Goal: Communication & Community: Answer question/provide support

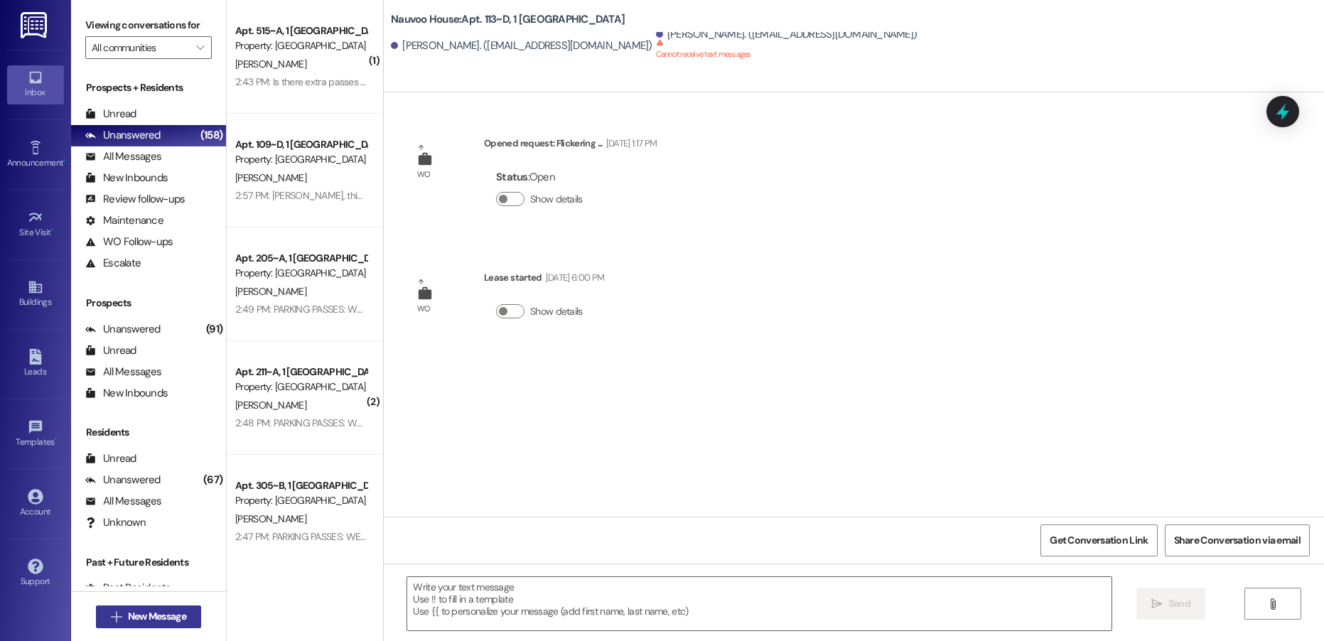
click at [148, 612] on span "New Message" at bounding box center [157, 616] width 58 height 15
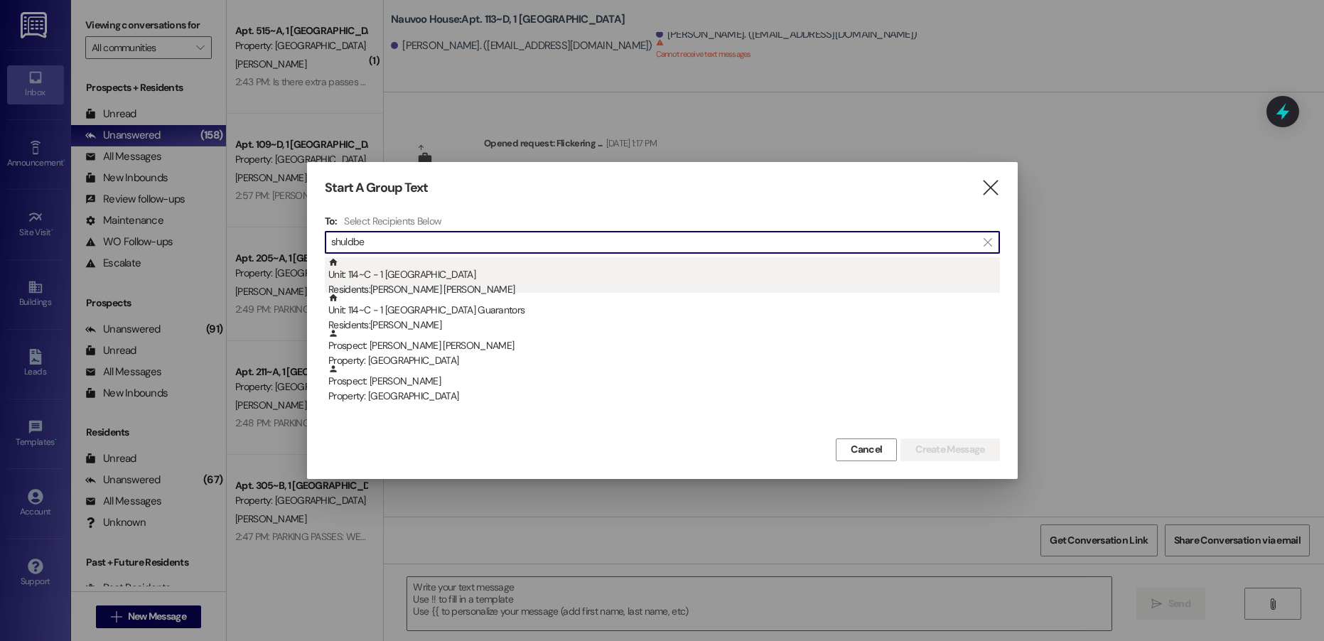
type input "shuldbe"
click at [431, 270] on div "Unit: 114~C - 1 Nauvoo House Residents: [PERSON_NAME] [PERSON_NAME]" at bounding box center [663, 277] width 671 height 40
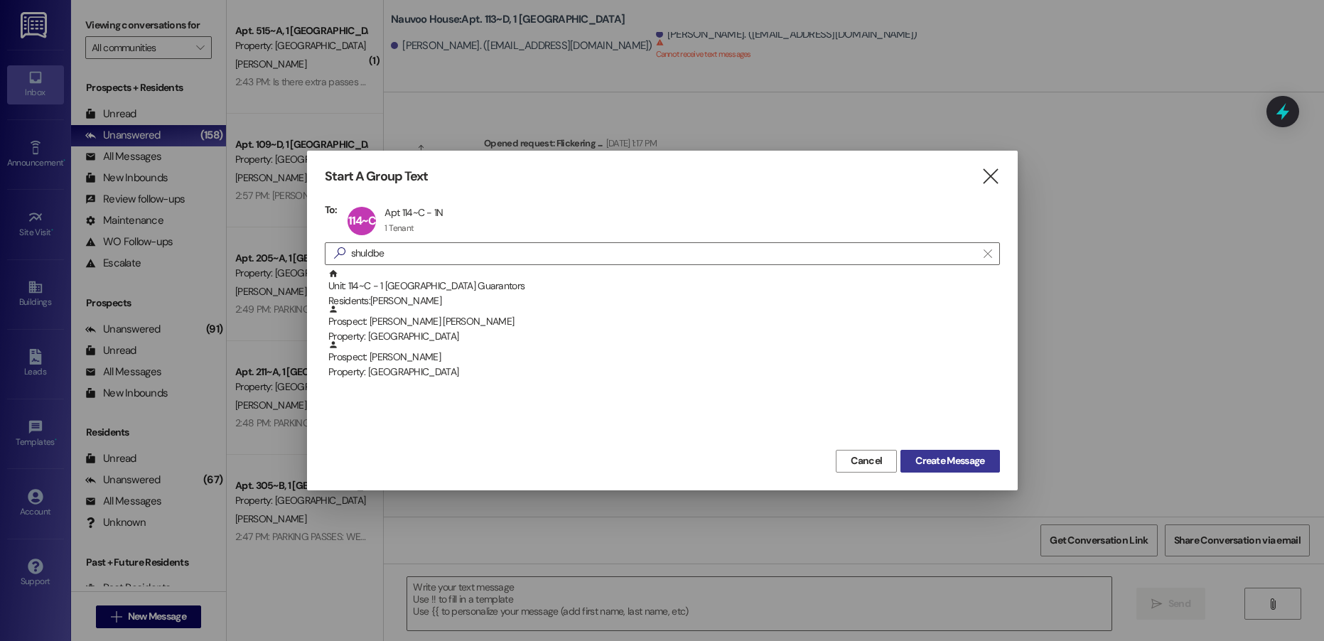
click at [917, 453] on button "Create Message" at bounding box center [949, 461] width 99 height 23
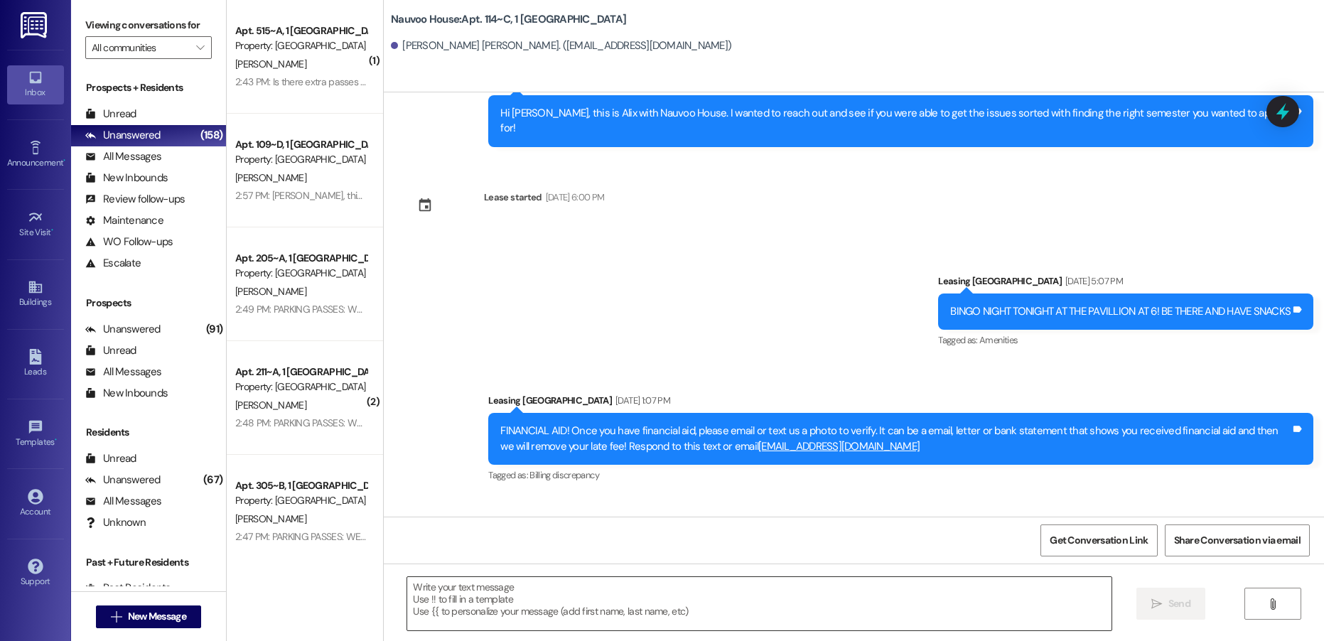
scroll to position [2849, 0]
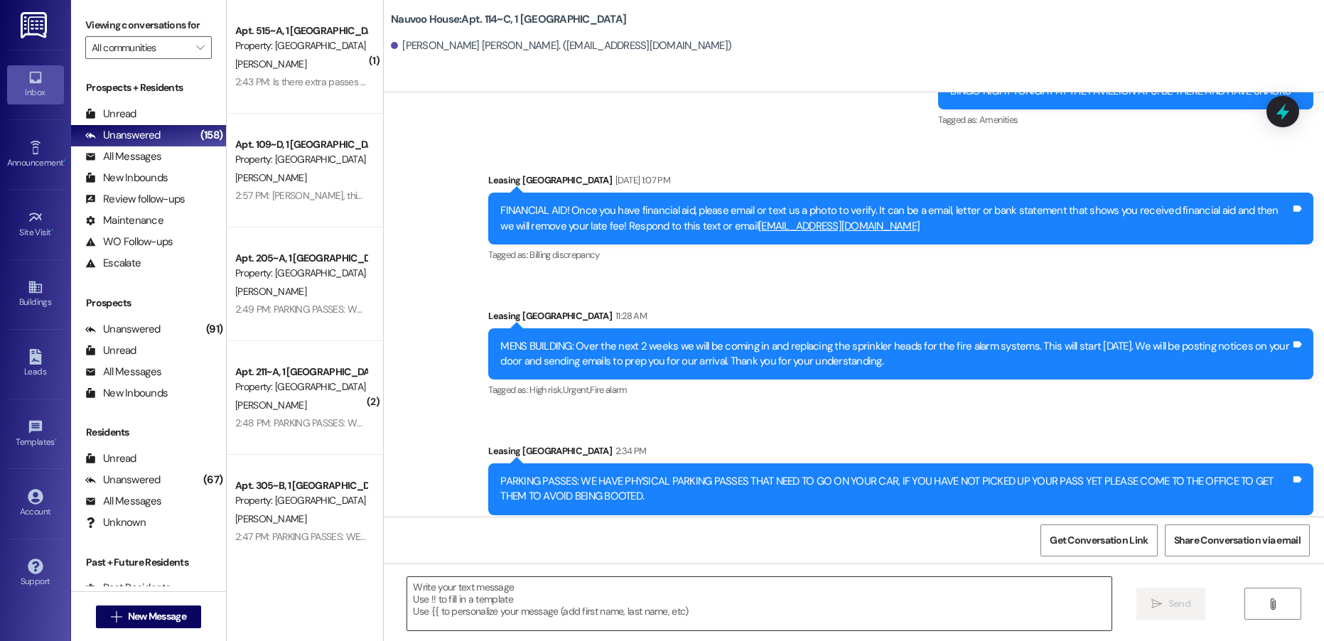
click at [427, 627] on textarea at bounding box center [758, 603] width 703 height 53
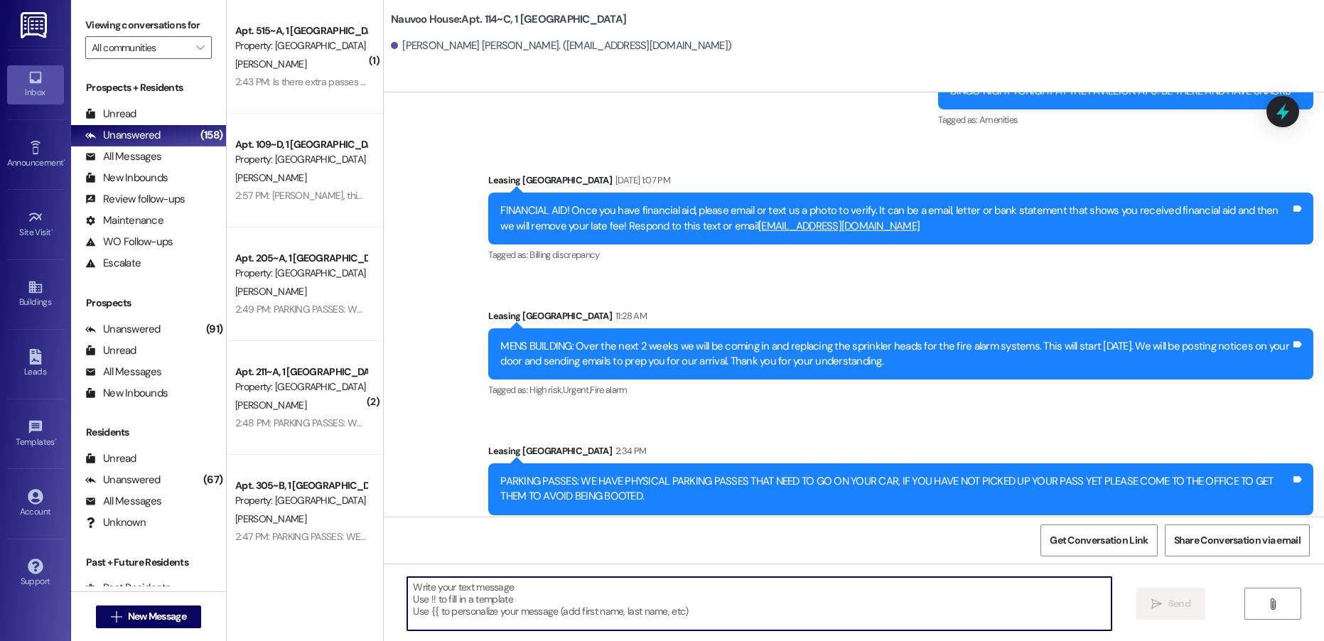
click at [429, 613] on textarea at bounding box center [758, 603] width 703 height 53
paste textarea "[PERSON_NAME], this is [PERSON_NAME] with Nauvoo House! We wanted to reach out …"
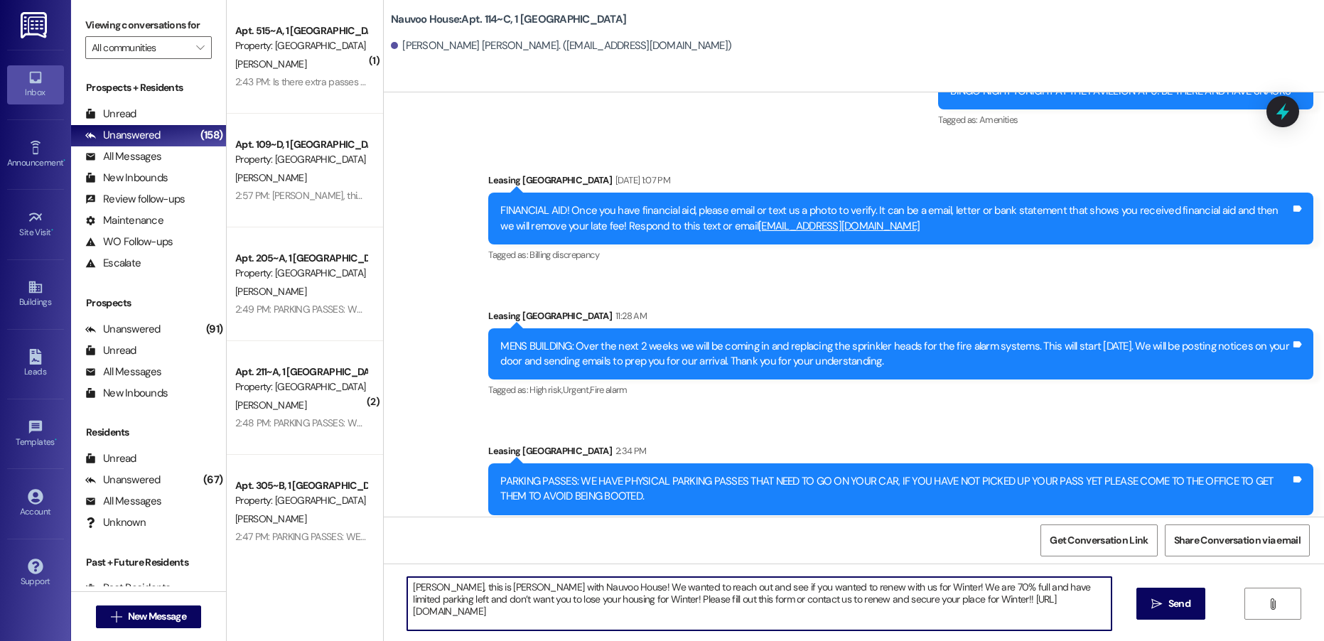
click at [414, 587] on textarea "[PERSON_NAME], this is [PERSON_NAME] with Nauvoo House! We wanted to reach out …" at bounding box center [758, 603] width 703 height 53
type textarea "[PERSON_NAME], this is [PERSON_NAME] with Nauvoo House! We wanted to reach out …"
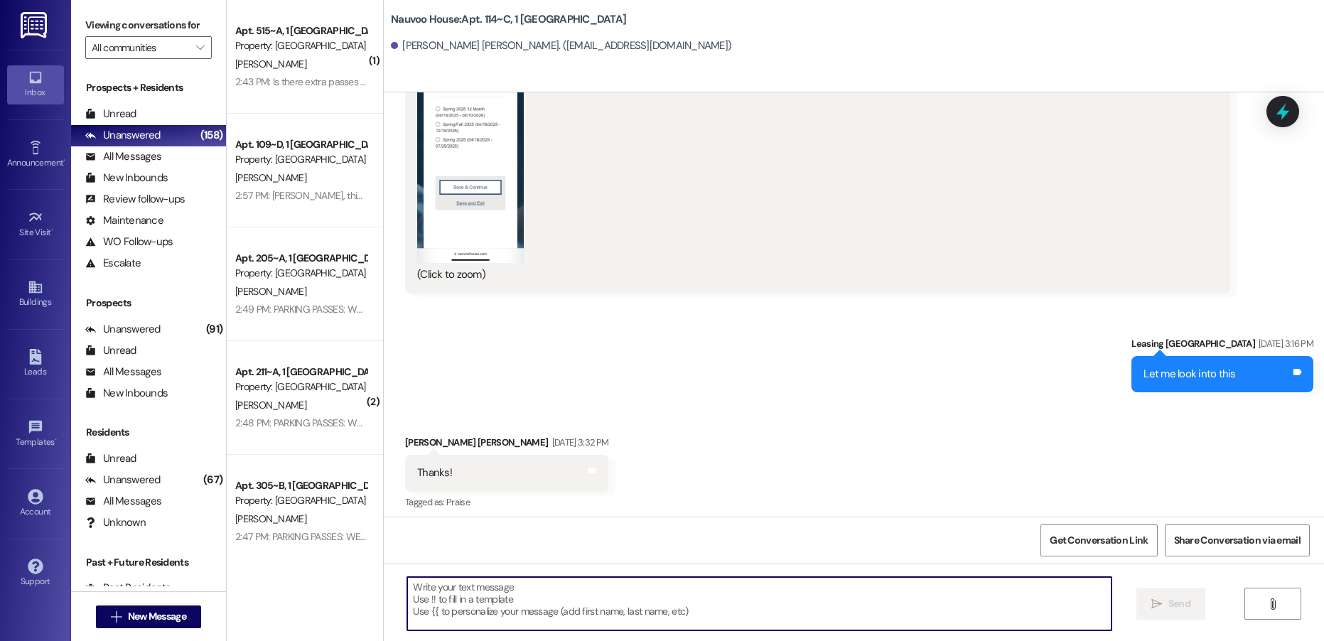
scroll to position [2141, 0]
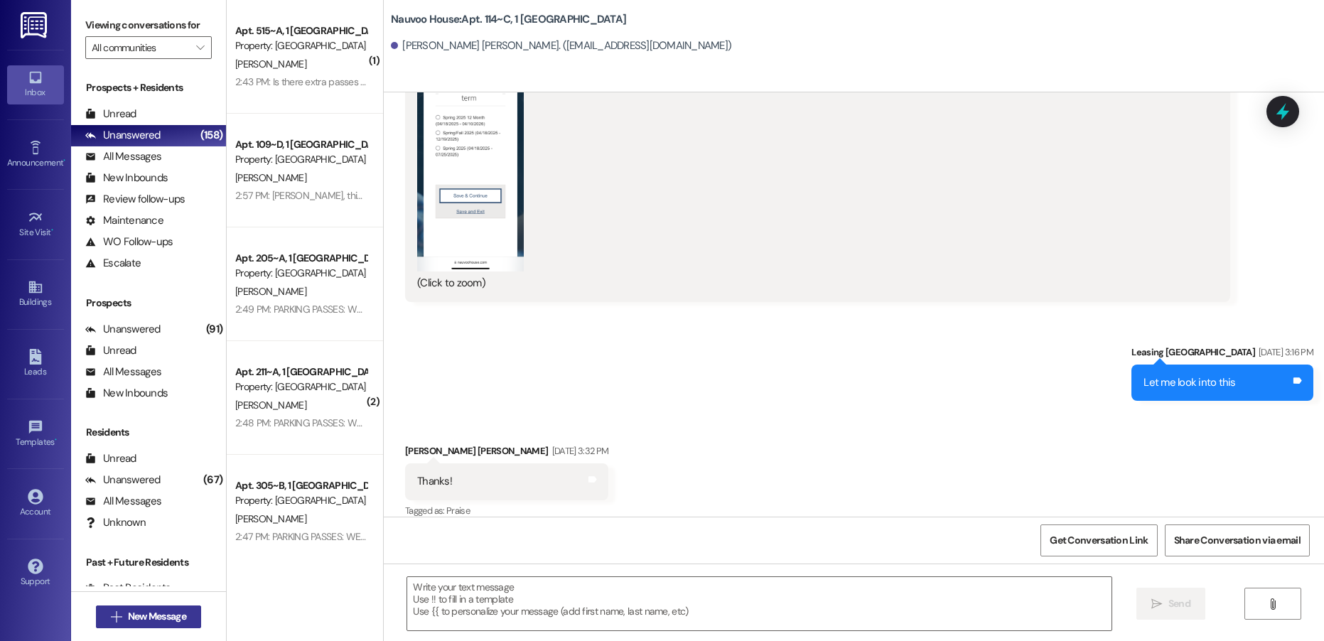
click at [166, 621] on span "New Message" at bounding box center [157, 616] width 58 height 15
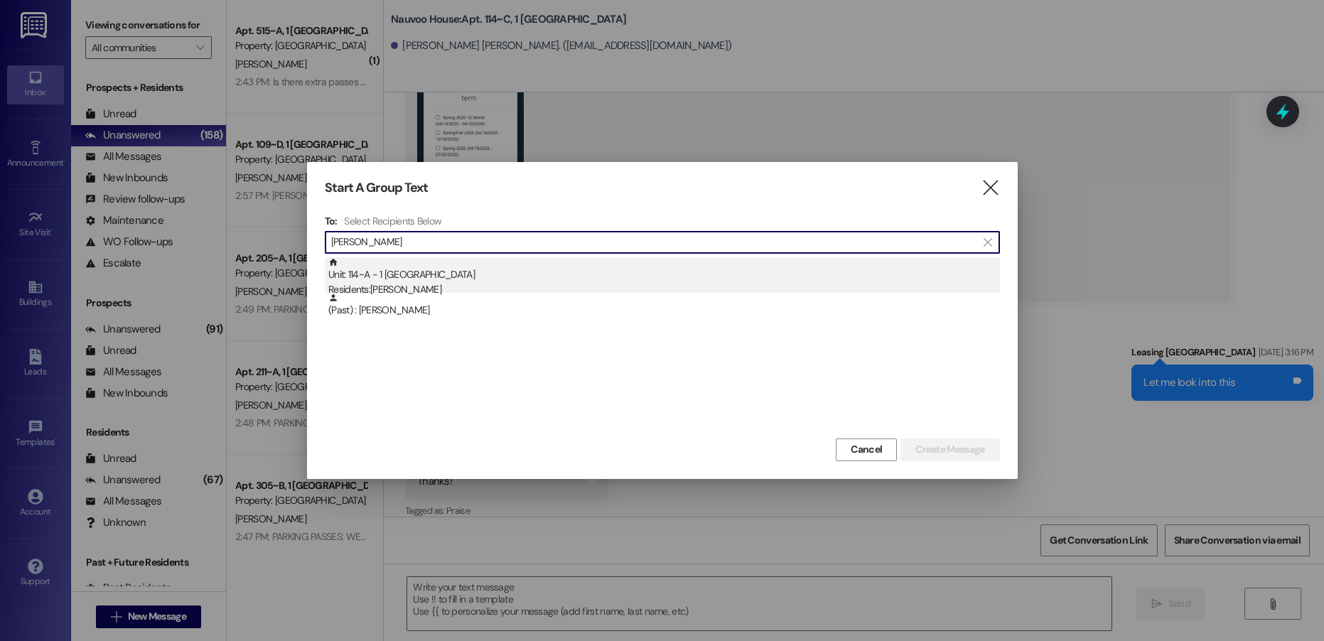
type input "[PERSON_NAME]"
click at [435, 292] on div "Residents: [PERSON_NAME]" at bounding box center [663, 289] width 671 height 15
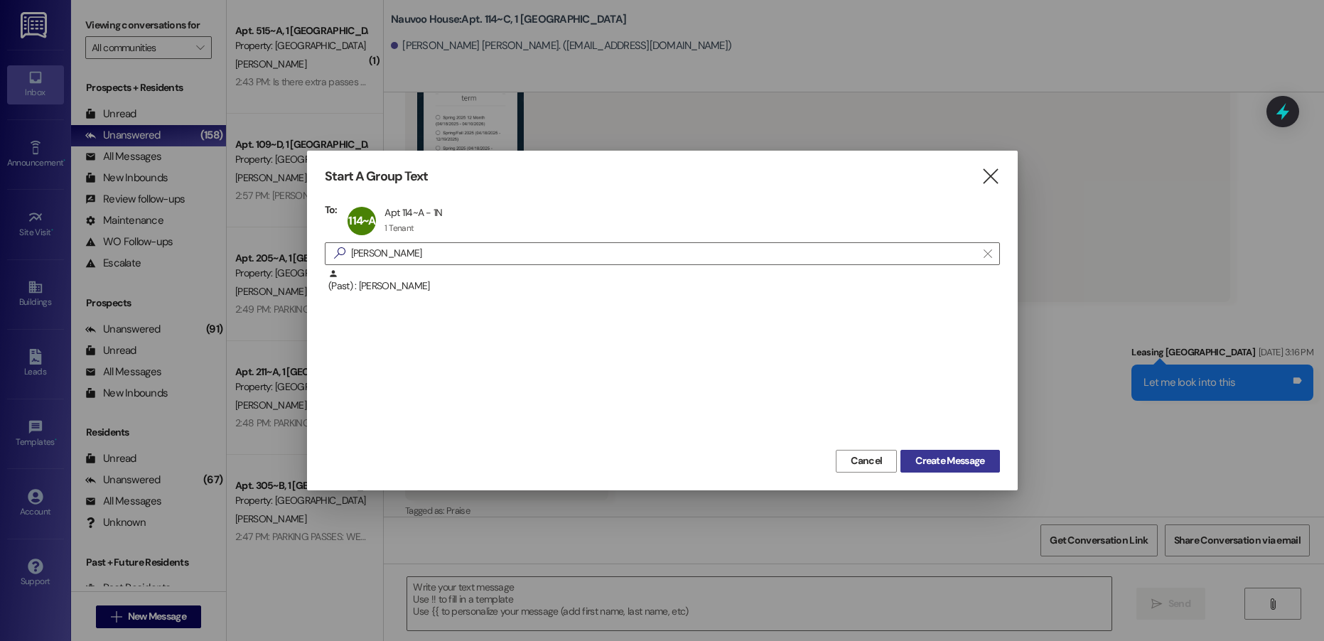
click at [940, 460] on span "Create Message" at bounding box center [949, 460] width 69 height 15
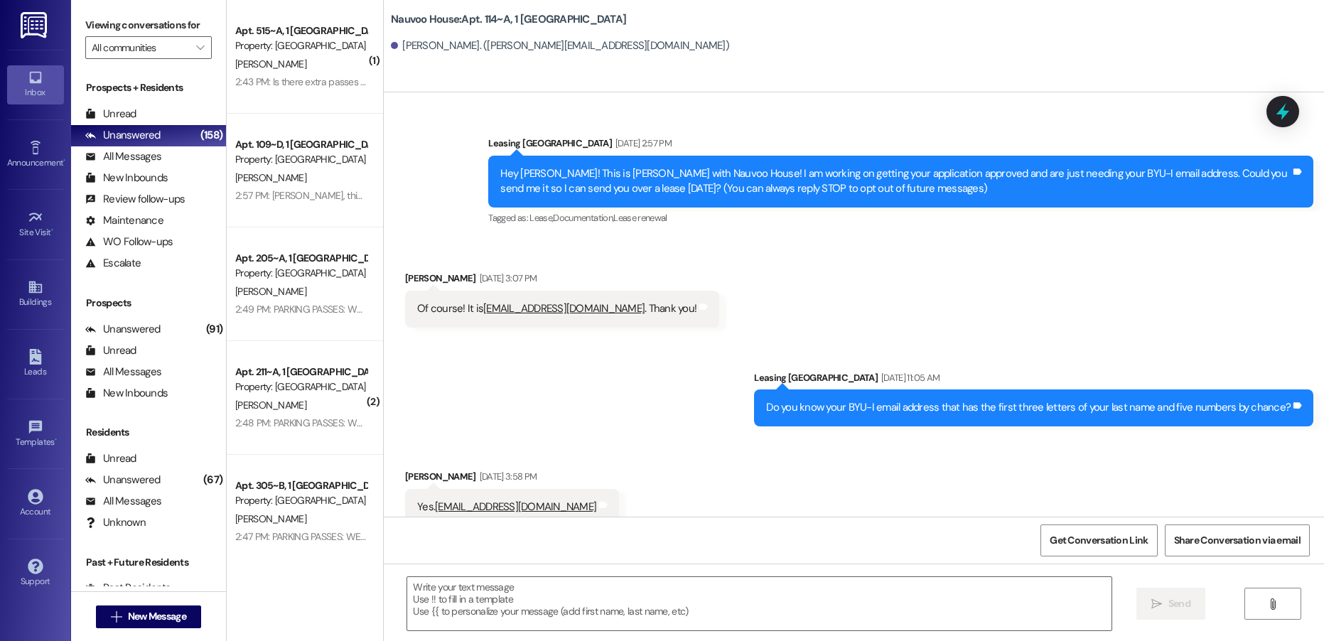
scroll to position [28293, 0]
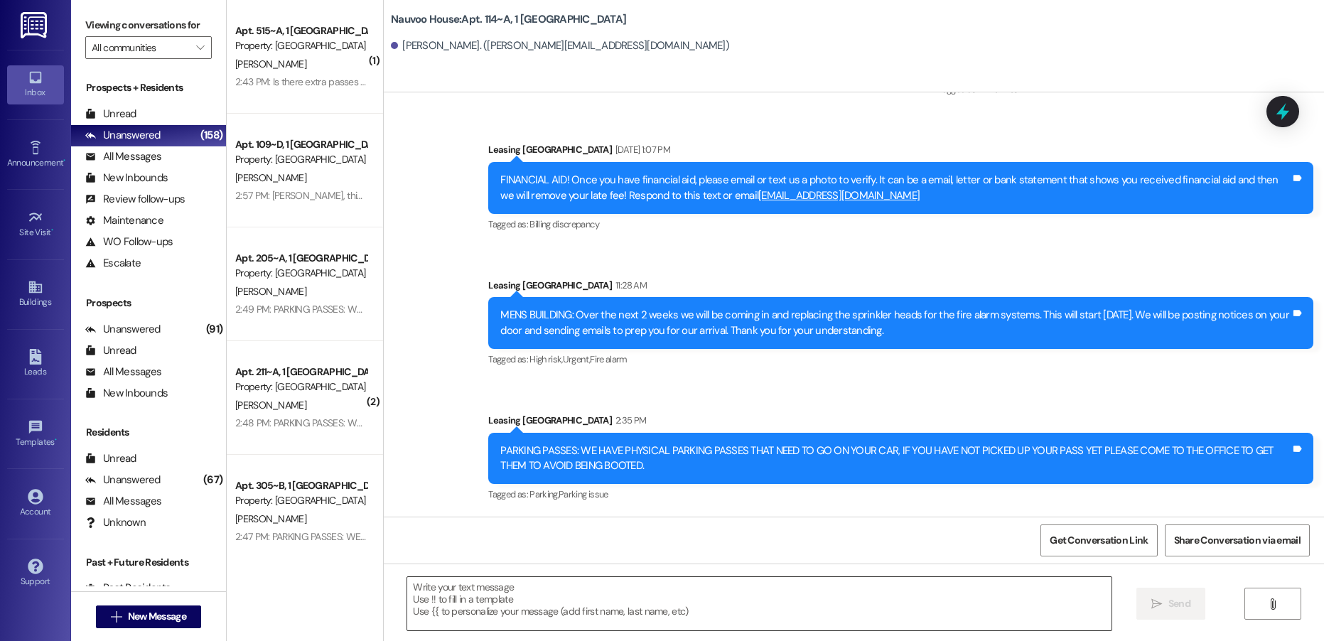
click at [430, 605] on textarea at bounding box center [758, 603] width 703 height 53
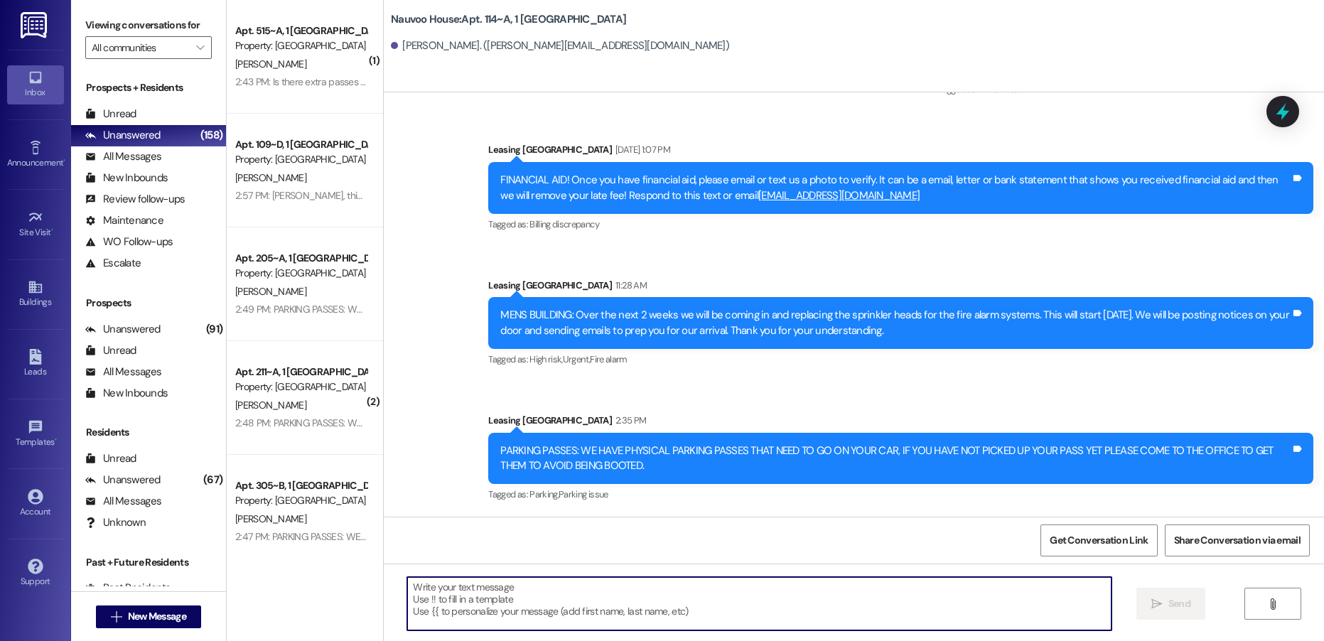
paste textarea "[PERSON_NAME], this is [PERSON_NAME] with Nauvoo House! We wanted to reach out …"
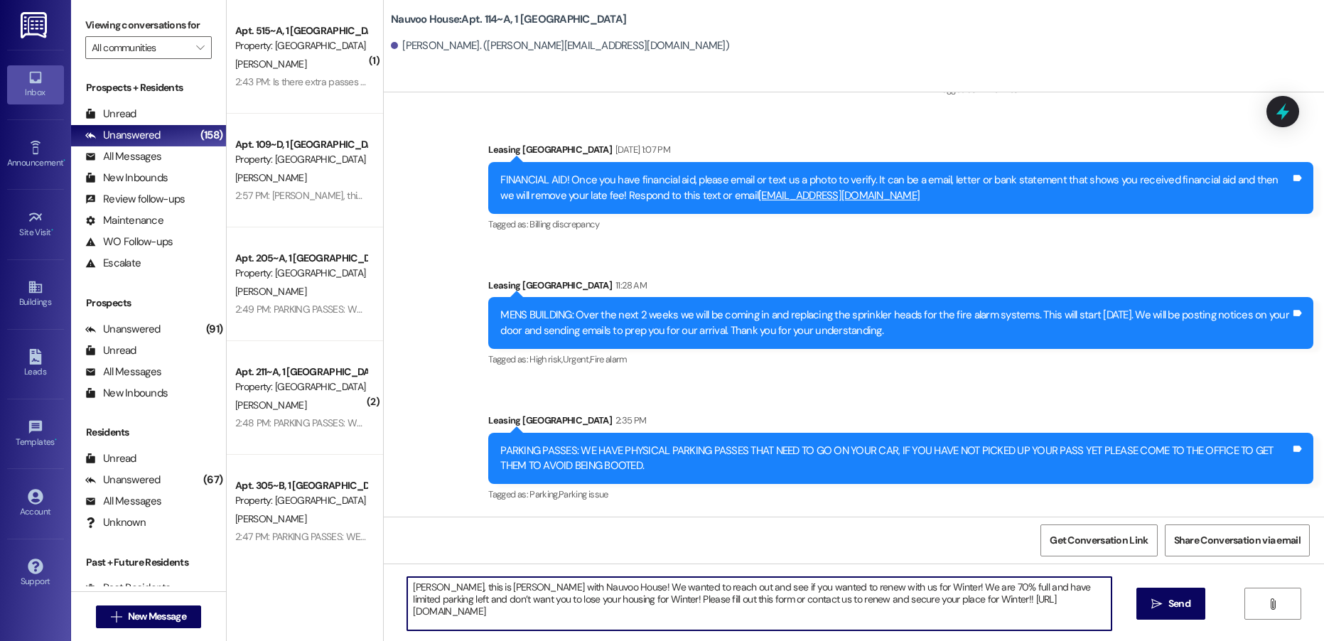
click at [410, 585] on textarea "[PERSON_NAME], this is [PERSON_NAME] with Nauvoo House! We wanted to reach out …" at bounding box center [758, 603] width 703 height 53
click at [411, 585] on textarea "[PERSON_NAME], this is [PERSON_NAME] with Nauvoo House! We wanted to reach out …" at bounding box center [758, 603] width 703 height 53
type textarea "[PERSON_NAME], this is [PERSON_NAME] with Nauvoo House! We wanted to reach out …"
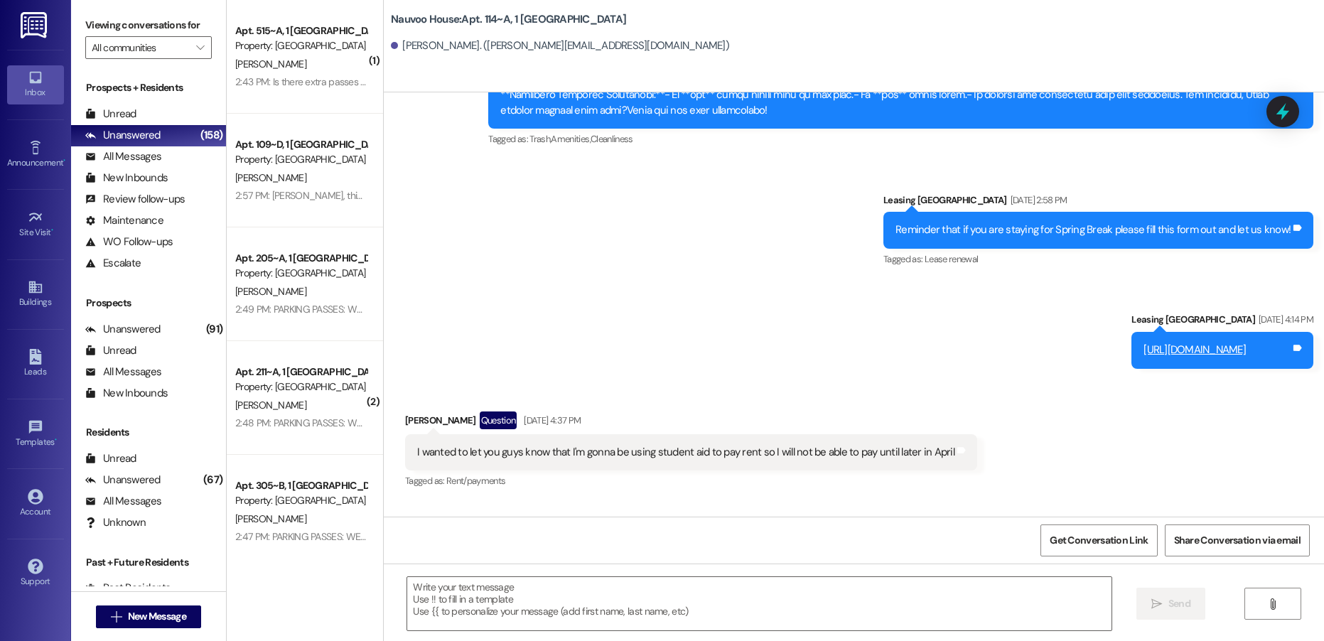
scroll to position [22578, 0]
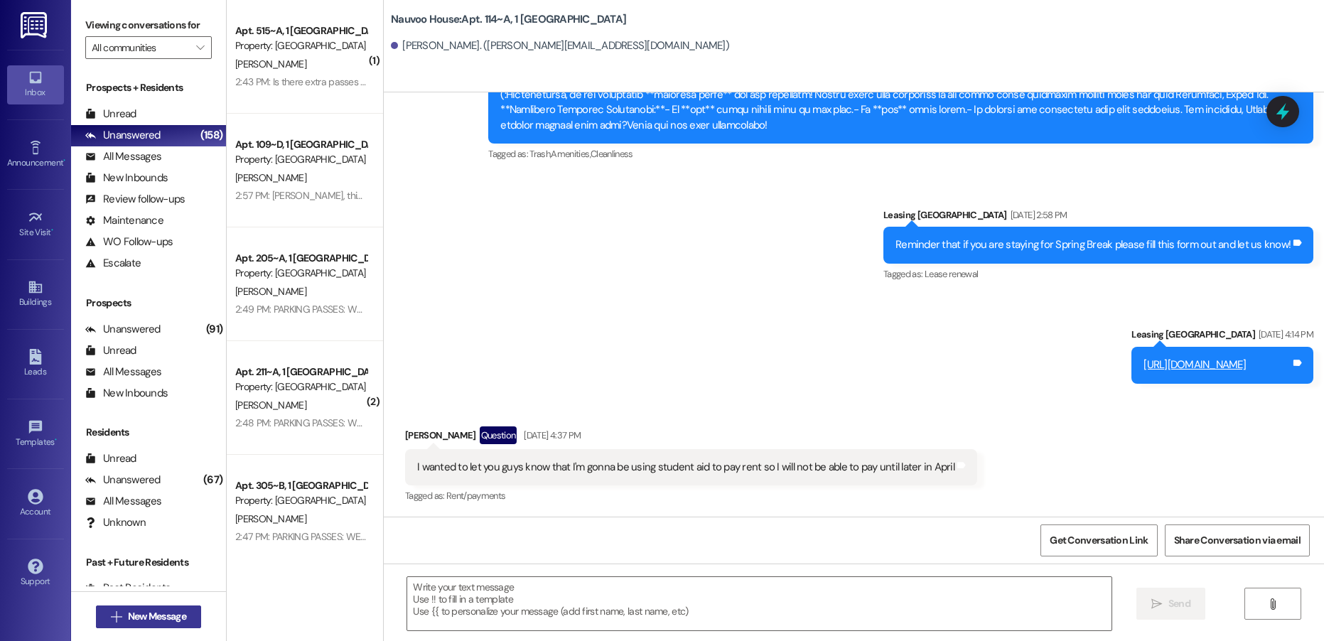
click at [146, 608] on button " New Message" at bounding box center [148, 616] width 105 height 23
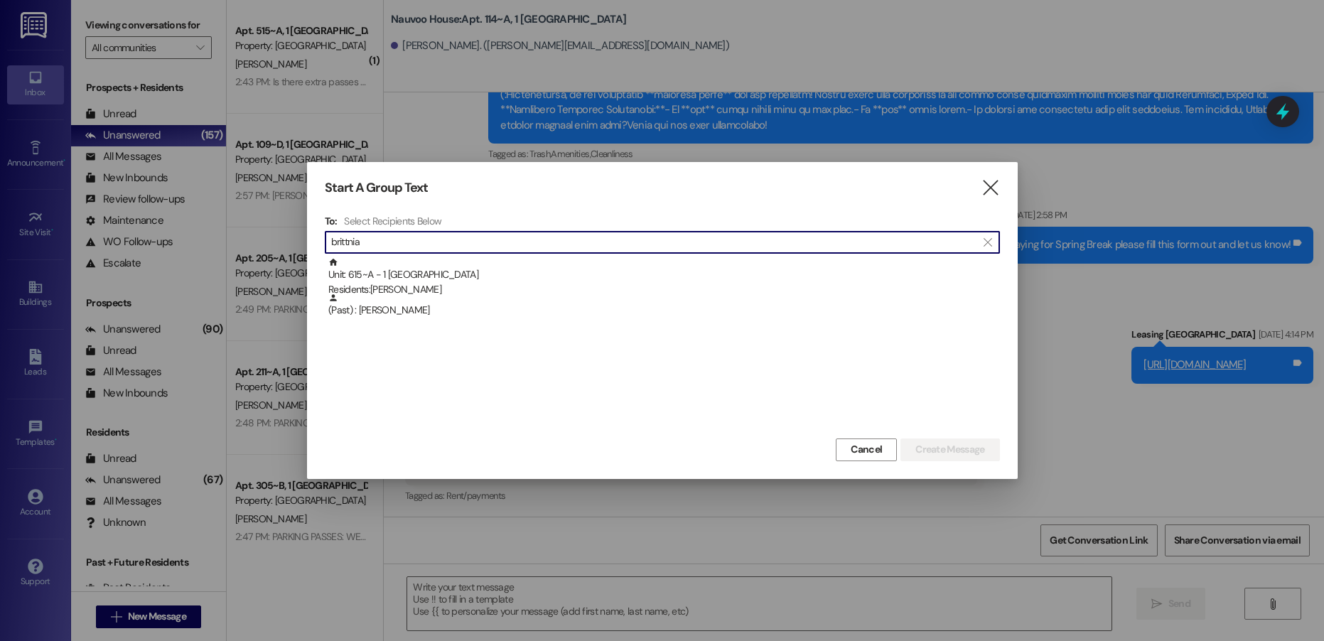
type input "brittnia"
click at [407, 266] on div "Unit: 615~A - 1 Nauvoo House Residents: [PERSON_NAME]" at bounding box center [663, 277] width 671 height 40
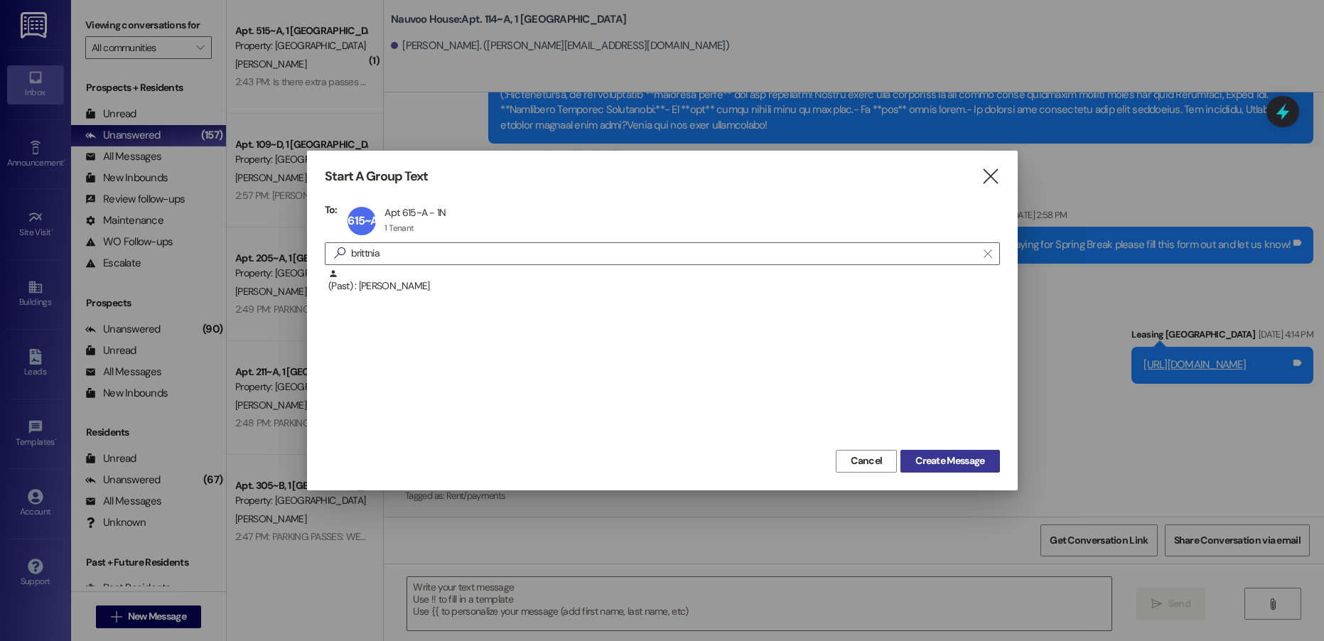
click at [958, 471] on button "Create Message" at bounding box center [949, 461] width 99 height 23
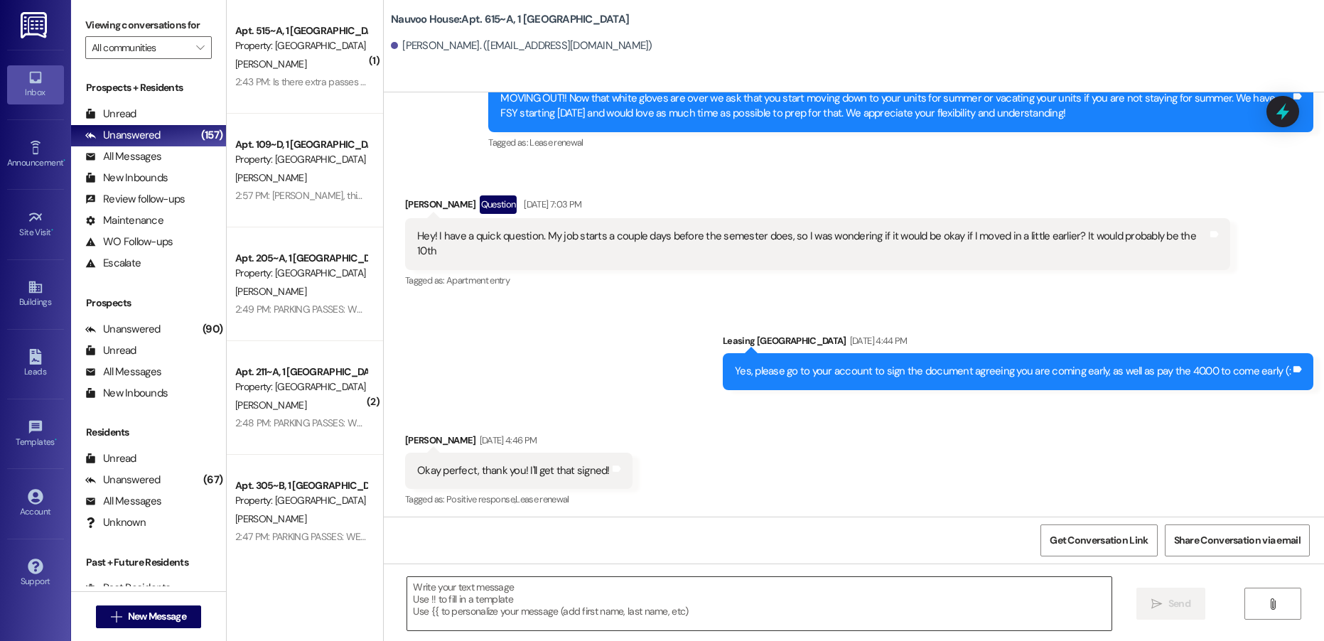
scroll to position [30072, 0]
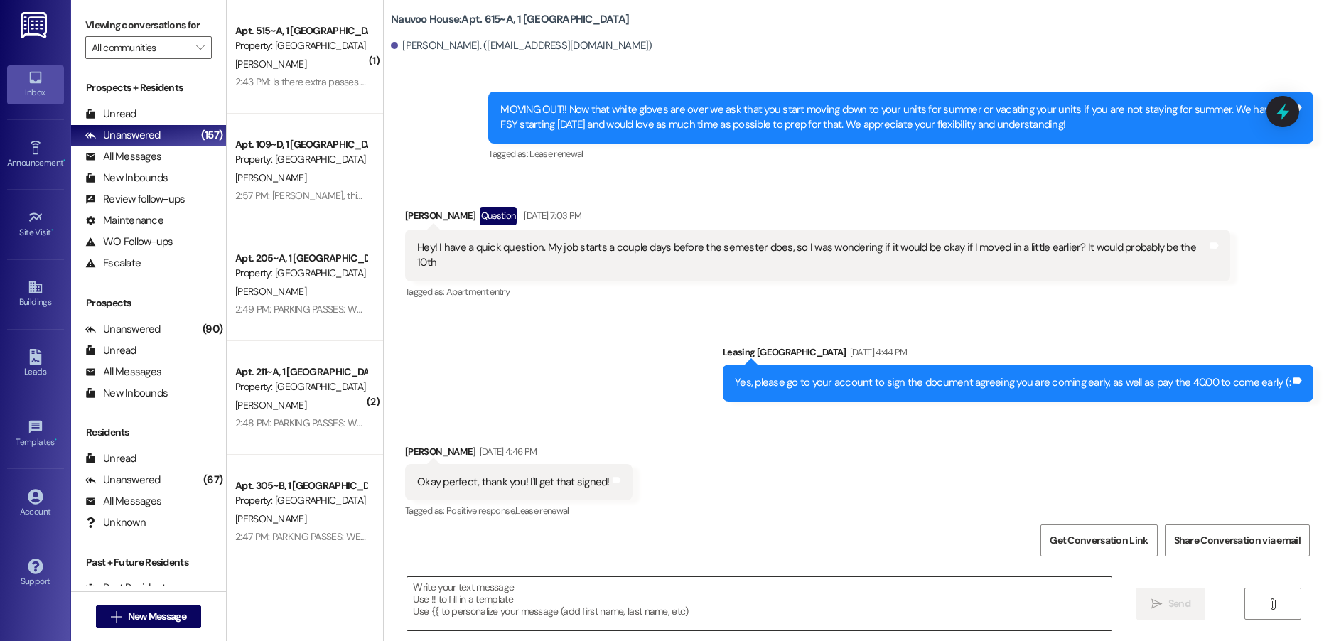
click at [460, 602] on textarea at bounding box center [758, 603] width 703 height 53
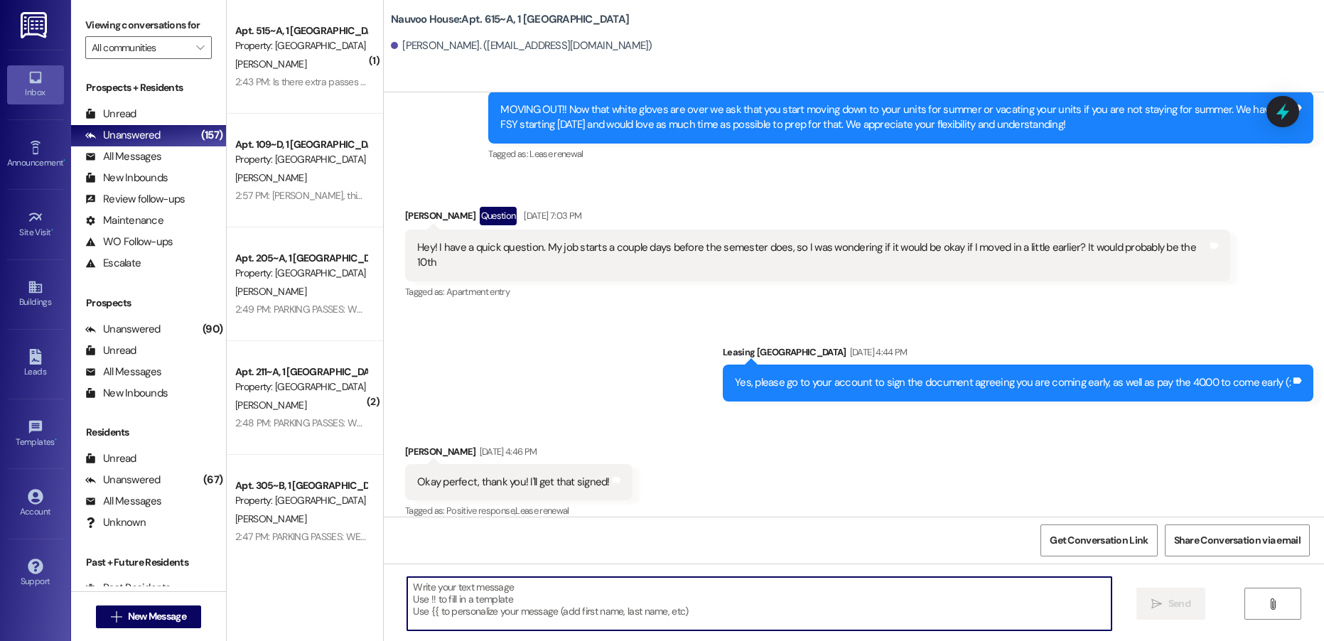
paste textarea "[DATE]"
type textarea "[DATE]"
paste textarea "[PERSON_NAME], this is [PERSON_NAME] with Nauvoo House! We wanted to reach out …"
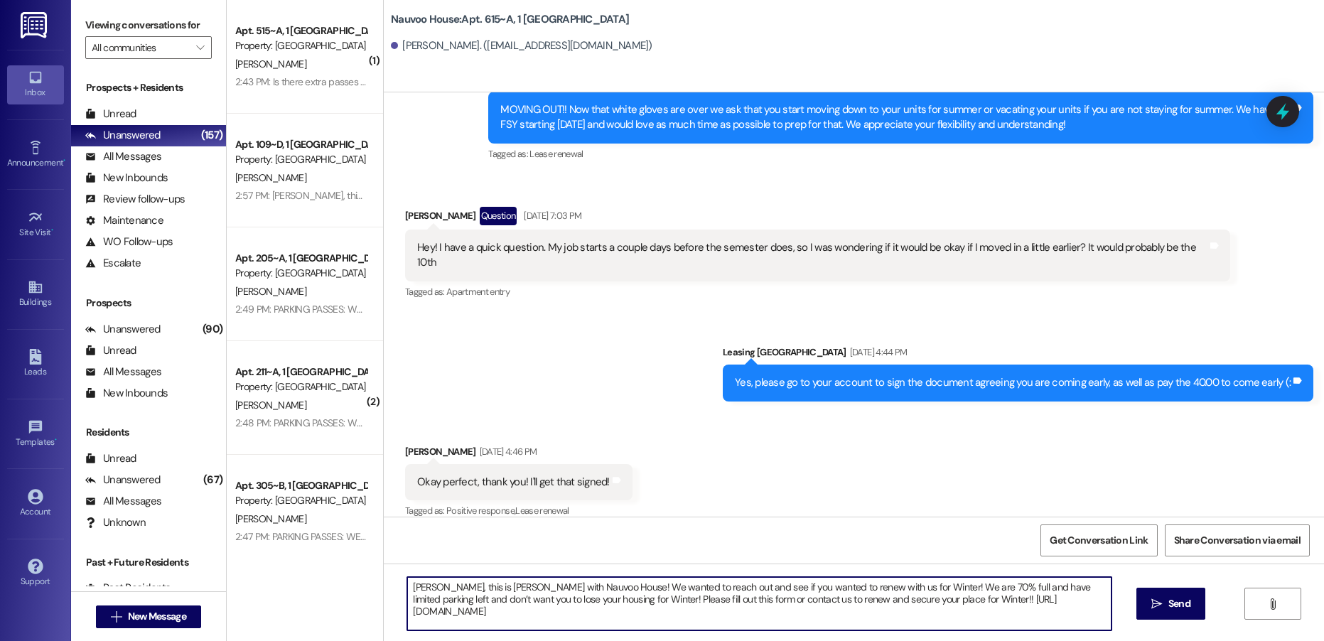
click at [423, 582] on textarea "[PERSON_NAME], this is [PERSON_NAME] with Nauvoo House! We wanted to reach out …" at bounding box center [758, 603] width 703 height 53
type textarea "Brittnia, this is [PERSON_NAME] with Nauvoo House! We wanted to reach out and s…"
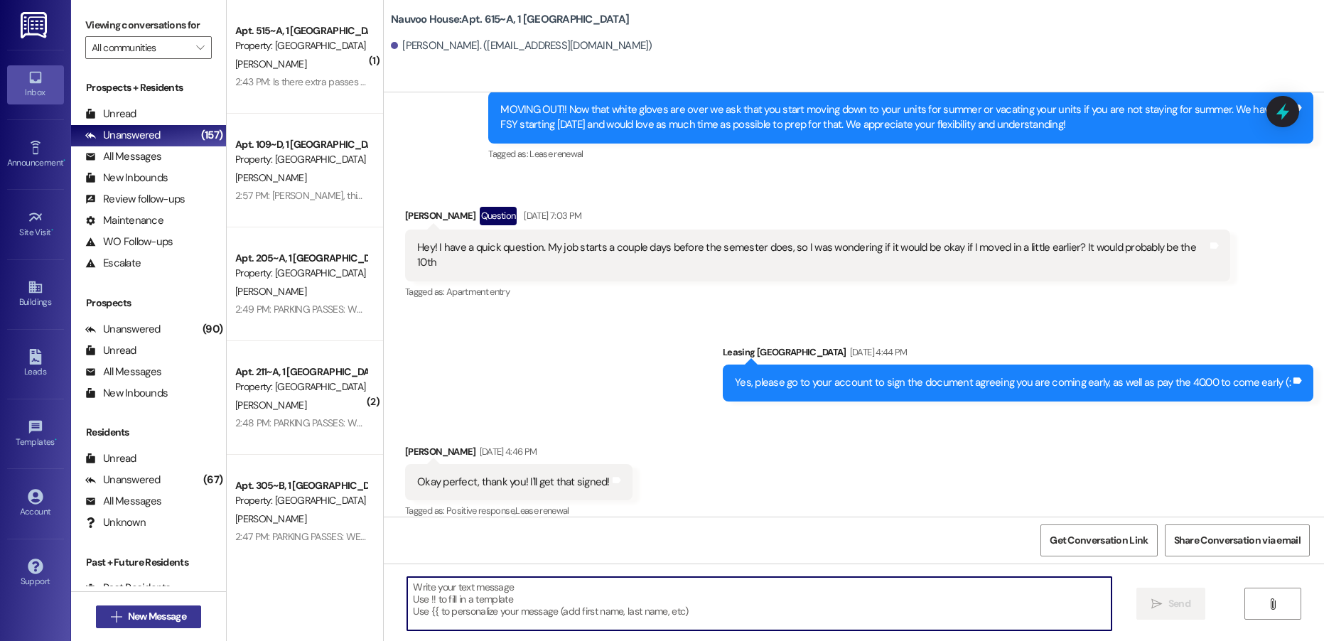
click at [141, 620] on span "New Message" at bounding box center [157, 616] width 58 height 15
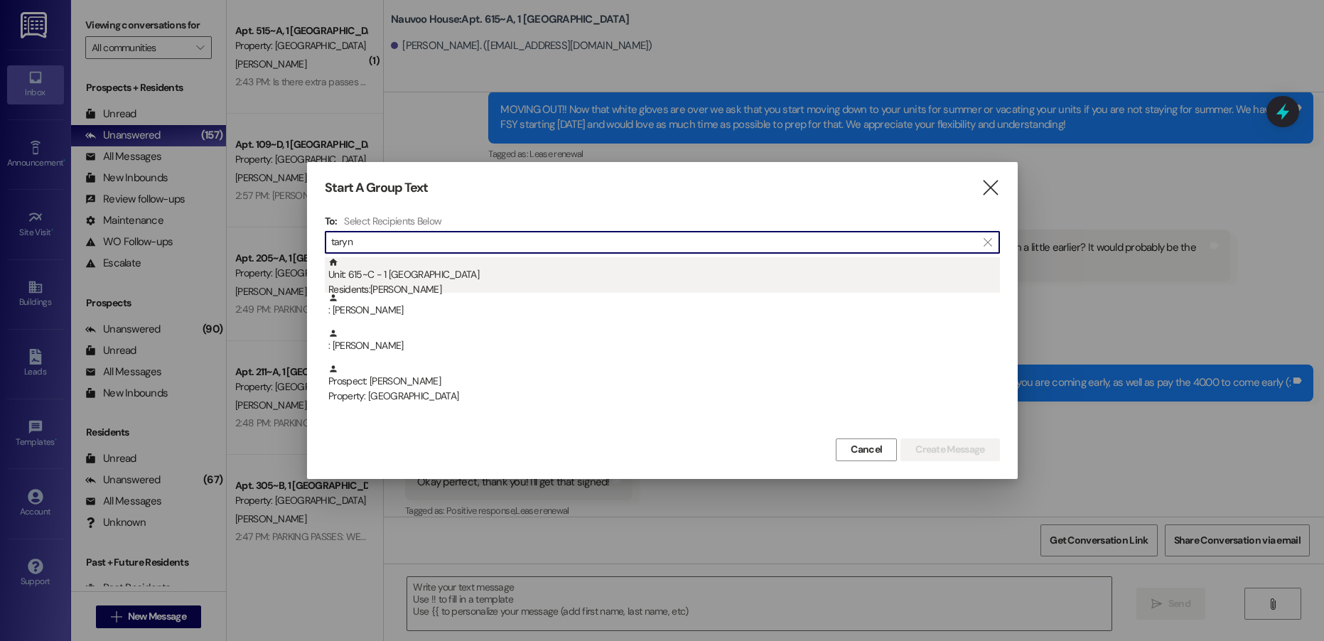
type input "taryn"
click at [620, 282] on div "Residents: [PERSON_NAME]" at bounding box center [663, 289] width 671 height 15
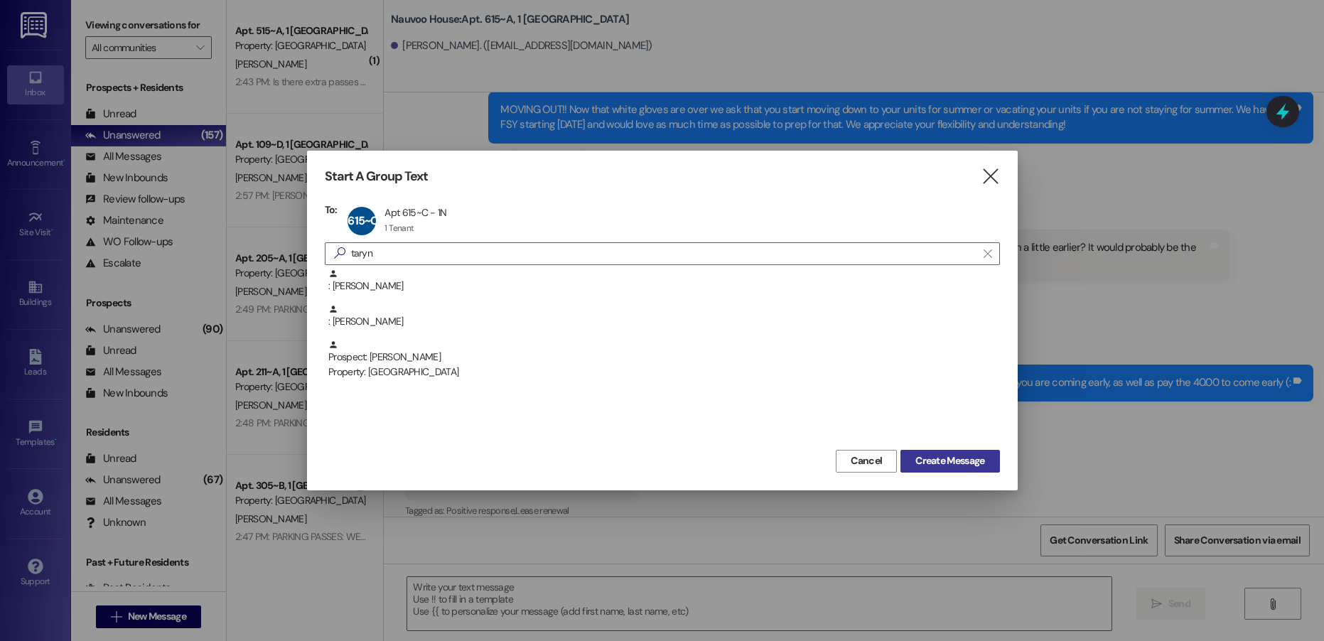
click at [920, 455] on span "Create Message" at bounding box center [949, 460] width 69 height 15
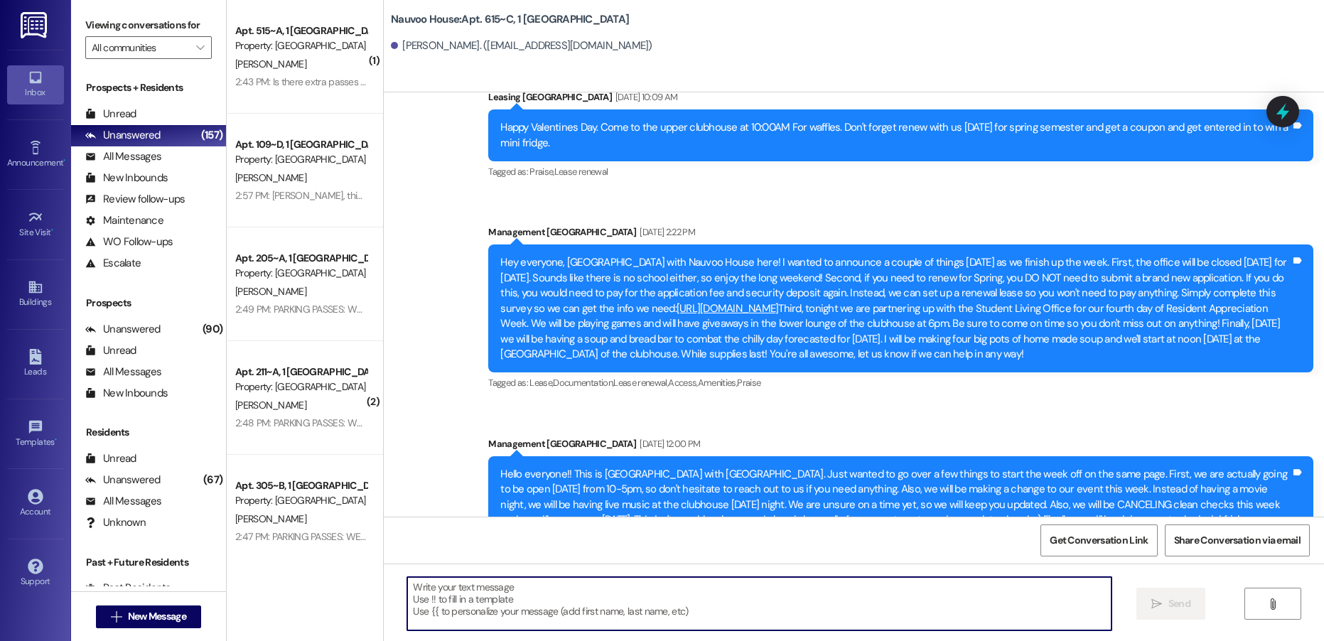
click at [428, 595] on textarea at bounding box center [758, 603] width 703 height 53
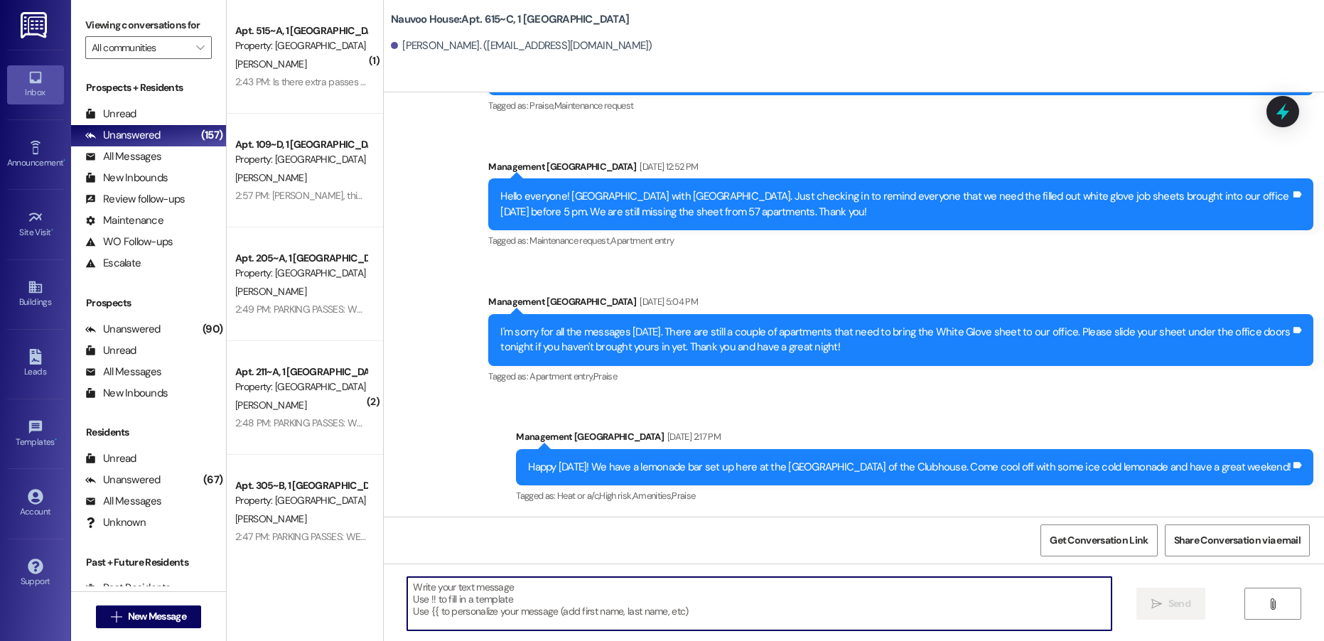
scroll to position [16720, 0]
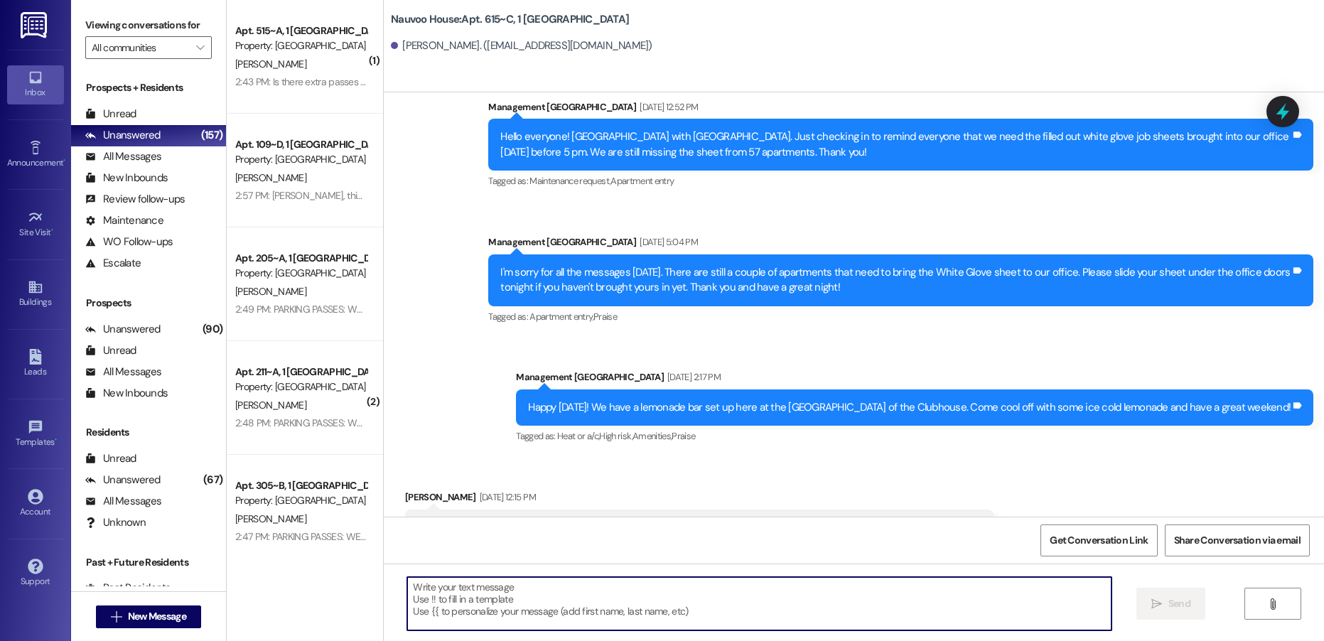
paste textarea "Brittnia, this is [PERSON_NAME] with Nauvoo House! We wanted to reach out and s…"
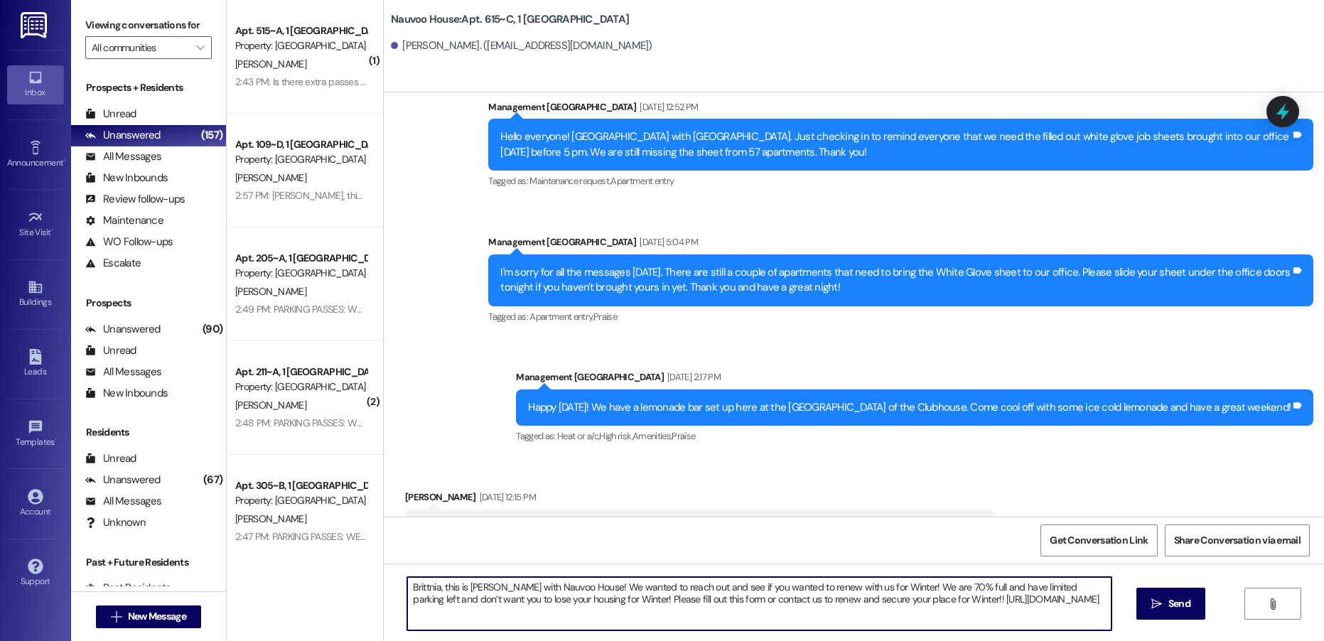
click at [419, 590] on textarea "Brittnia, this is [PERSON_NAME] with Nauvoo House! We wanted to reach out and s…" at bounding box center [758, 603] width 703 height 53
type textarea "[PERSON_NAME], this is [PERSON_NAME] with Nauvoo House! We wanted to reach out …"
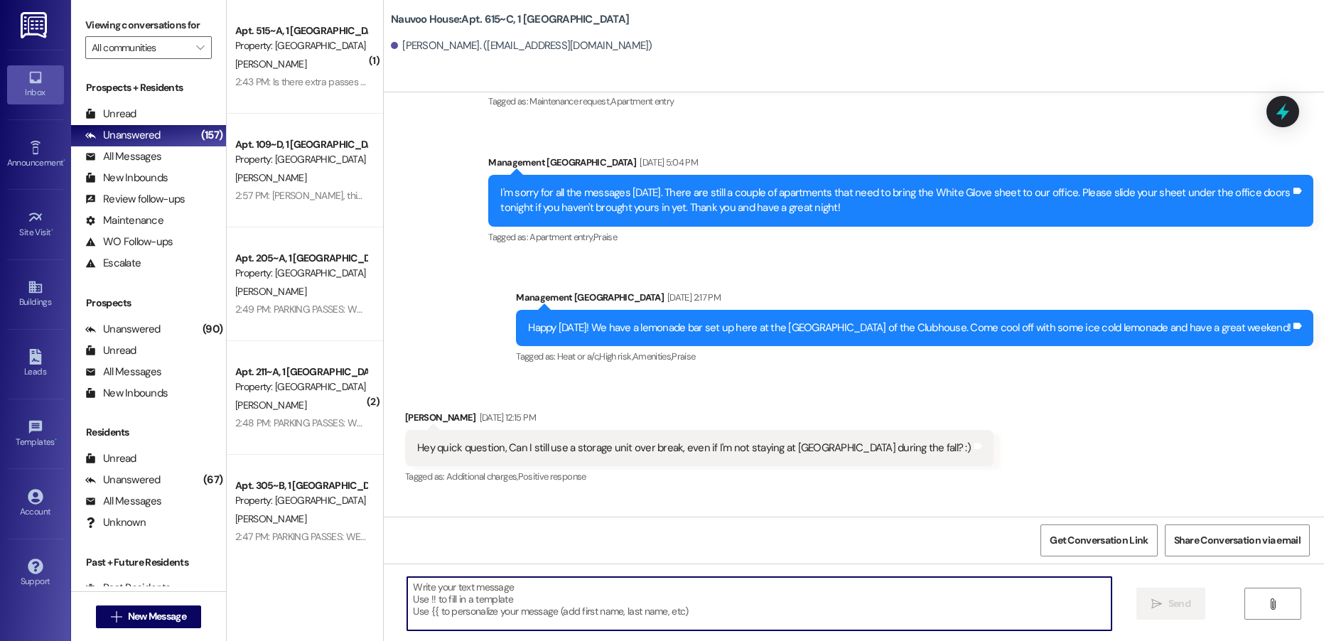
scroll to position [16934, 0]
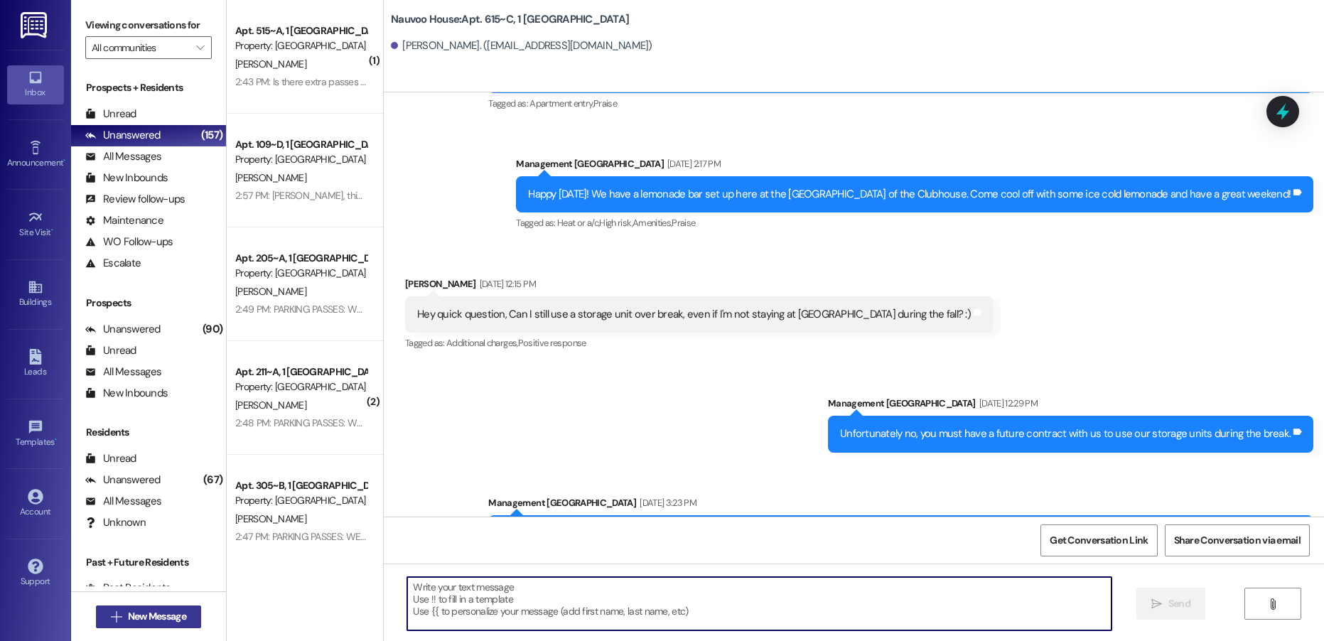
click at [151, 620] on span "New Message" at bounding box center [157, 616] width 58 height 15
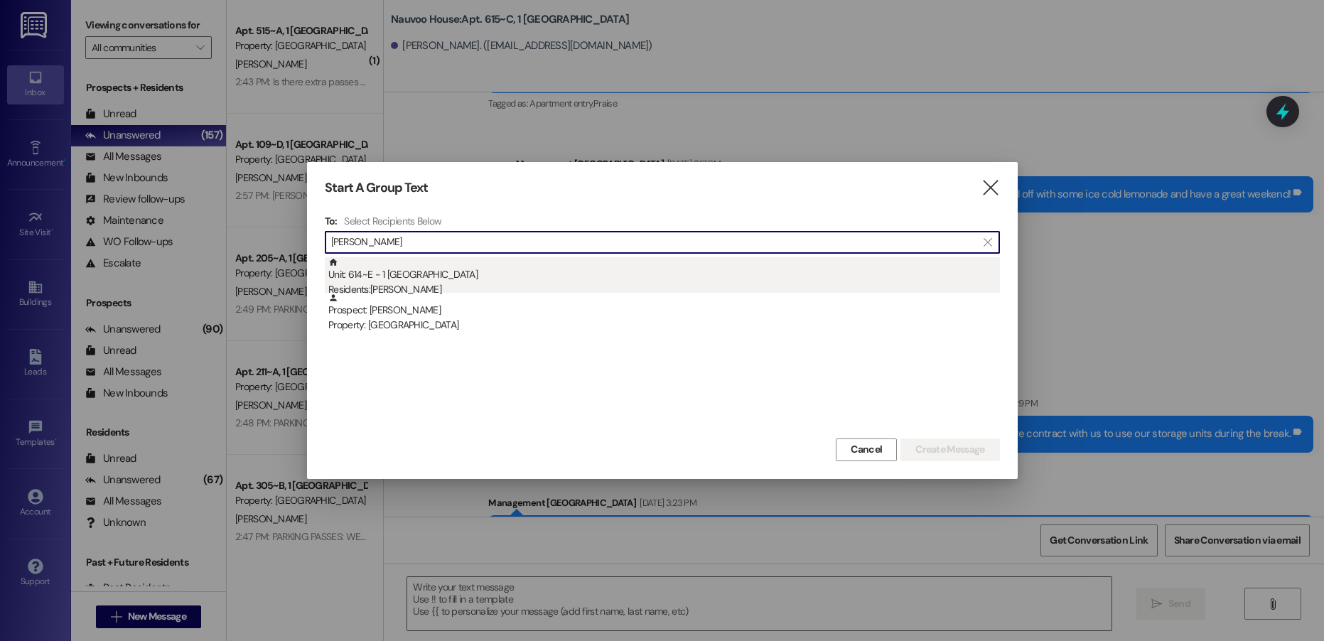
type input "[PERSON_NAME]"
click at [398, 286] on div "Residents: [PERSON_NAME]" at bounding box center [663, 289] width 671 height 15
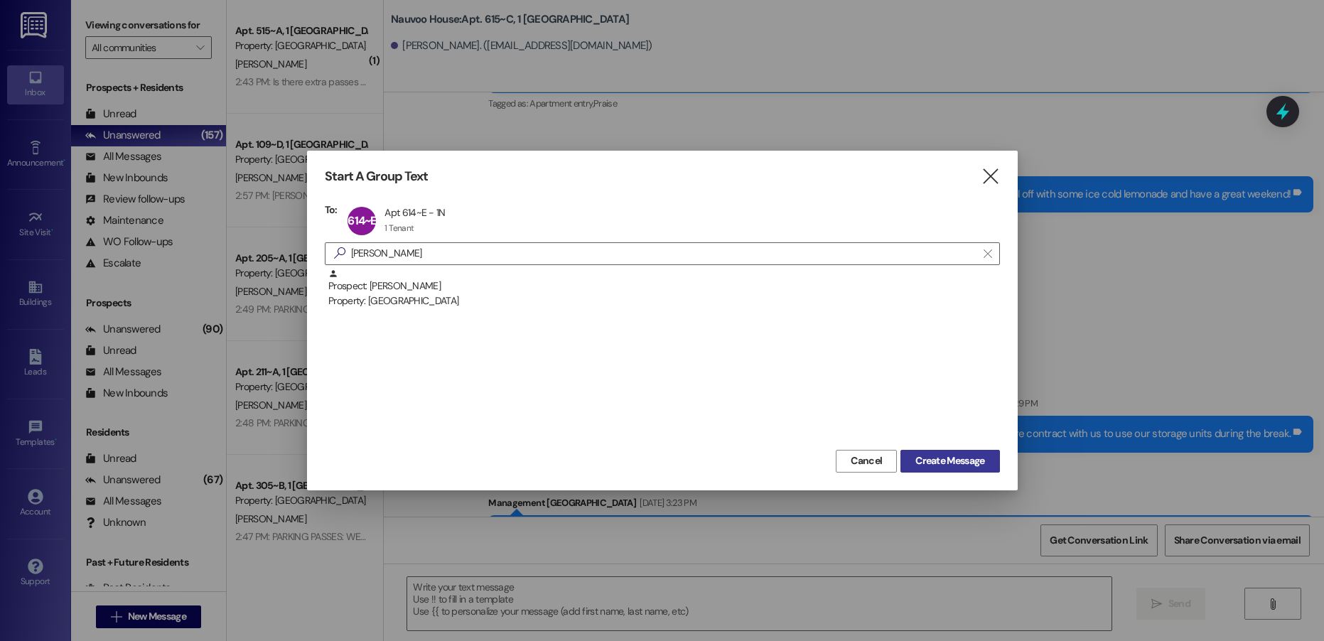
click at [939, 458] on span "Create Message" at bounding box center [949, 460] width 69 height 15
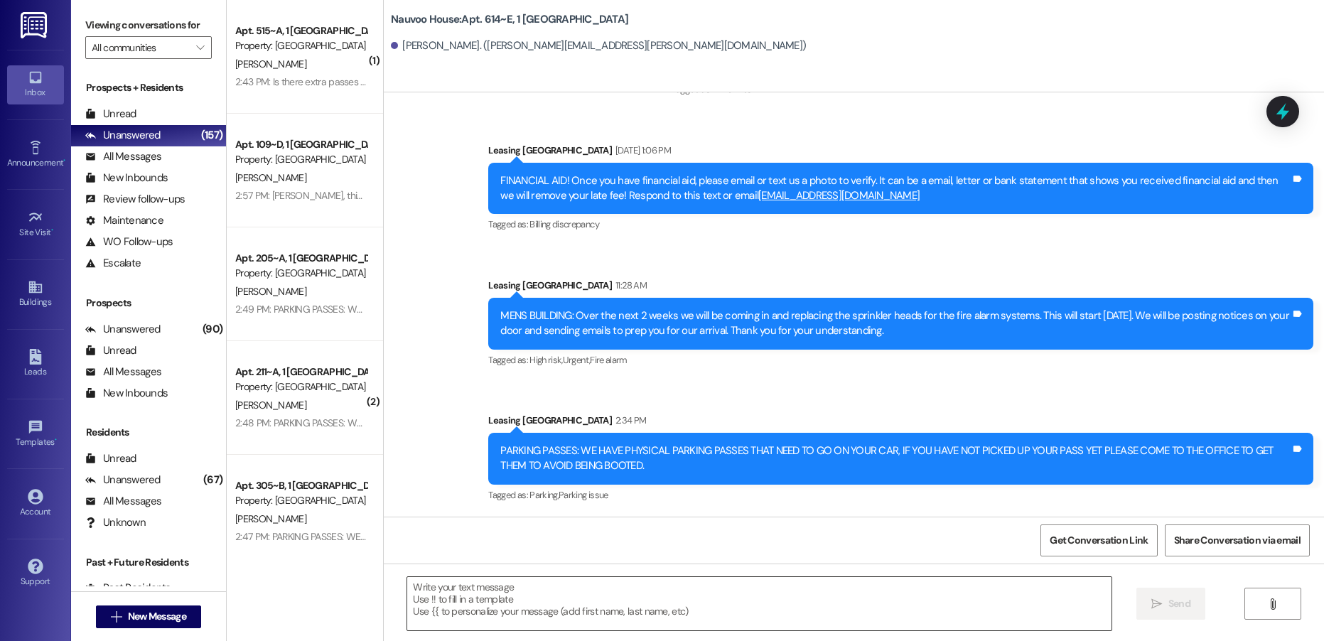
scroll to position [197, 0]
click at [443, 602] on textarea at bounding box center [758, 603] width 703 height 53
paste textarea "Brittnia, this is [PERSON_NAME] with Nauvoo House! We wanted to reach out and s…"
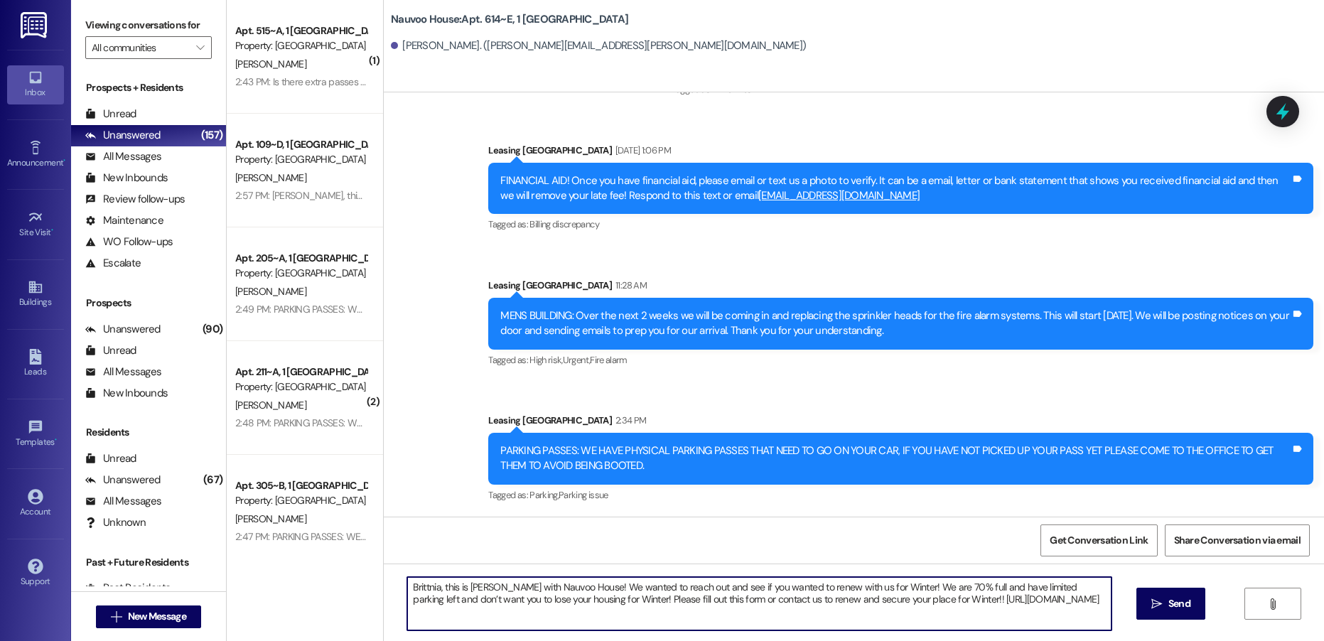
click at [413, 588] on textarea "Brittnia, this is [PERSON_NAME] with Nauvoo House! We wanted to reach out and s…" at bounding box center [758, 603] width 703 height 53
type textarea "[PERSON_NAME], this is [PERSON_NAME] with Nauvoo House! We wanted to reach out …"
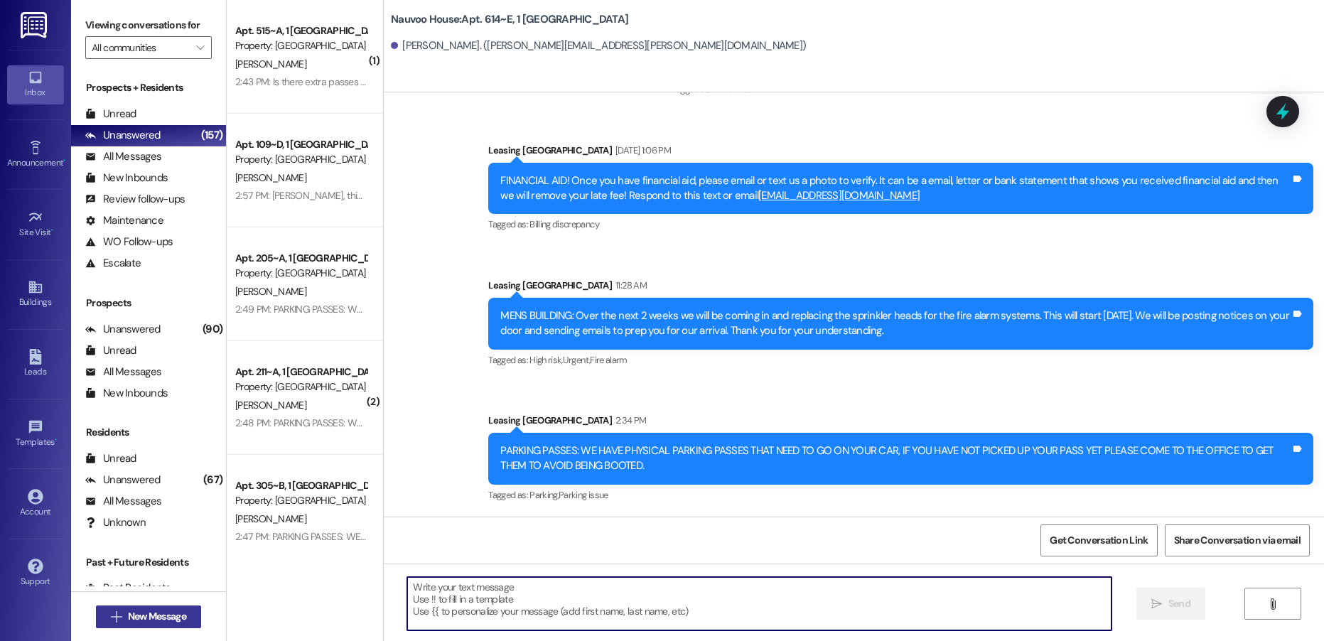
click at [170, 610] on span "New Message" at bounding box center [157, 616] width 58 height 15
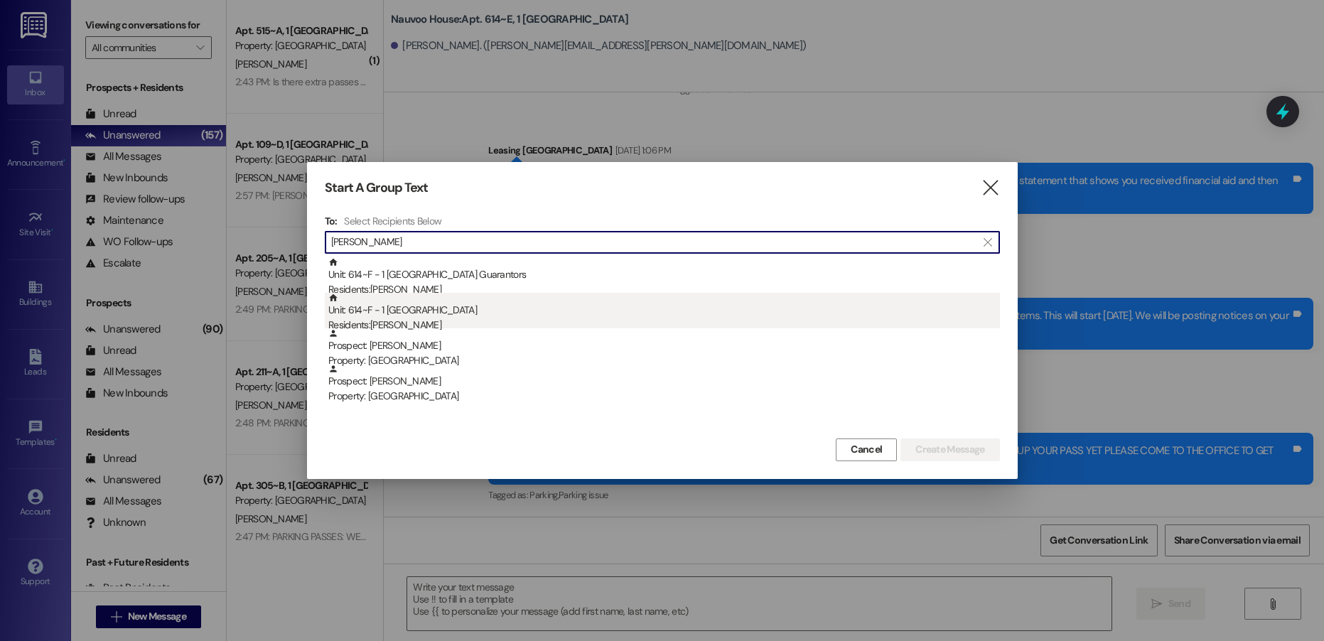
type input "[PERSON_NAME]"
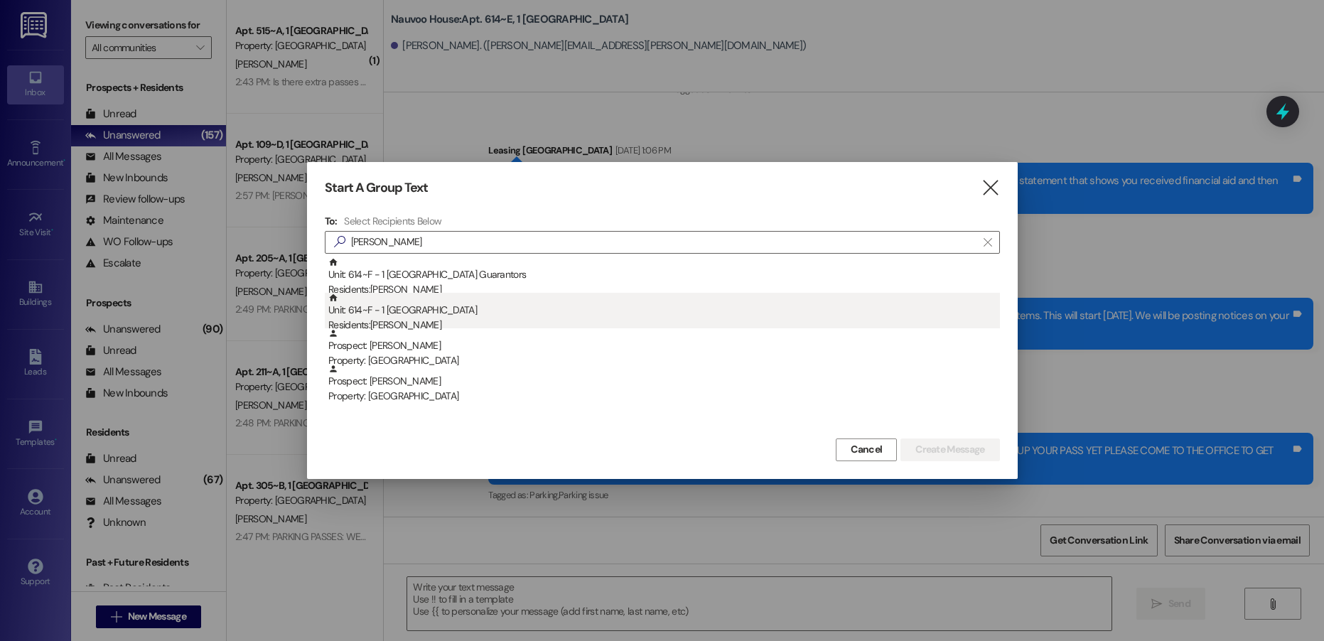
click at [510, 318] on div "Residents: [PERSON_NAME]" at bounding box center [663, 325] width 671 height 15
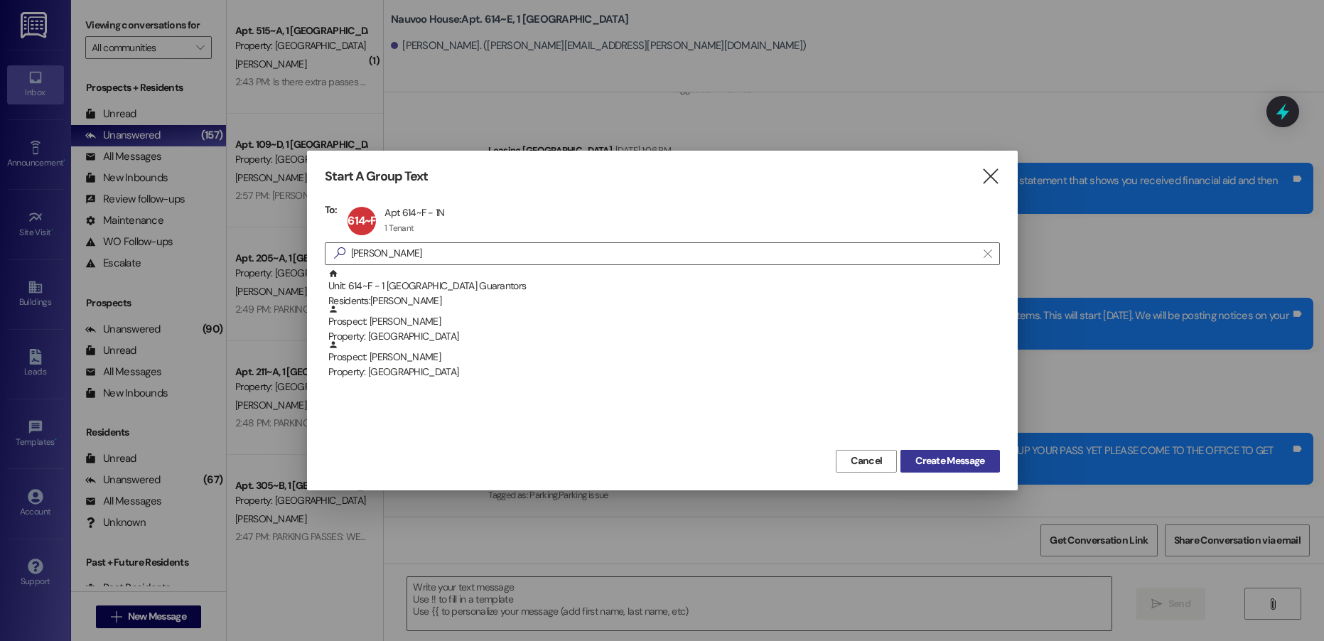
click at [921, 460] on span "Create Message" at bounding box center [949, 460] width 69 height 15
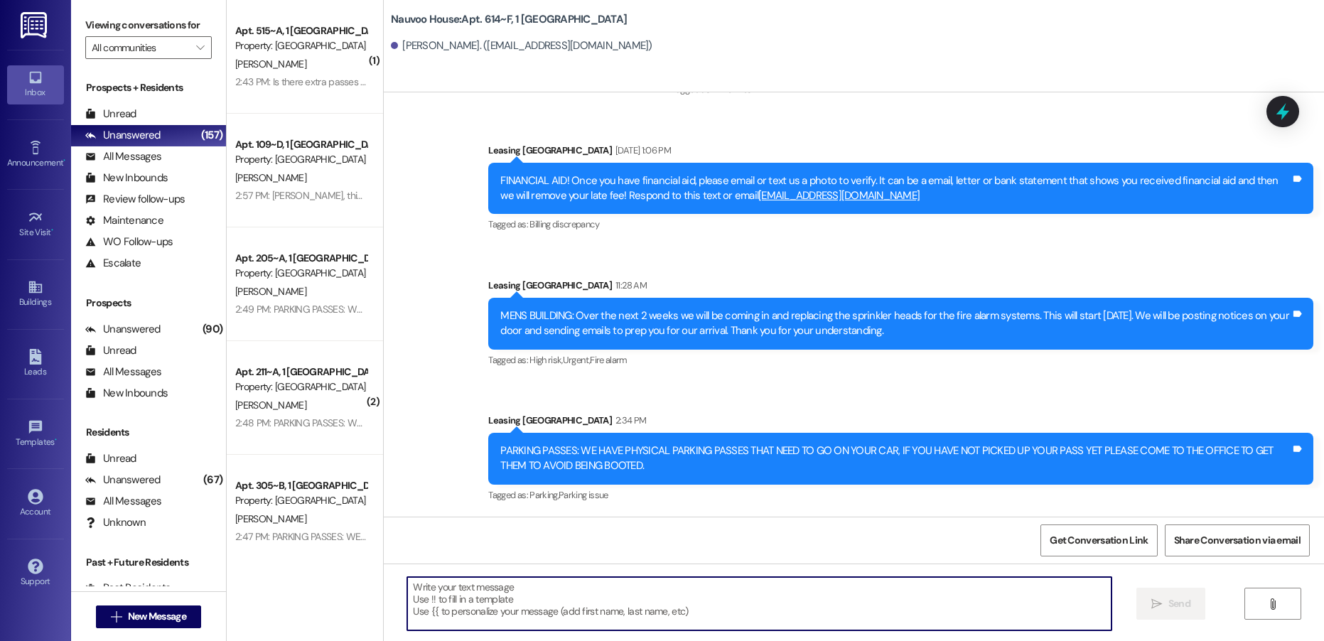
click at [450, 610] on textarea at bounding box center [758, 603] width 703 height 53
paste textarea "Brittnia, this is [PERSON_NAME] with Nauvoo House! We wanted to reach out and s…"
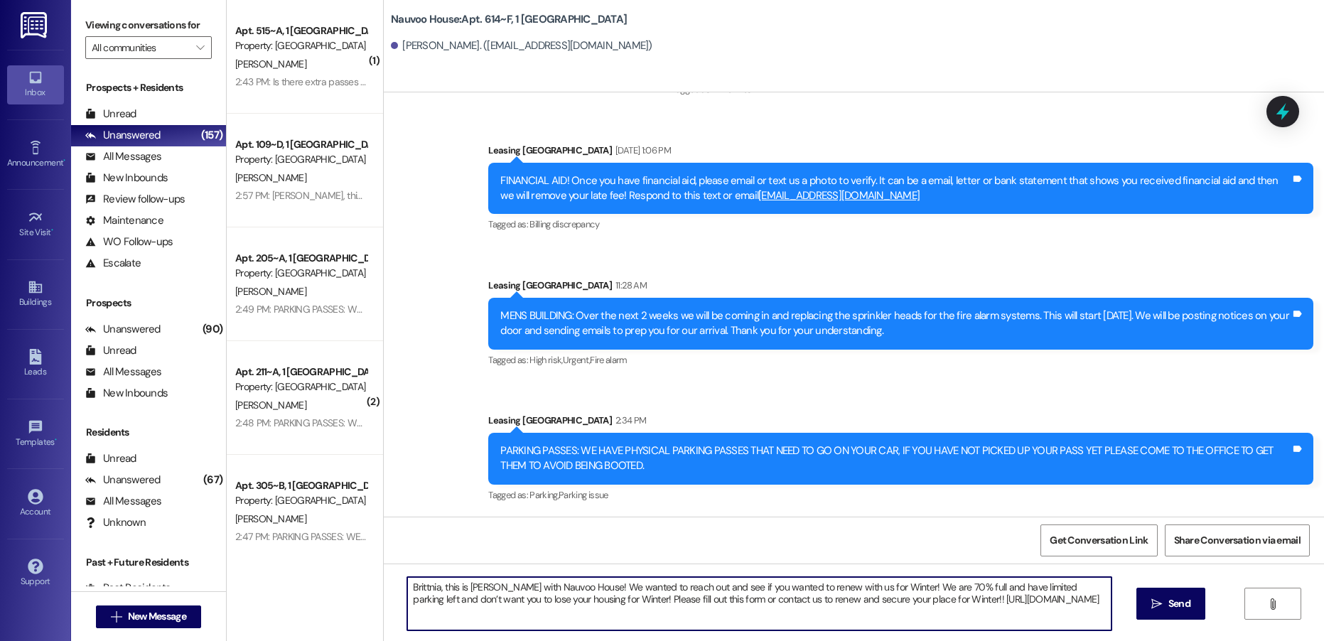
click at [419, 588] on textarea "Brittnia, this is [PERSON_NAME] with Nauvoo House! We wanted to reach out and s…" at bounding box center [758, 603] width 703 height 53
type textarea "[PERSON_NAME], this is [PERSON_NAME] with Nauvoo House! We wanted to reach out …"
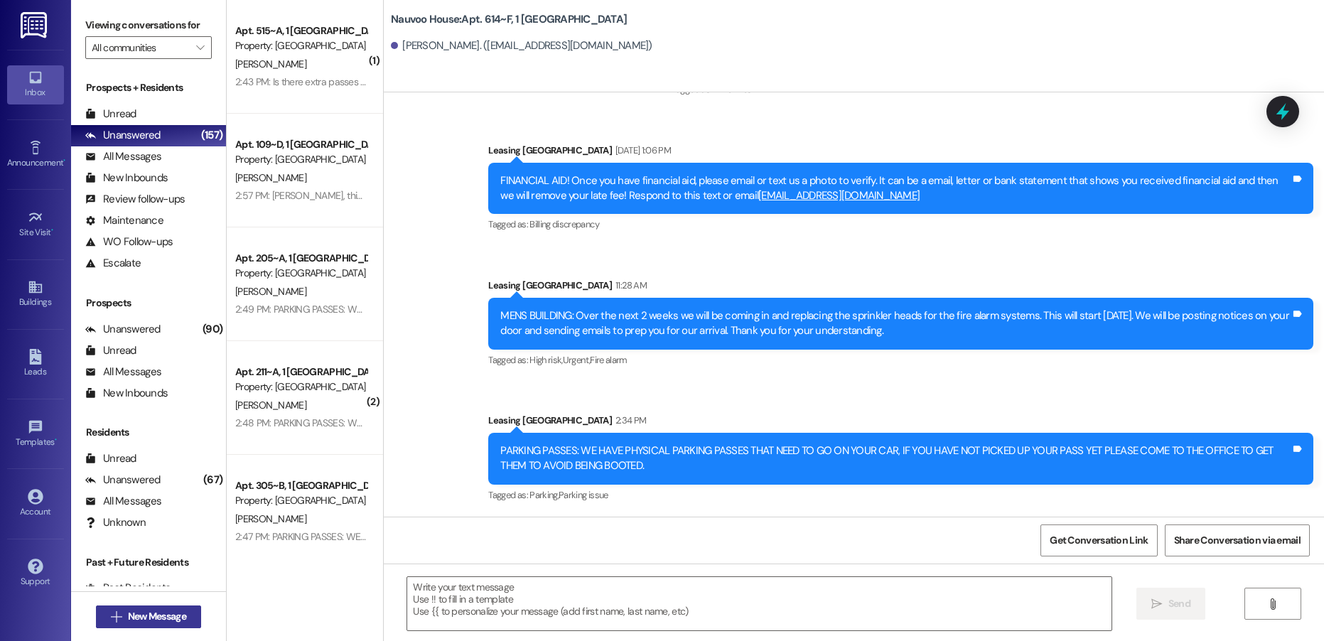
click at [158, 624] on button " New Message" at bounding box center [148, 616] width 105 height 23
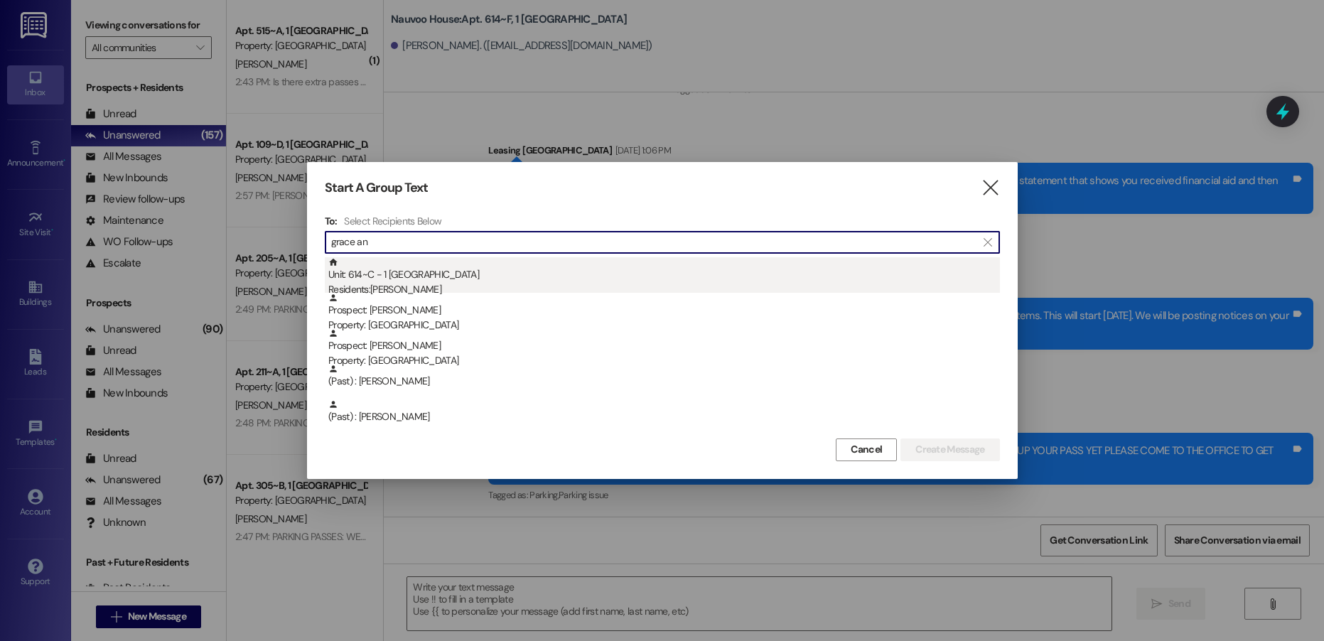
type input "grace an"
click at [495, 277] on div "Unit: 614~C - 1 Nauvoo House Residents: [PERSON_NAME]" at bounding box center [663, 277] width 671 height 40
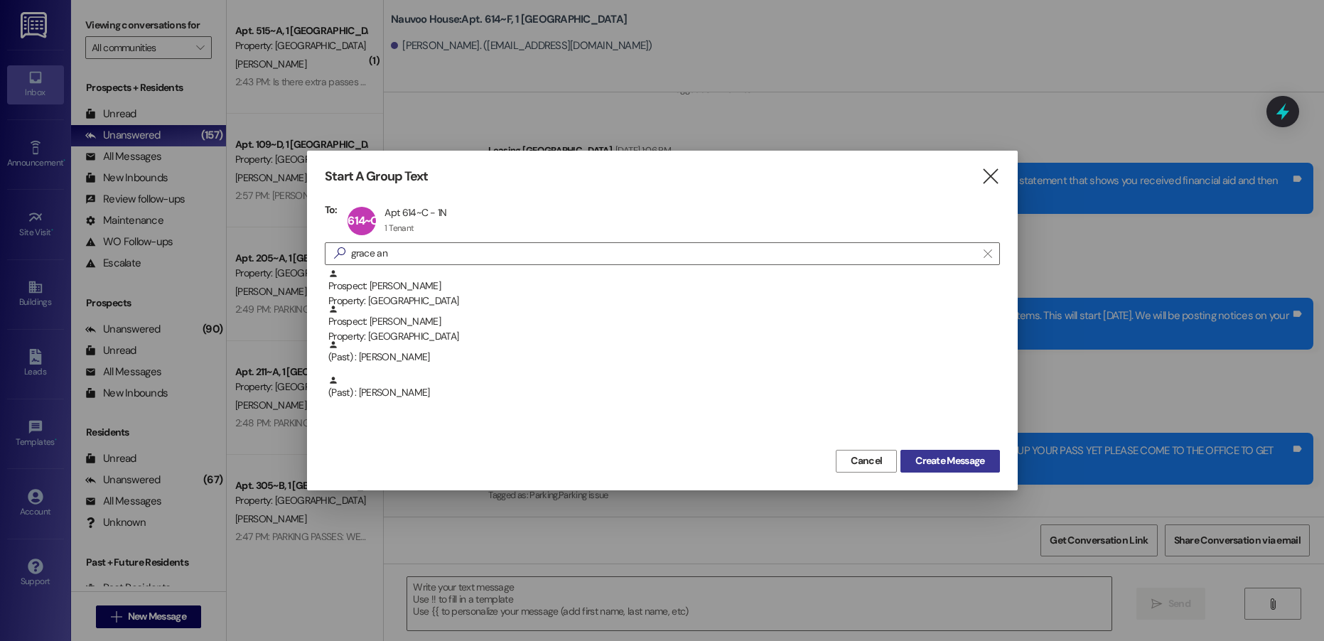
click at [943, 460] on span "Create Message" at bounding box center [949, 460] width 69 height 15
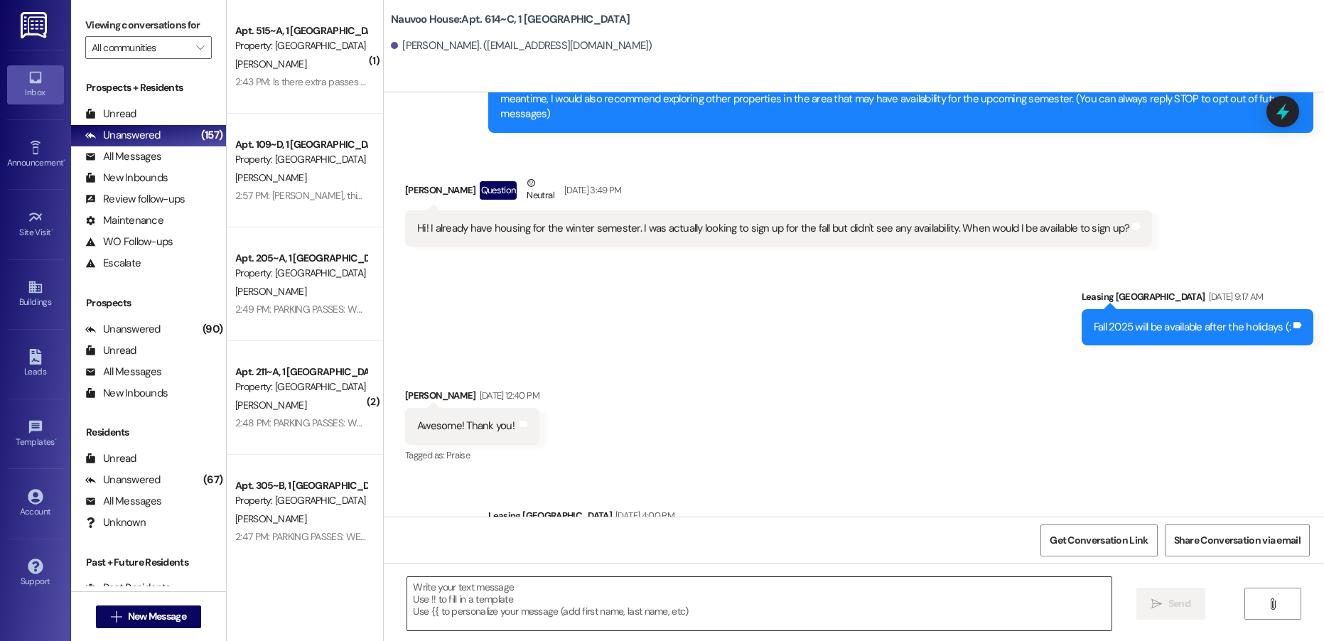
scroll to position [50, 0]
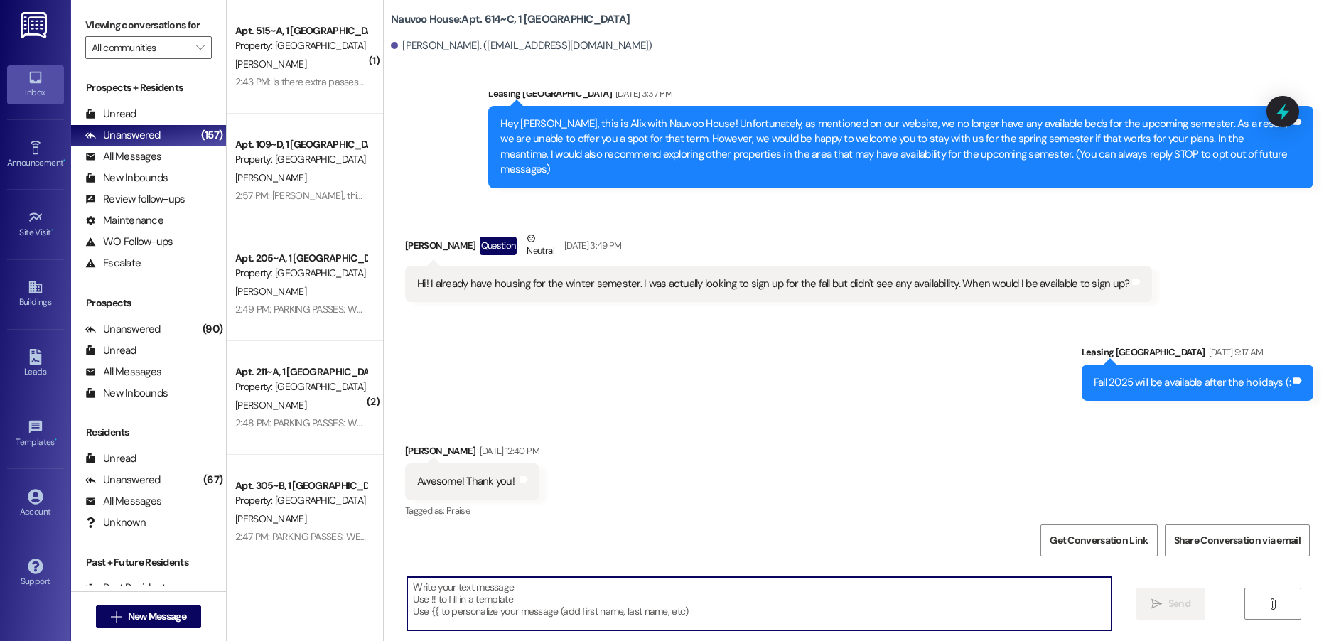
click at [482, 593] on textarea at bounding box center [758, 603] width 703 height 53
paste textarea "Brittnia, this is [PERSON_NAME] with Nauvoo House! We wanted to reach out and s…"
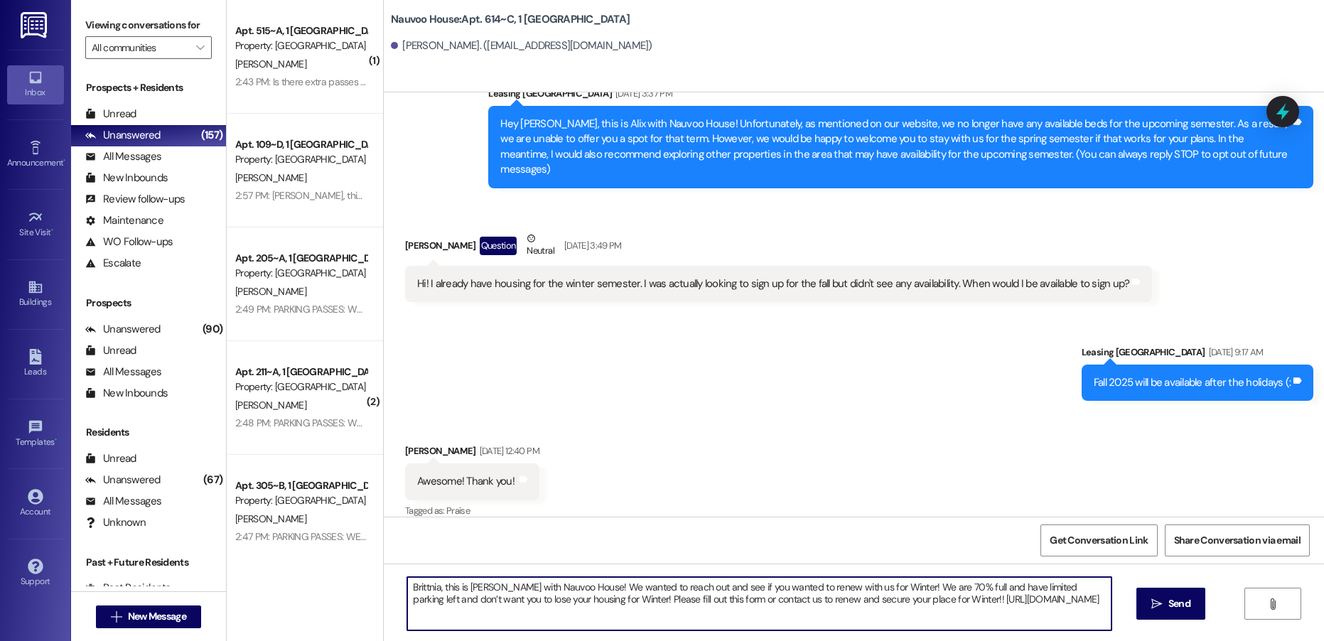
click at [419, 585] on textarea "Brittnia, this is [PERSON_NAME] with Nauvoo House! We wanted to reach out and s…" at bounding box center [758, 603] width 703 height 53
type textarea "Grace, this is [PERSON_NAME] with Nauvoo House! We wanted to reach out and see …"
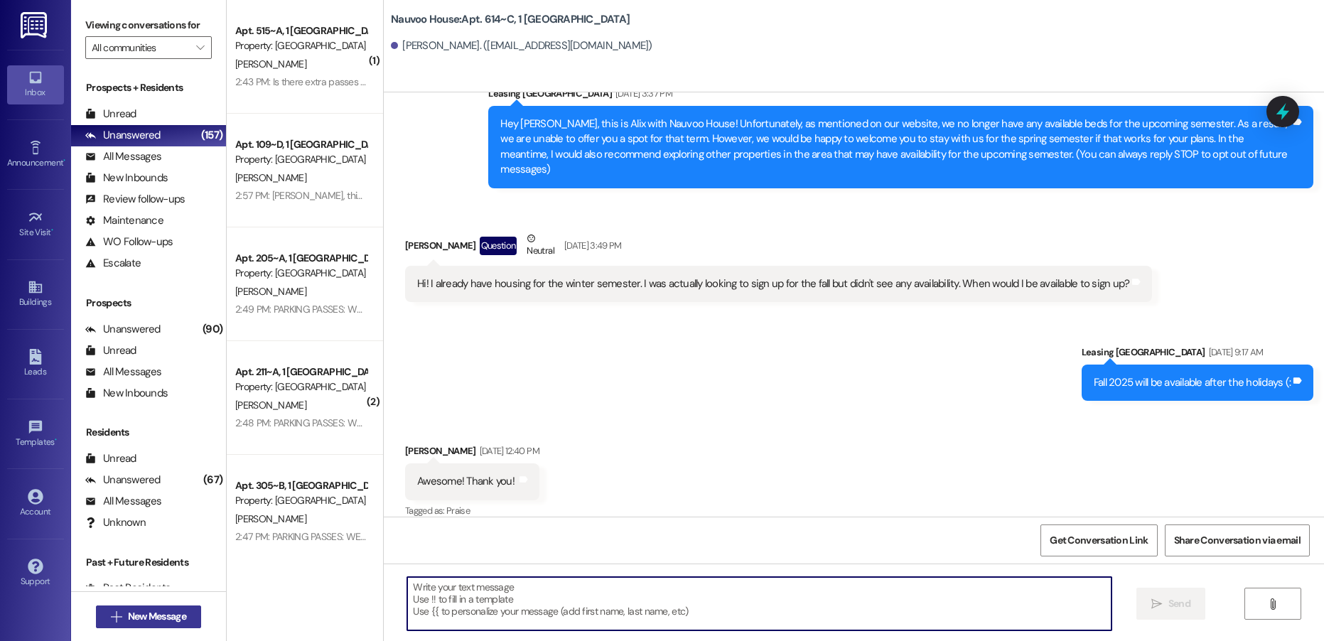
click at [173, 612] on span "New Message" at bounding box center [157, 616] width 58 height 15
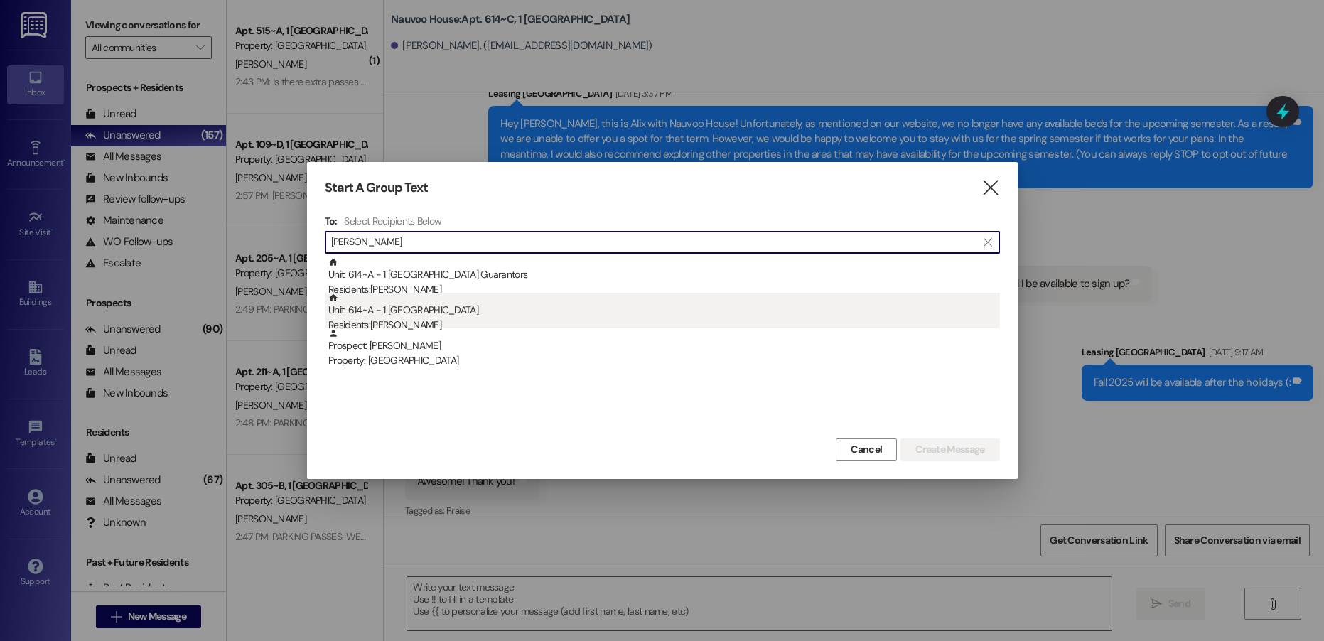
type input "[PERSON_NAME]"
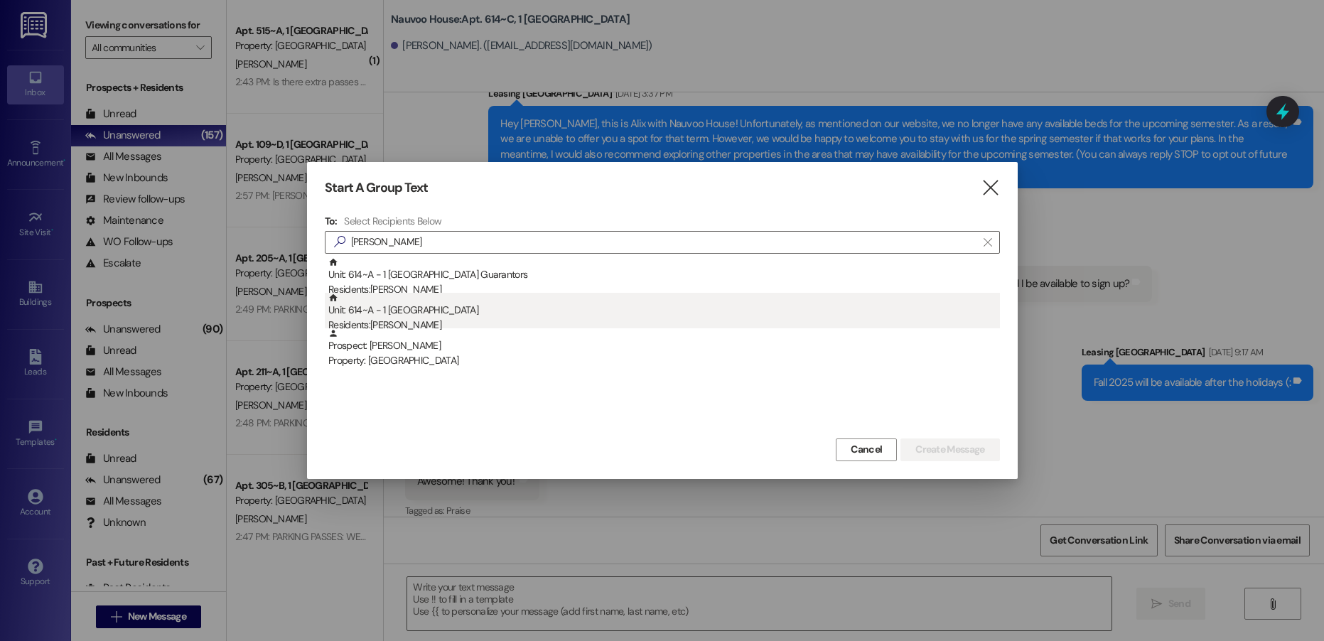
click at [415, 308] on div "Unit: 614~A - 1 Nauvoo House Residents: [PERSON_NAME]" at bounding box center [663, 313] width 671 height 40
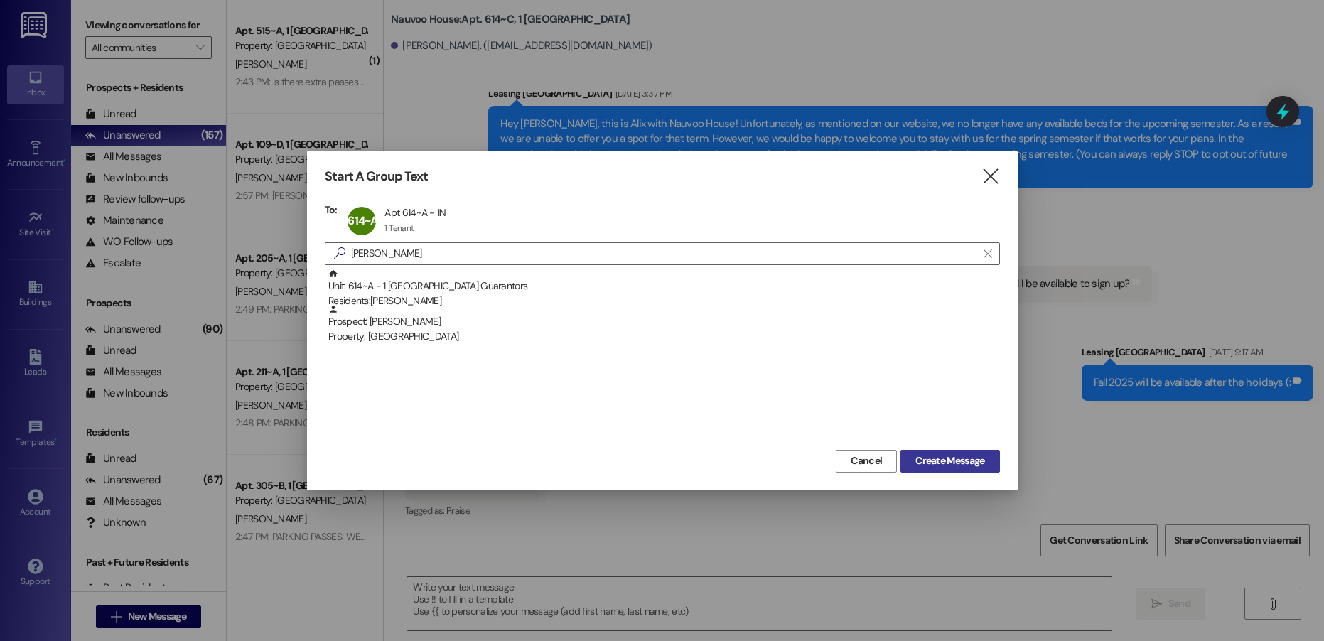
click at [956, 460] on span "Create Message" at bounding box center [949, 460] width 69 height 15
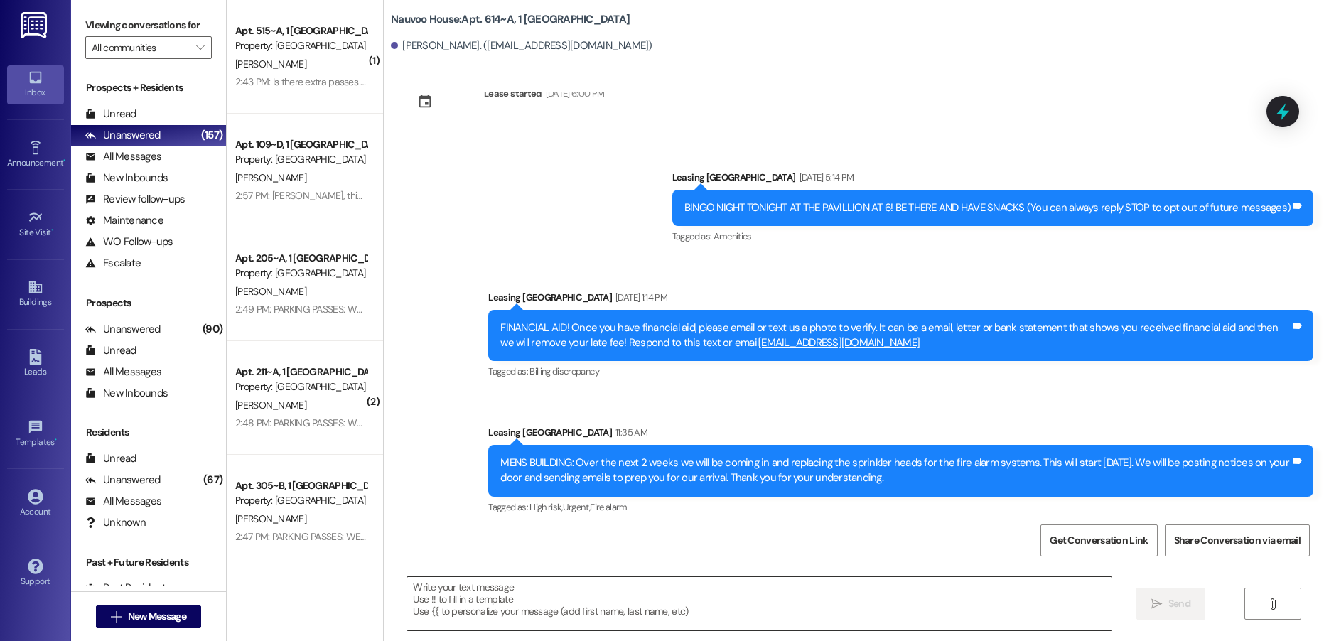
scroll to position [4, 0]
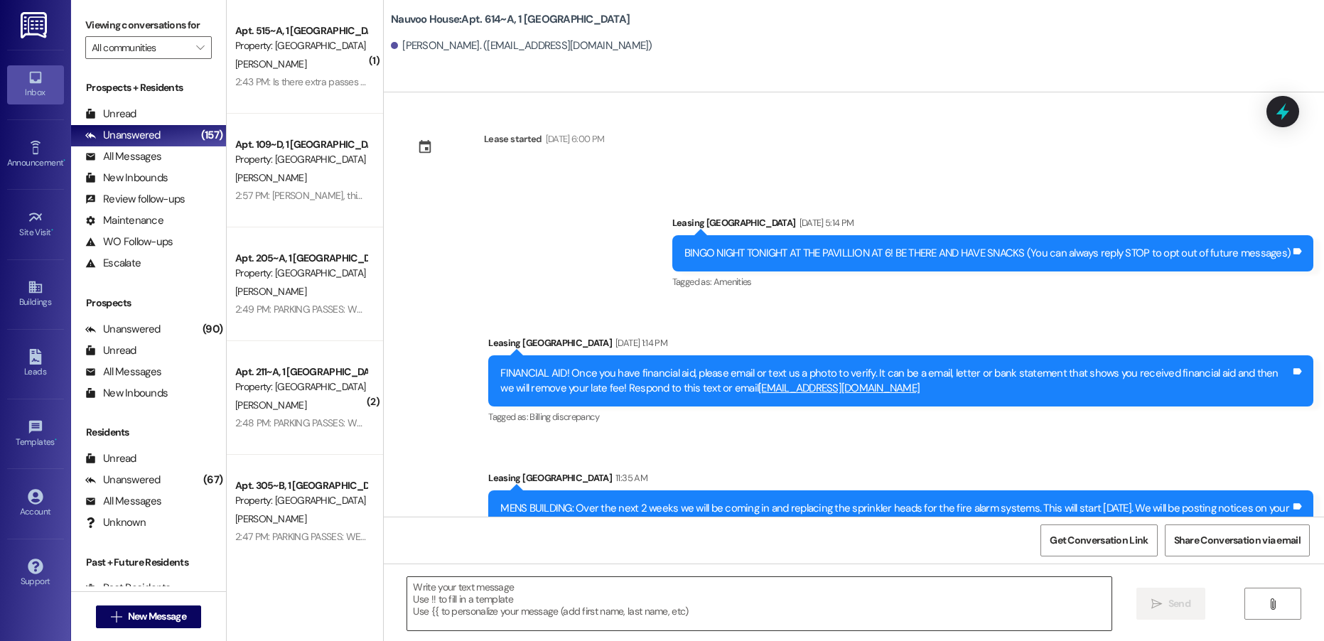
click at [500, 601] on textarea at bounding box center [758, 603] width 703 height 53
paste textarea "Brittnia, this is [PERSON_NAME] with Nauvoo House! We wanted to reach out and s…"
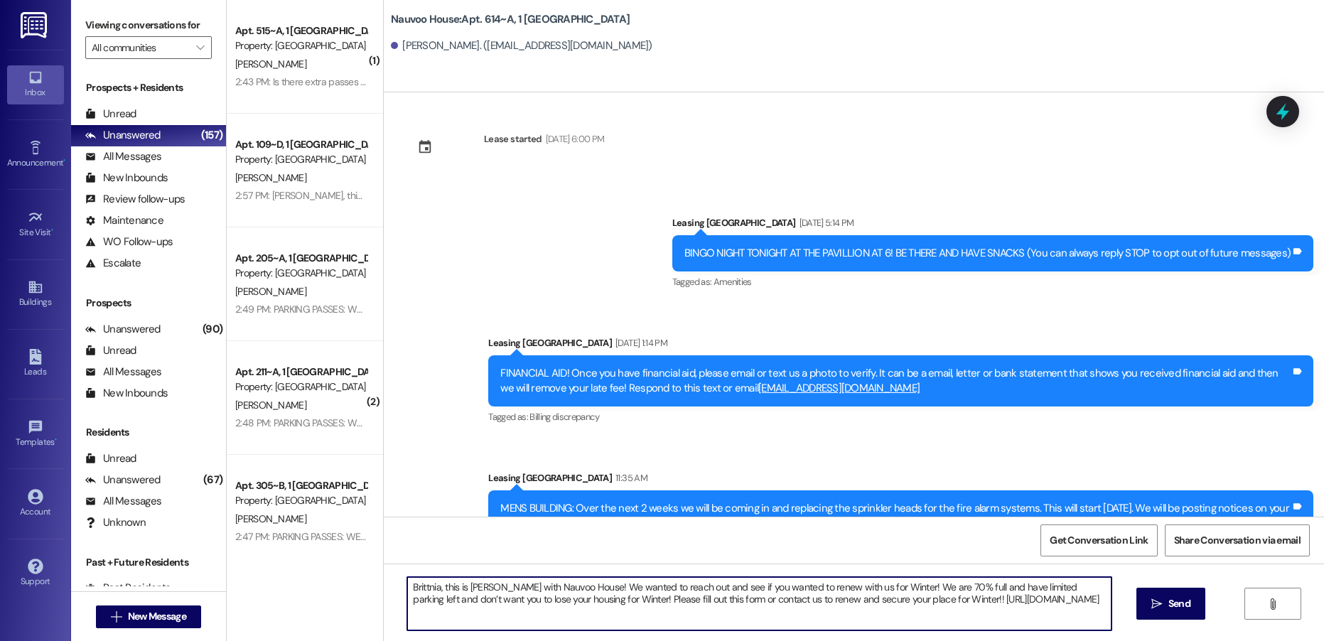
click at [419, 586] on textarea "Brittnia, this is [PERSON_NAME] with Nauvoo House! We wanted to reach out and s…" at bounding box center [758, 603] width 703 height 53
type textarea "[PERSON_NAME], this is [PERSON_NAME] with Nauvoo House! We wanted to reach out …"
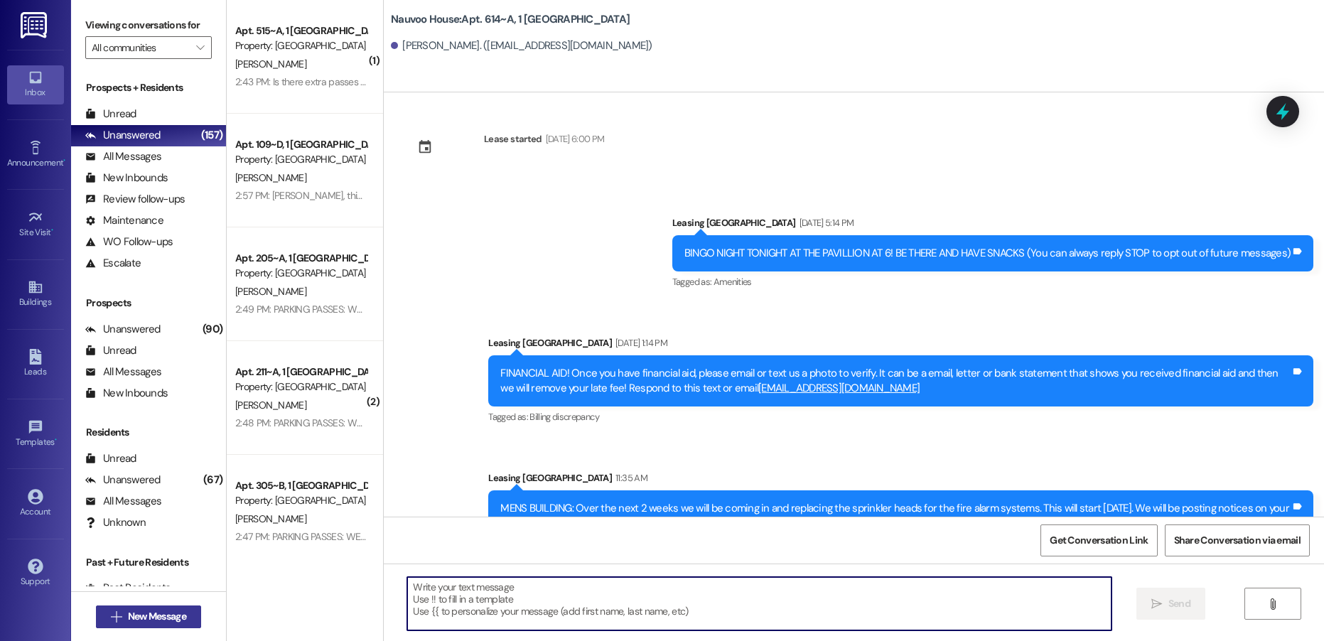
click at [168, 616] on span "New Message" at bounding box center [157, 616] width 58 height 15
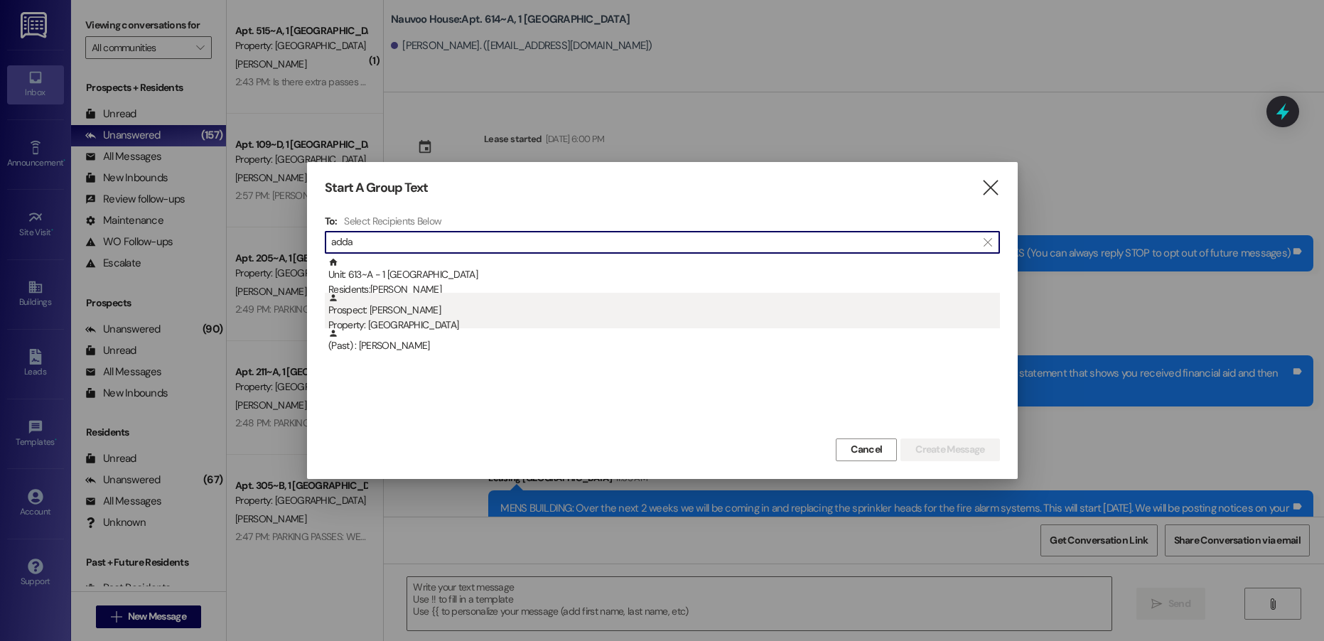
type input "adda"
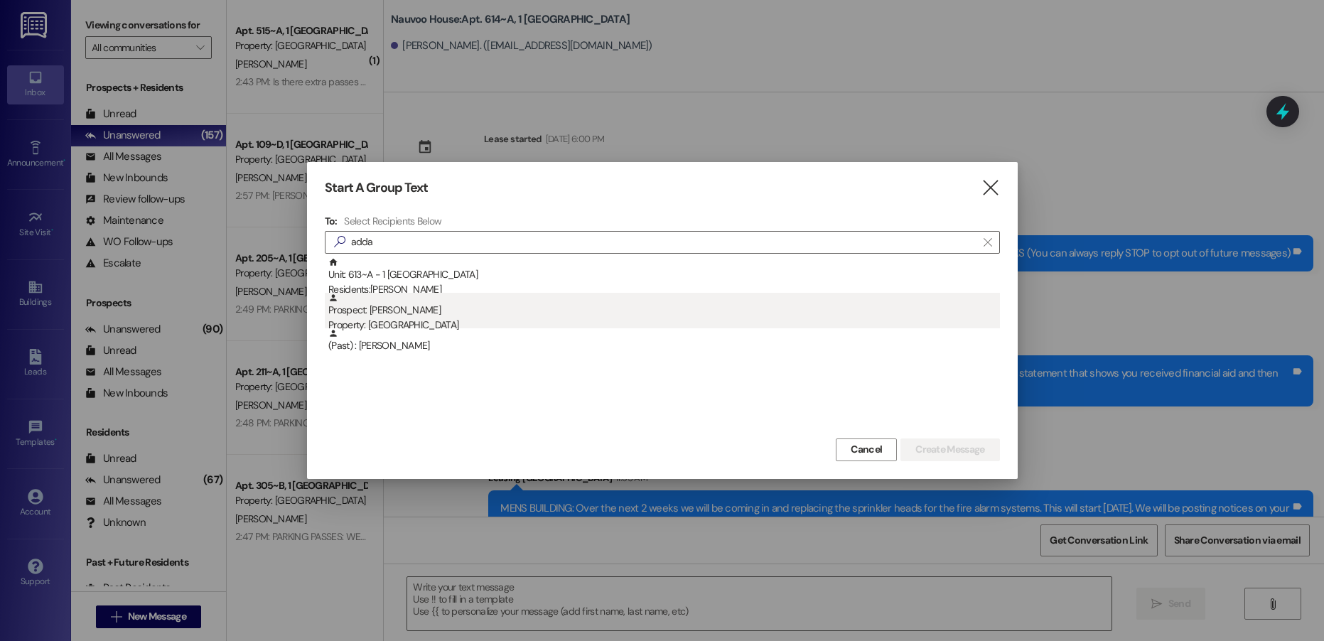
click at [534, 298] on div "Prospect: [PERSON_NAME] Property: [GEOGRAPHIC_DATA]" at bounding box center [663, 313] width 671 height 40
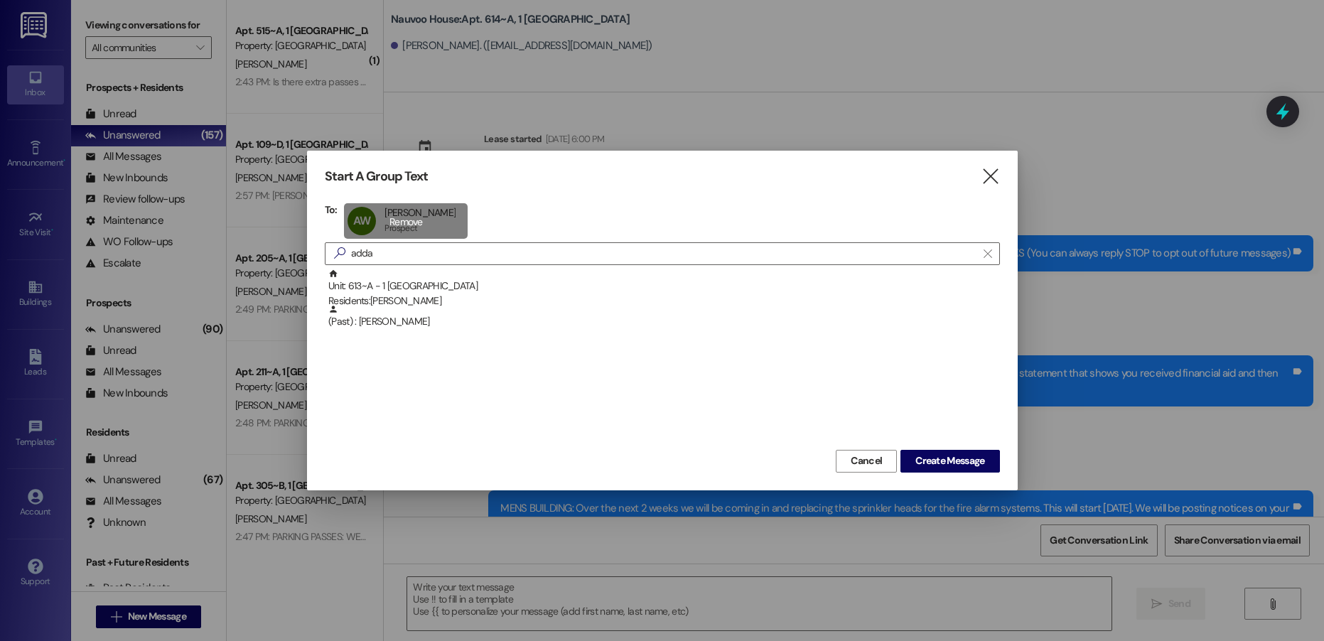
click at [404, 226] on div "AW [PERSON_NAME] [PERSON_NAME] Prospect Prospect click to remove" at bounding box center [406, 221] width 124 height 36
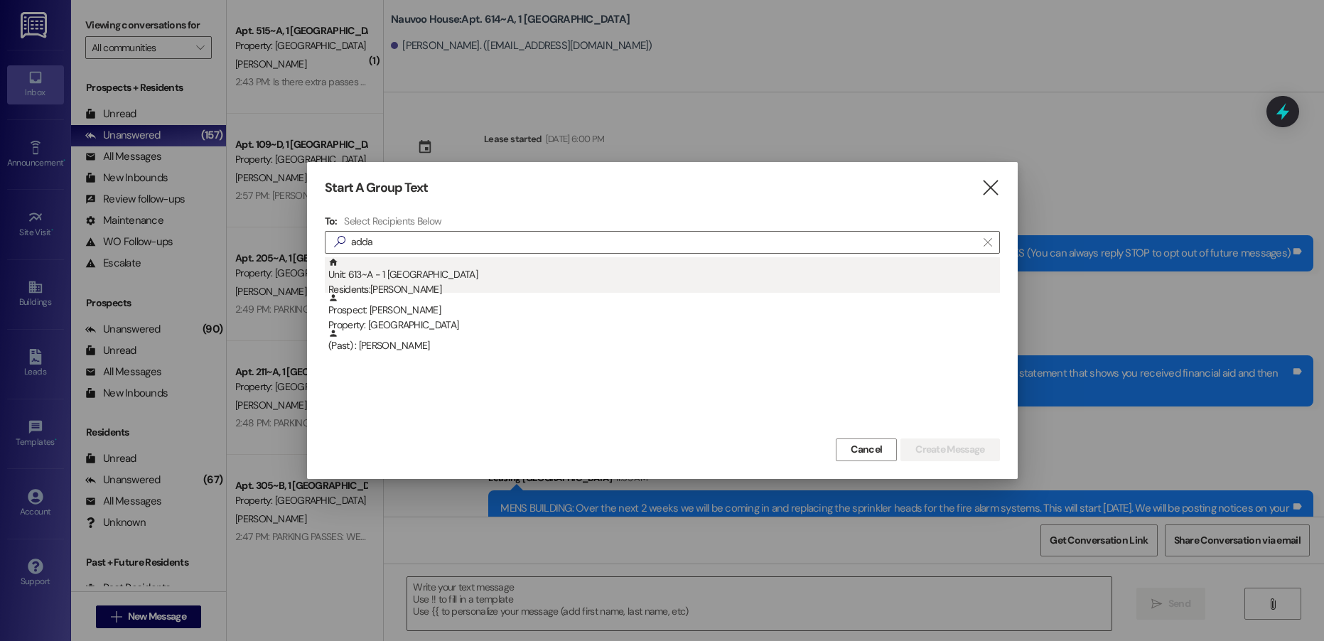
click at [418, 276] on div "Unit: 613~A - 1 Nauvoo House Residents: [PERSON_NAME]" at bounding box center [663, 277] width 671 height 40
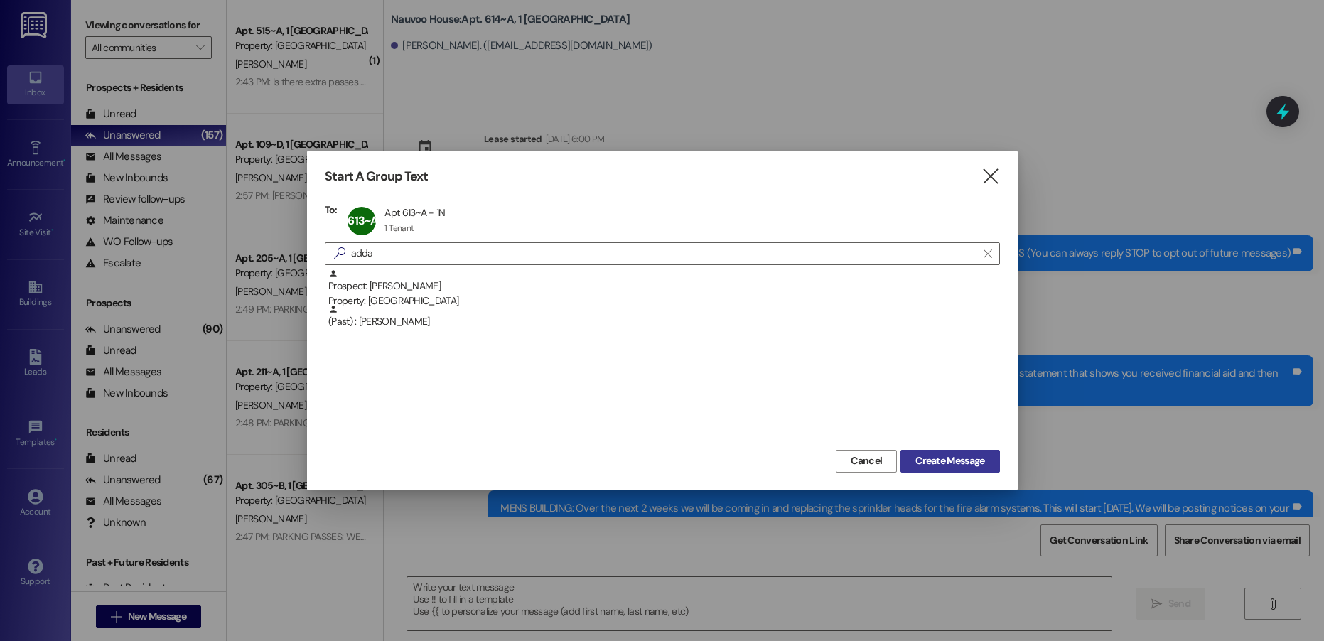
click at [954, 460] on span "Create Message" at bounding box center [949, 460] width 69 height 15
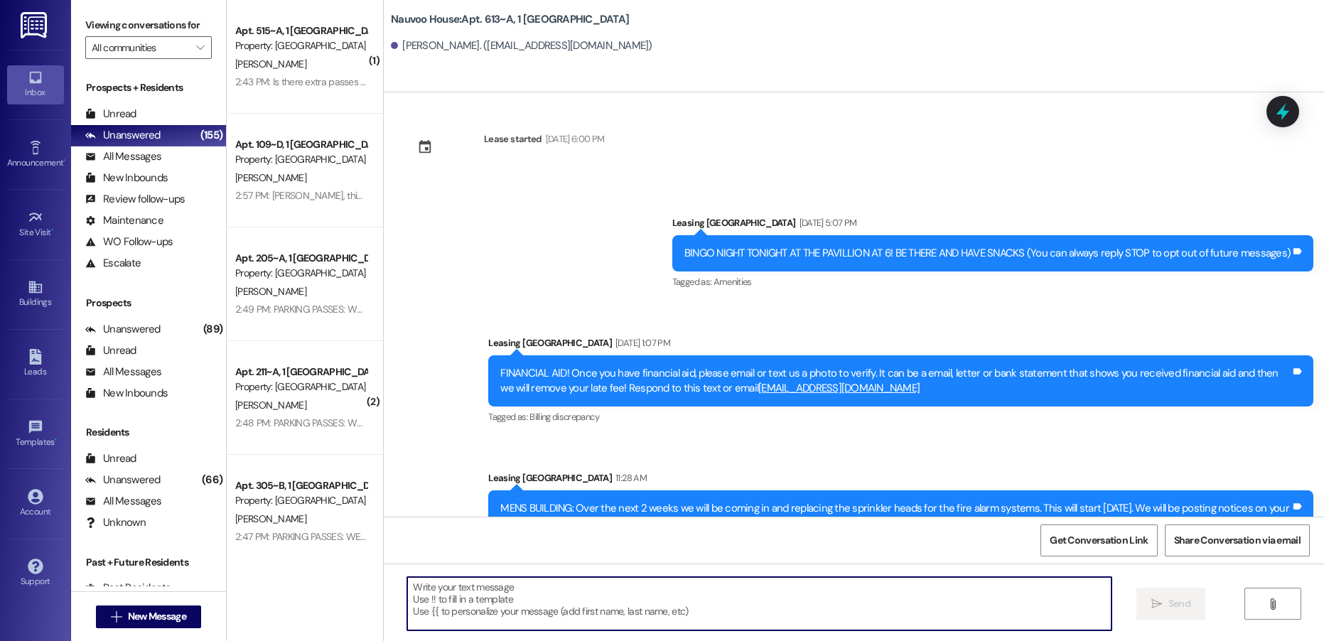
click at [499, 595] on textarea at bounding box center [758, 603] width 703 height 53
paste textarea "Brittnia, this is [PERSON_NAME] with Nauvoo House! We wanted to reach out and s…"
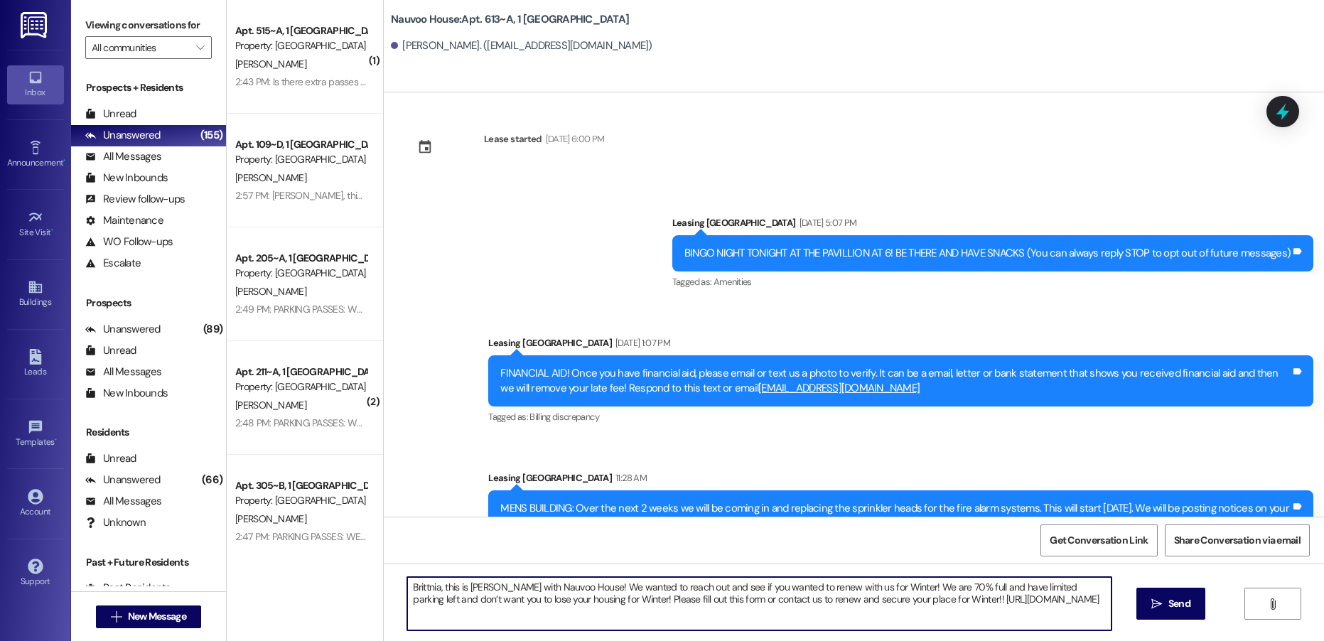
click at [425, 590] on textarea "Brittnia, this is [PERSON_NAME] with Nauvoo House! We wanted to reach out and s…" at bounding box center [758, 603] width 703 height 53
type textarea "Addalyn, this is [PERSON_NAME] with Nauvoo House! We wanted to reach out and se…"
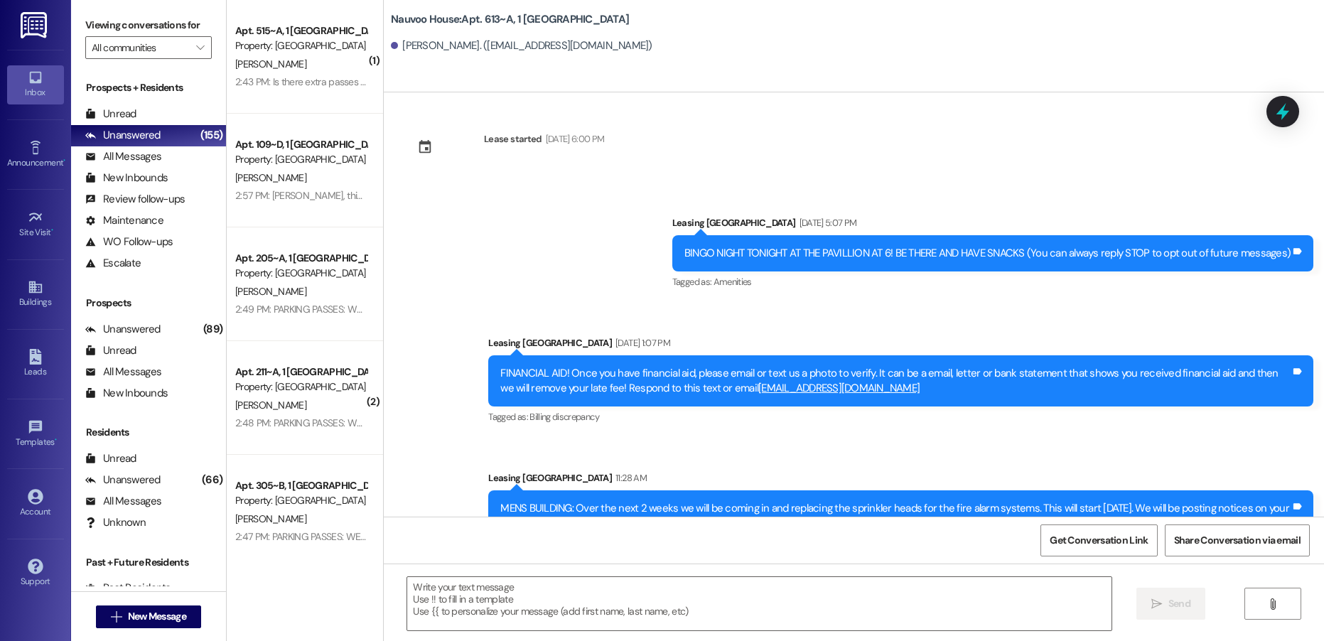
click at [247, 622] on div "( 1 ) Apt. 515~A, 1 Nauvoo House Property: [GEOGRAPHIC_DATA] [PERSON_NAME] 2:43…" at bounding box center [305, 320] width 156 height 641
click at [151, 111] on div "Unread (0)" at bounding box center [148, 114] width 155 height 21
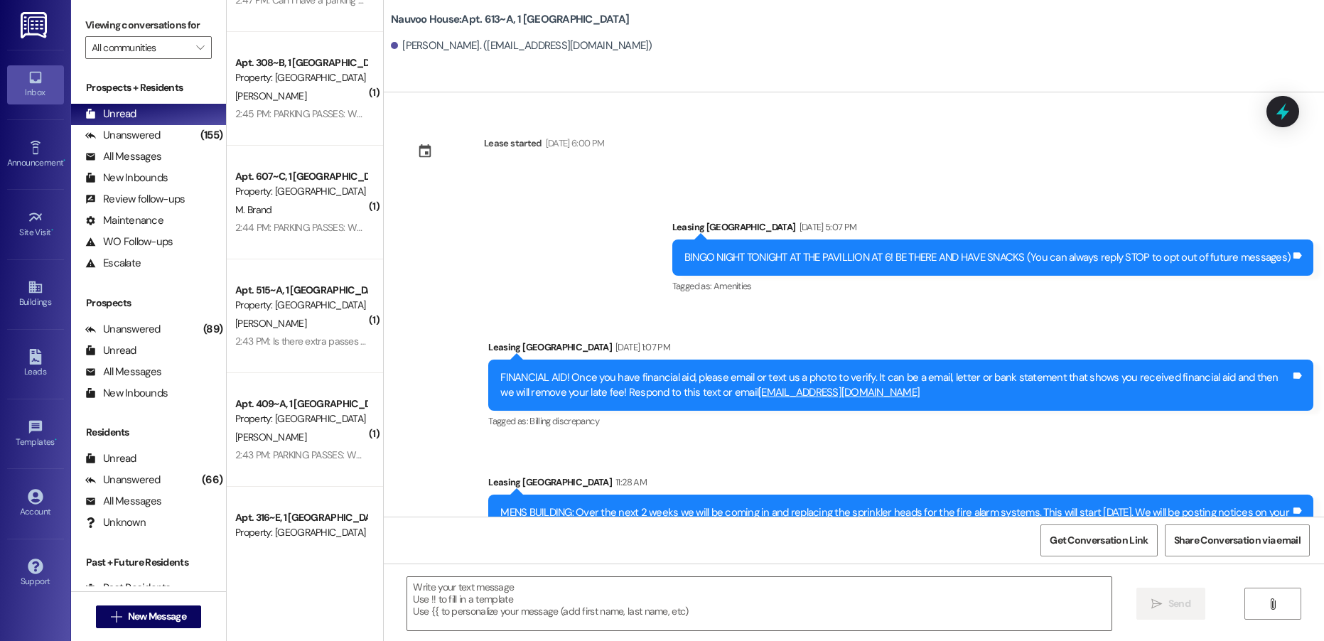
scroll to position [938, 0]
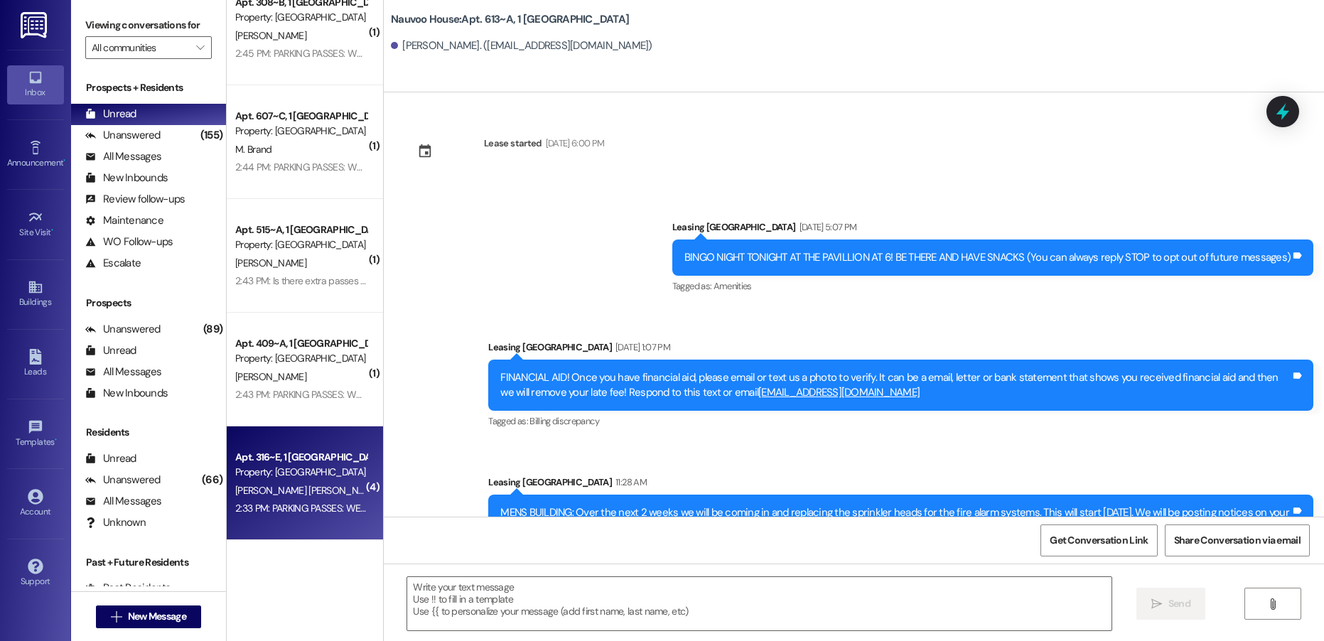
click at [299, 477] on div "Property: [GEOGRAPHIC_DATA]" at bounding box center [300, 472] width 131 height 15
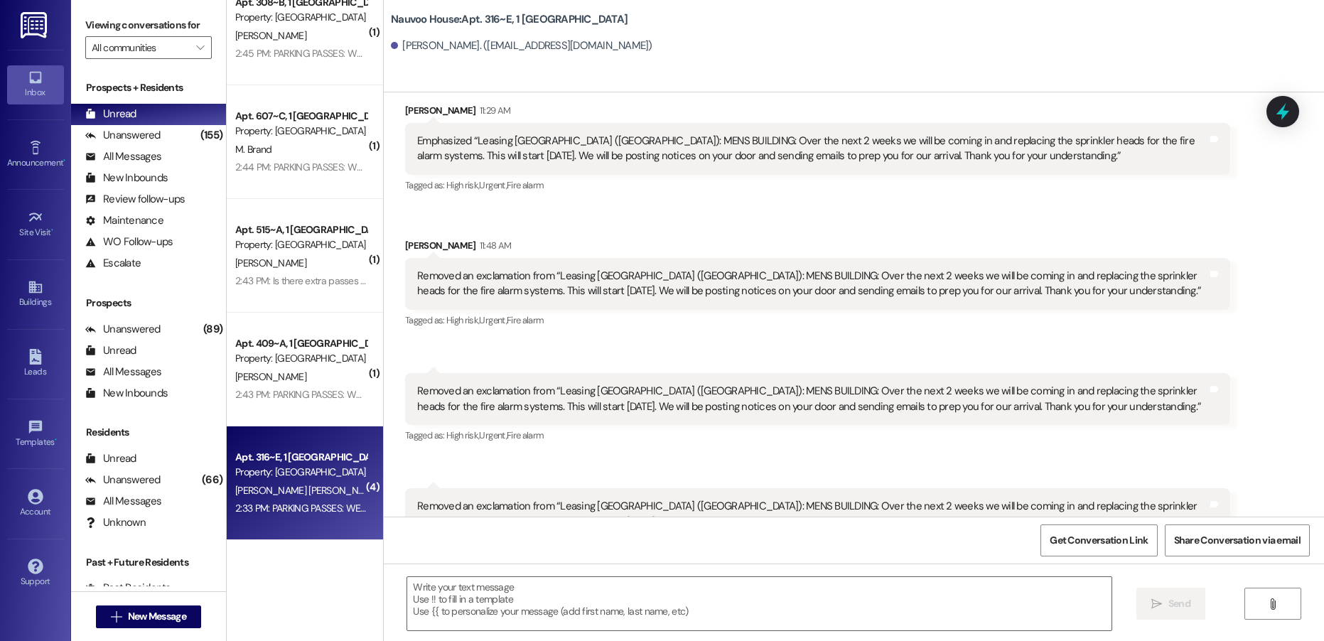
scroll to position [2914, 0]
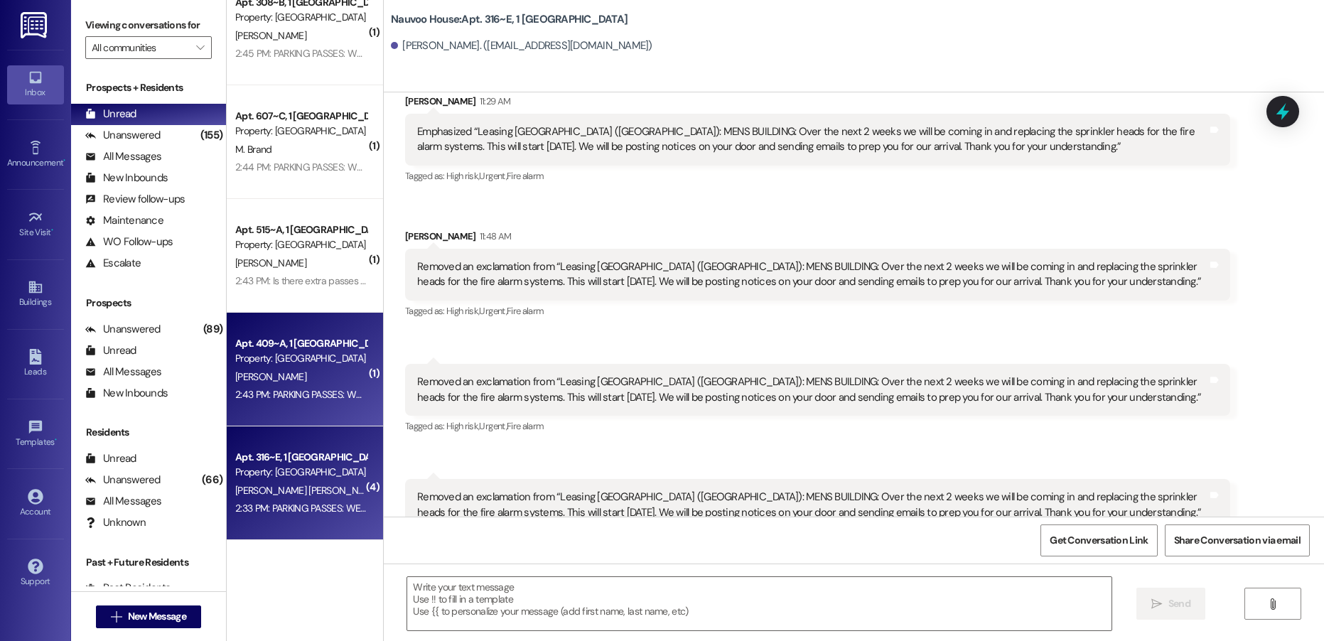
click at [280, 399] on div "2:43 PM: PARKING PASSES: WE HAVE PHYSICAL PARKING PASSES THAT NEED TO GO ON YOU…" at bounding box center [684, 394] width 899 height 13
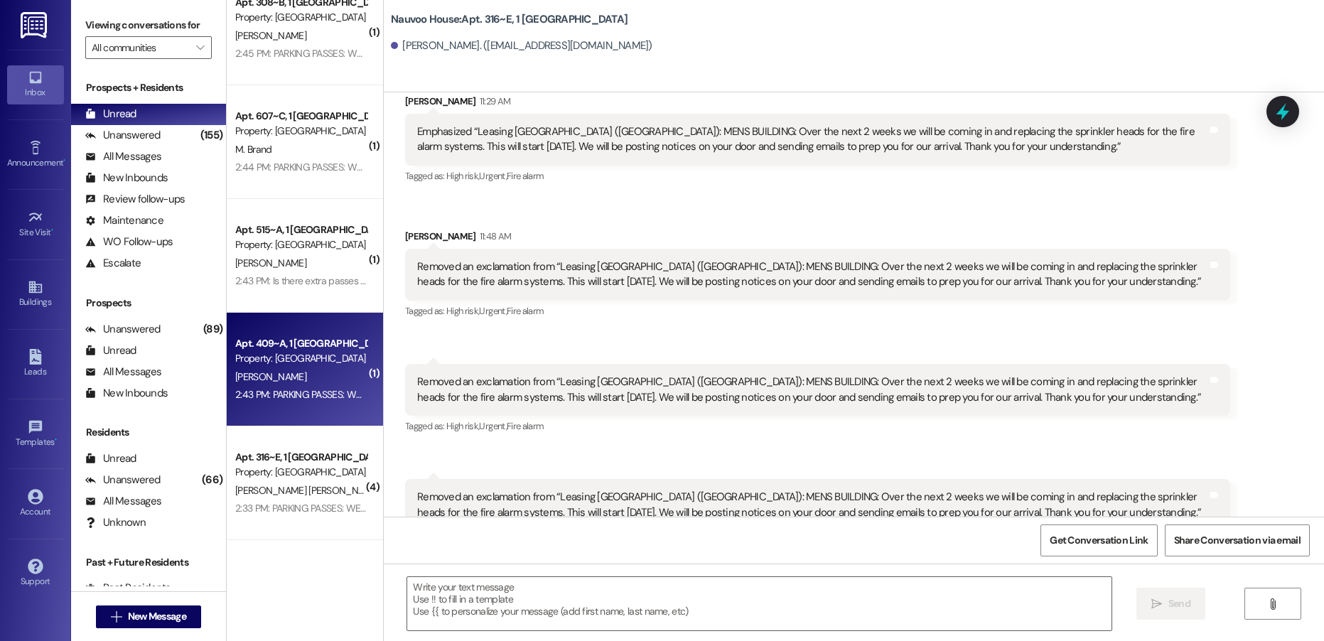
scroll to position [1429, 0]
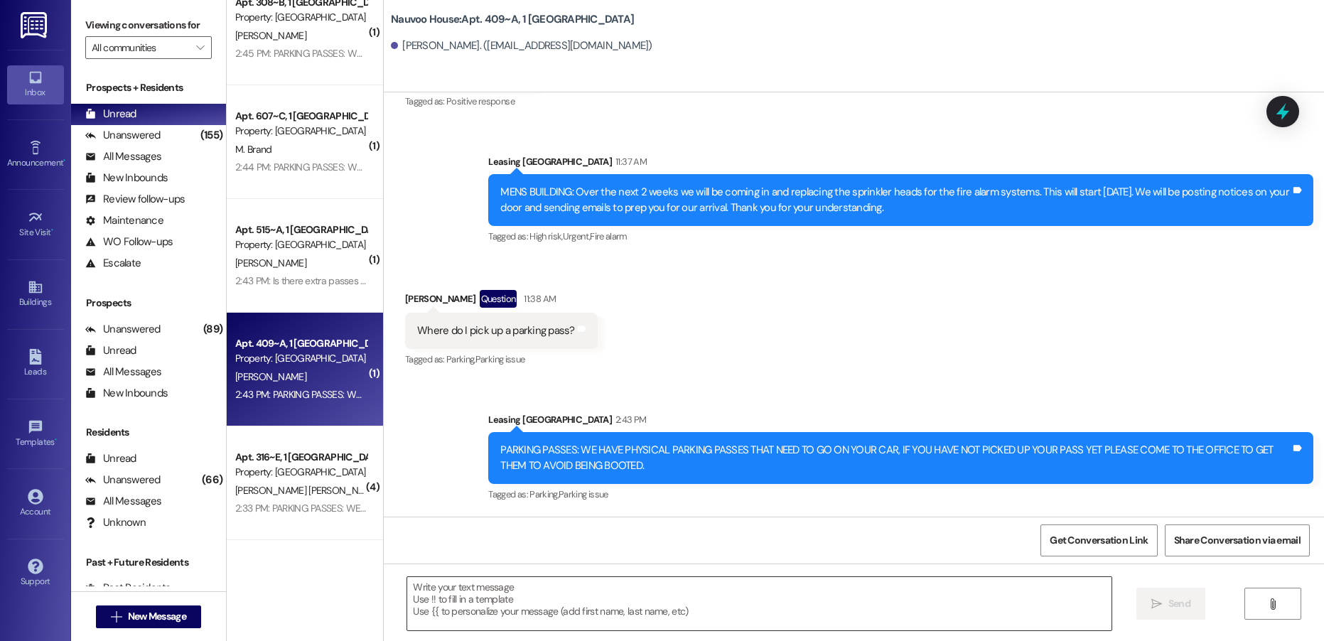
click at [497, 590] on textarea at bounding box center [758, 603] width 703 height 53
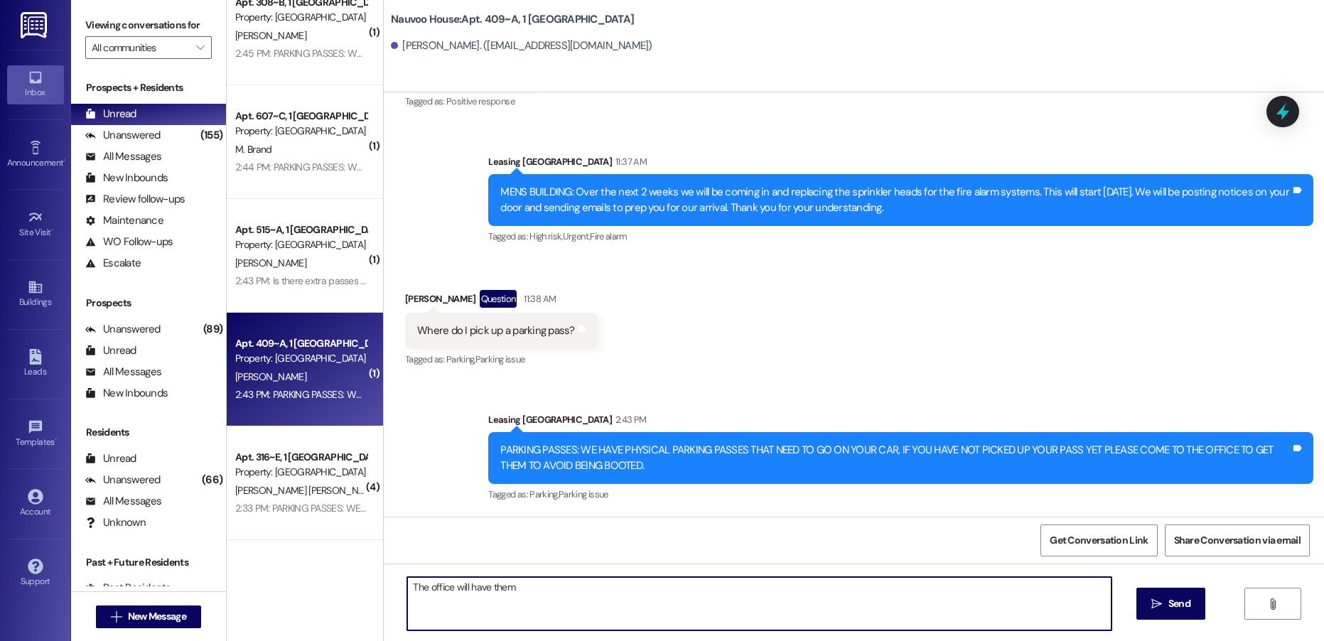
type textarea "The office will have them!"
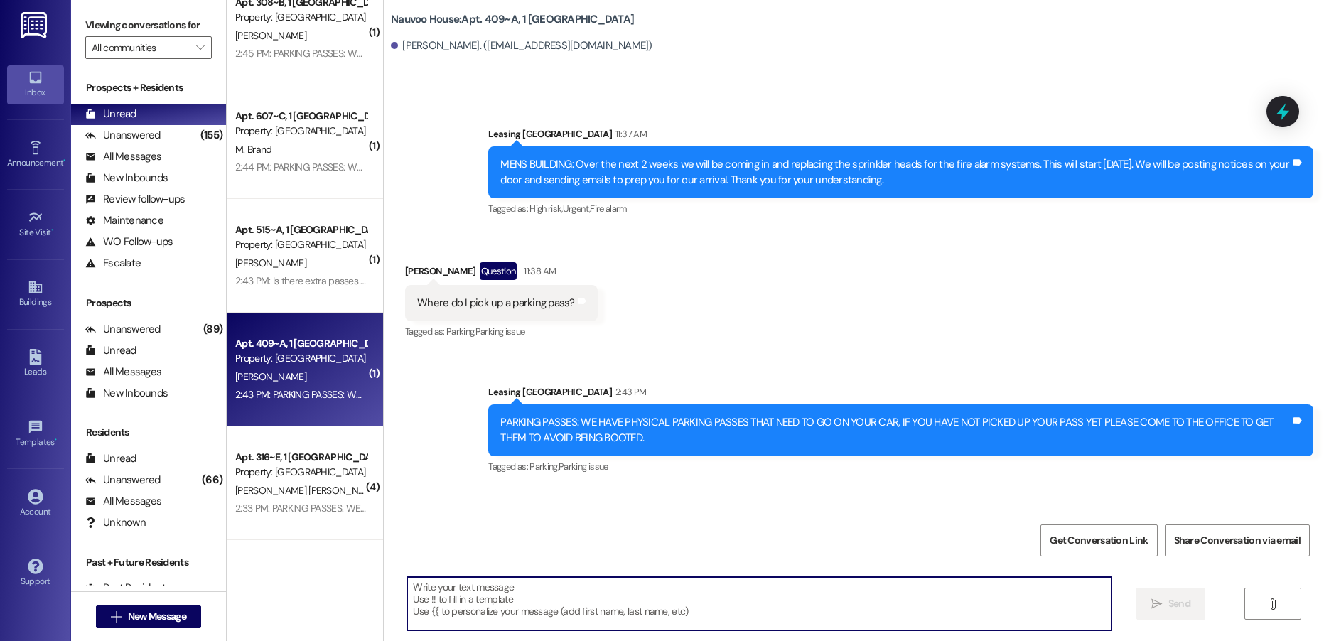
scroll to position [1528, 0]
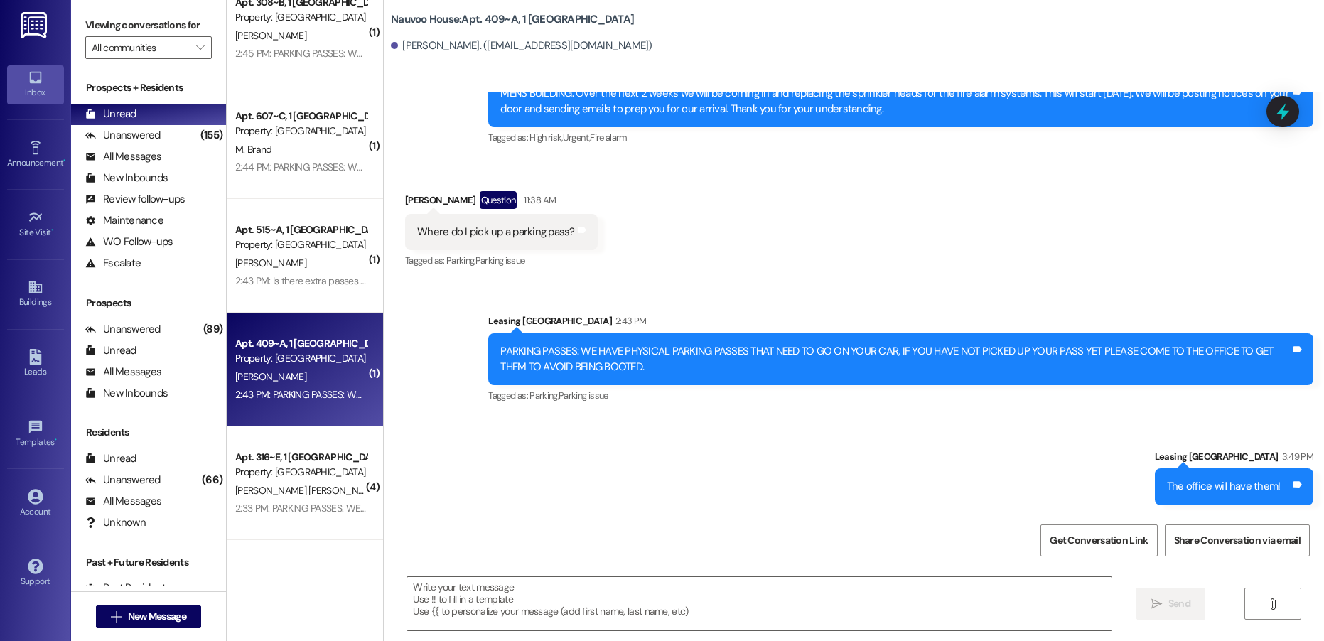
click at [671, 204] on div "Received via SMS [PERSON_NAME] Question 11:38 AM Where do I pick up a parking p…" at bounding box center [854, 220] width 940 height 123
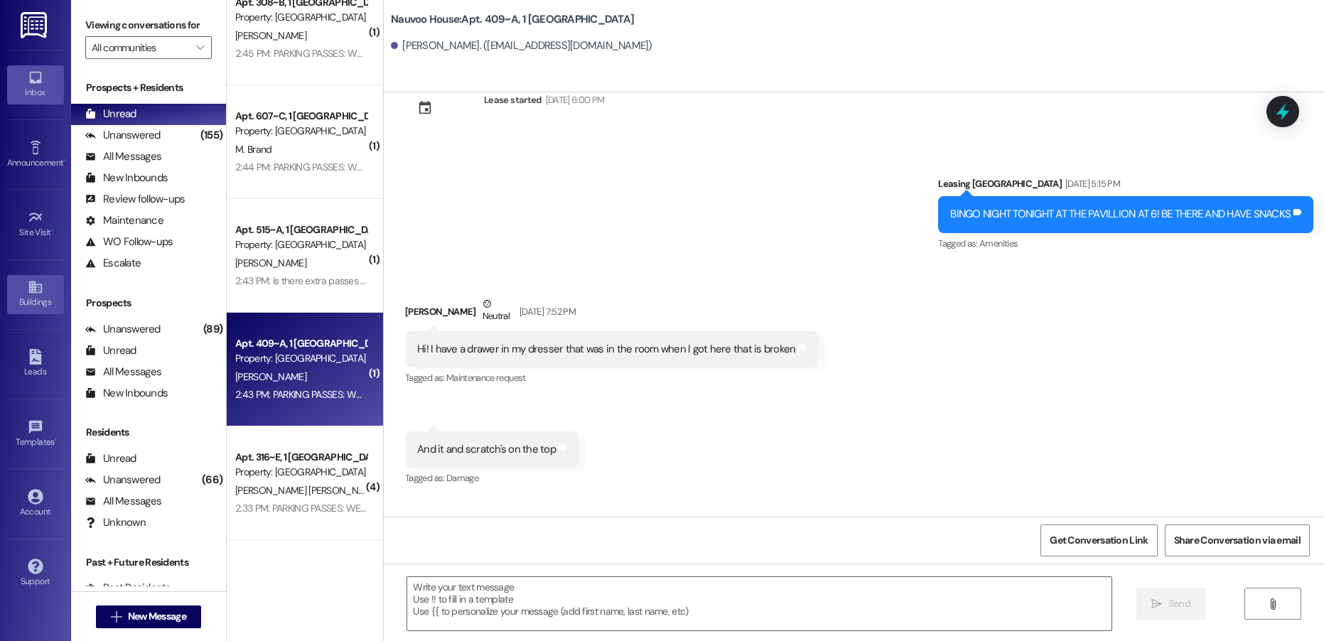
scroll to position [710, 0]
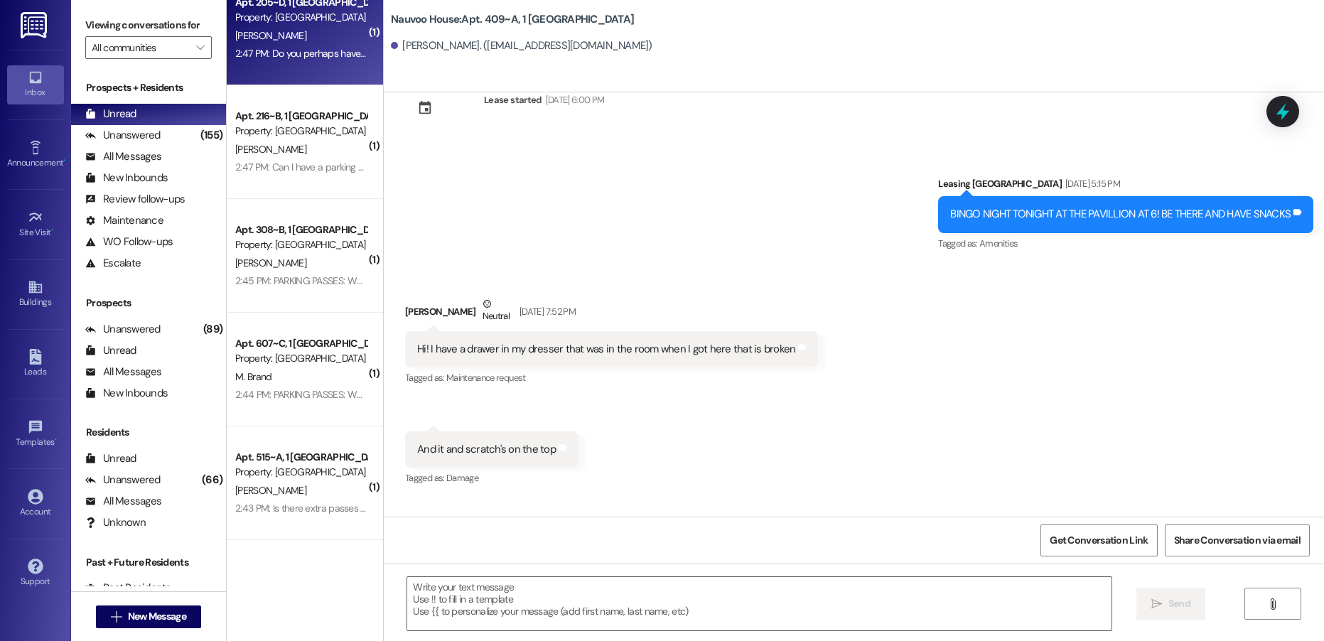
click at [276, 65] on div "Apt. 205~D, 1 [GEOGRAPHIC_DATA] Property: [GEOGRAPHIC_DATA] [PERSON_NAME] 2:47 …" at bounding box center [305, 29] width 156 height 114
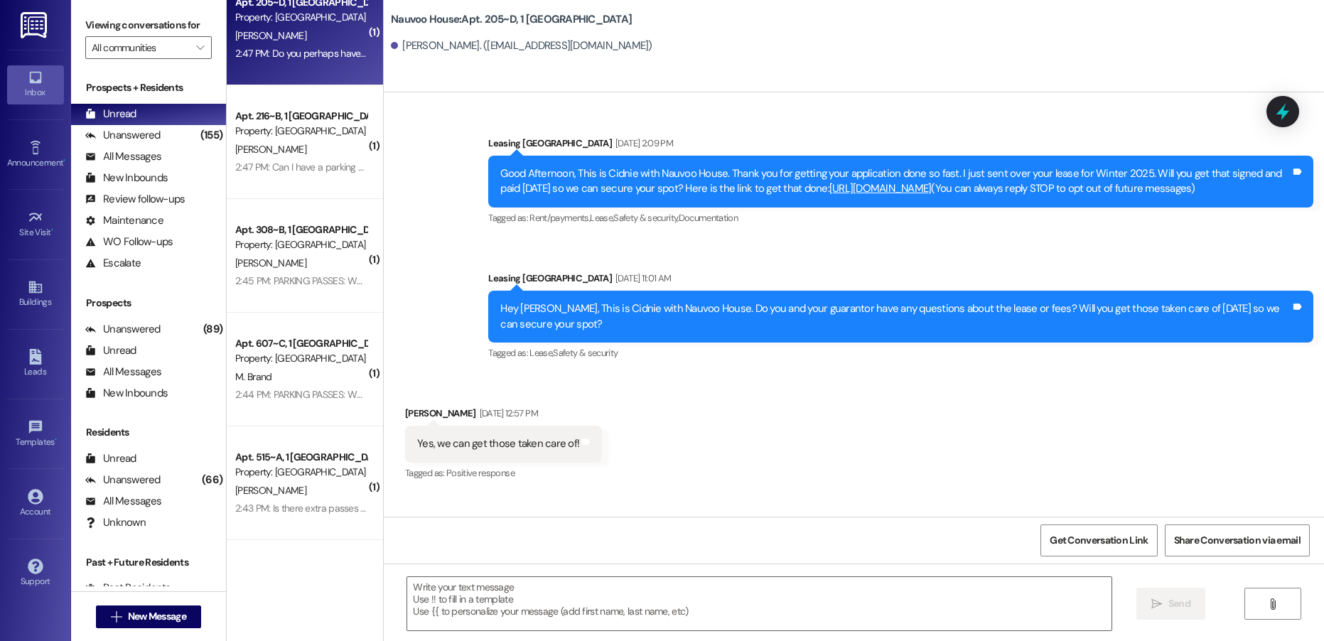
scroll to position [15844, 0]
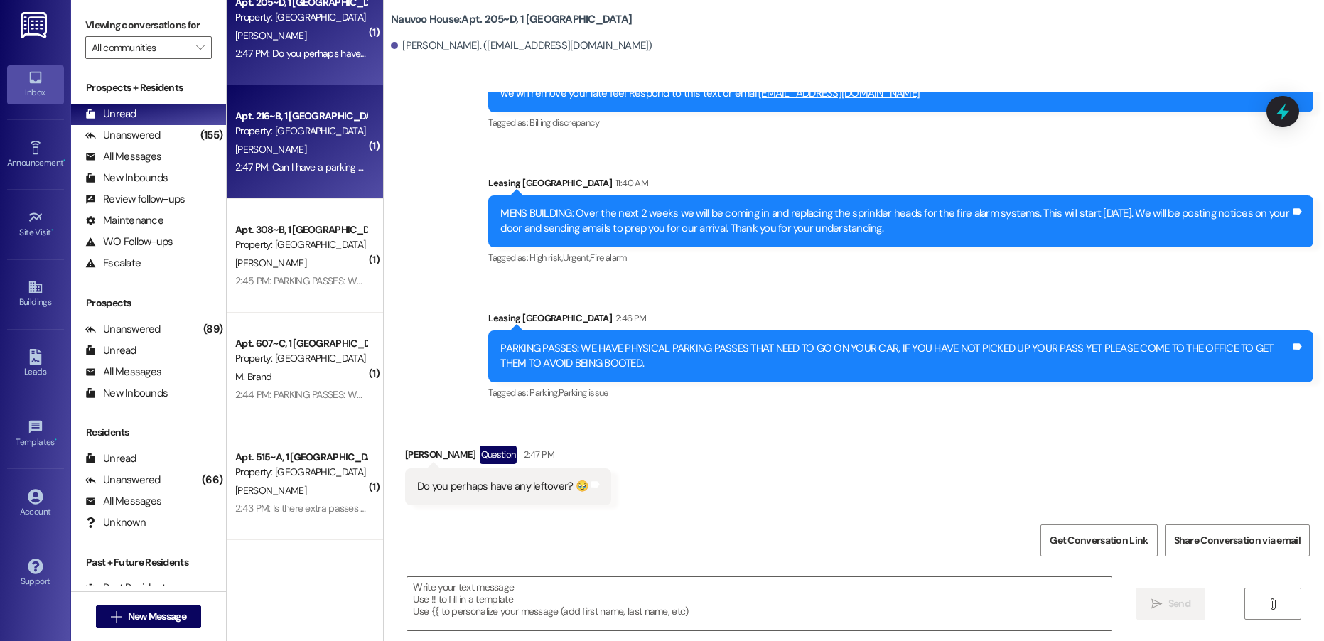
click at [282, 144] on div "[PERSON_NAME]" at bounding box center [301, 150] width 134 height 18
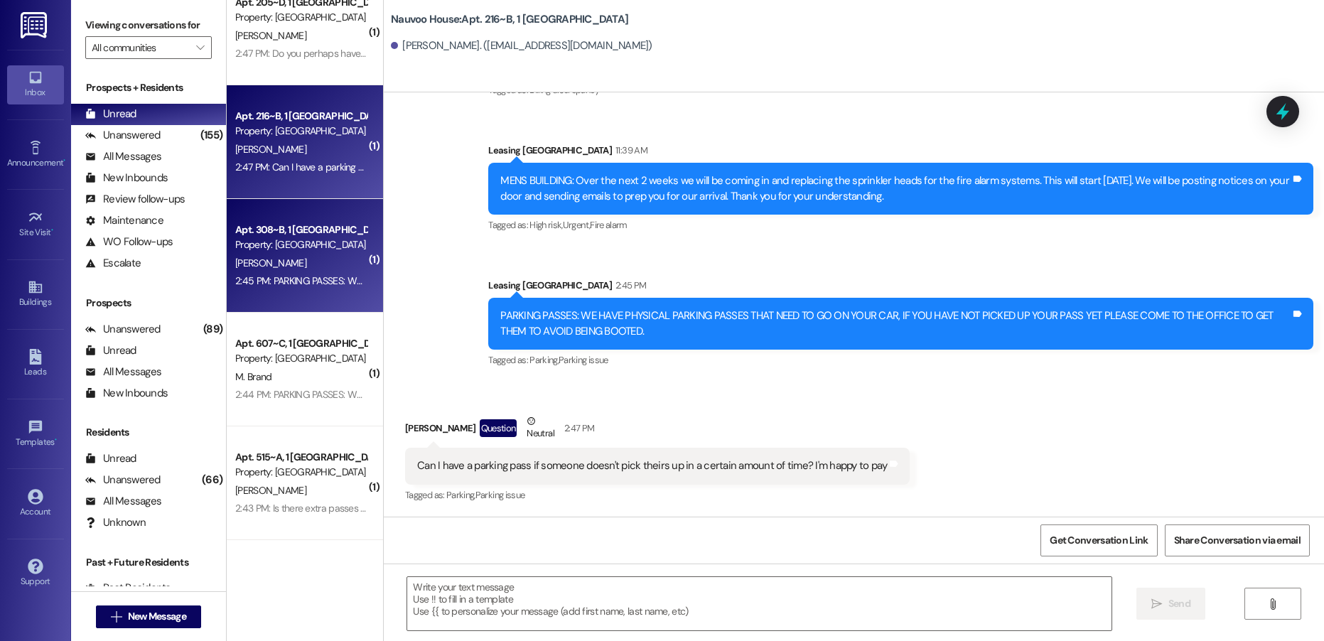
scroll to position [674, 0]
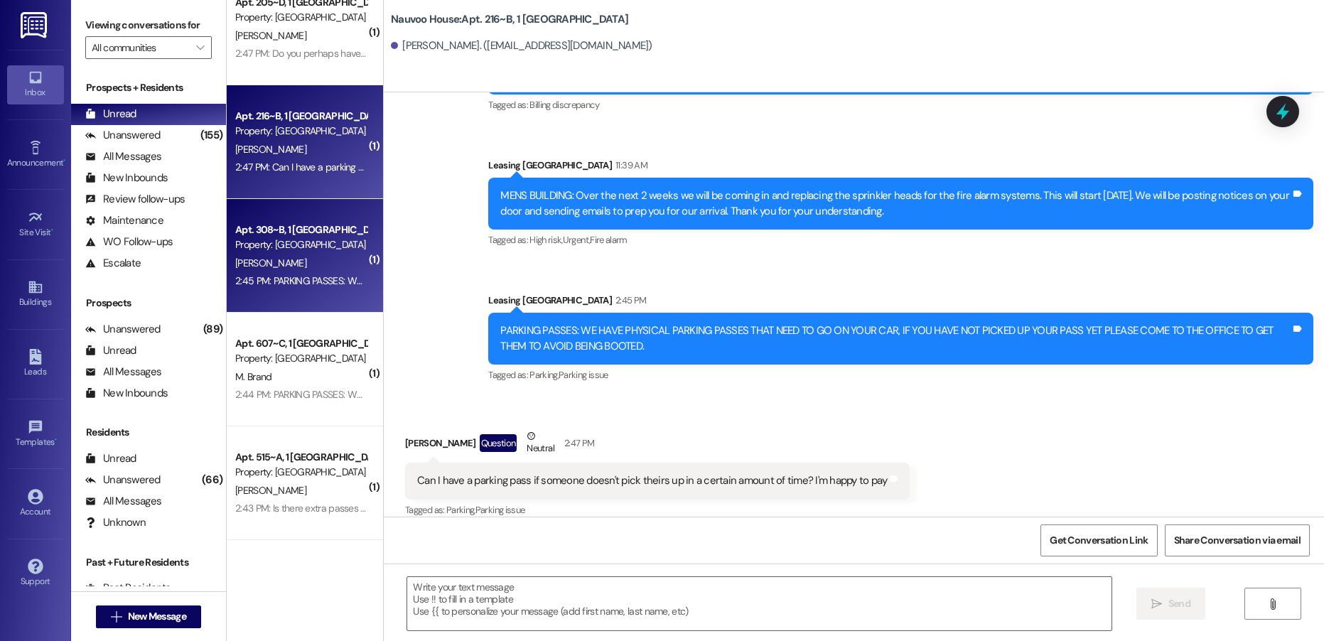
click at [284, 265] on div "[PERSON_NAME]" at bounding box center [301, 263] width 134 height 18
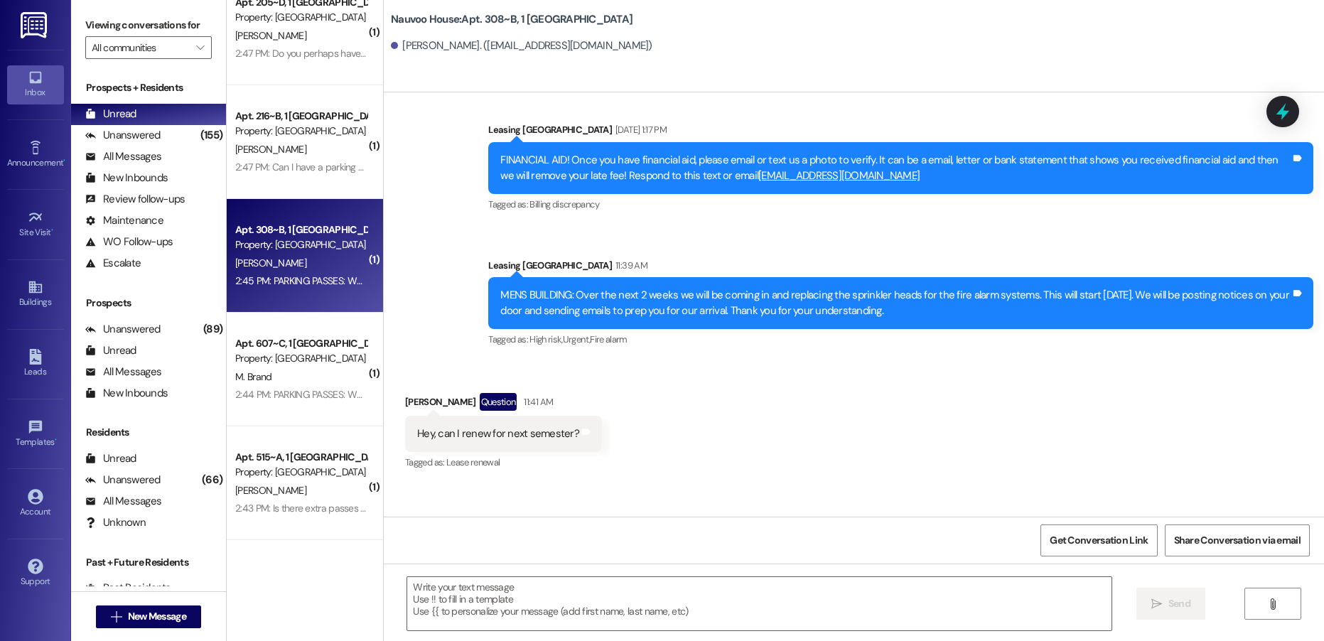
scroll to position [943, 0]
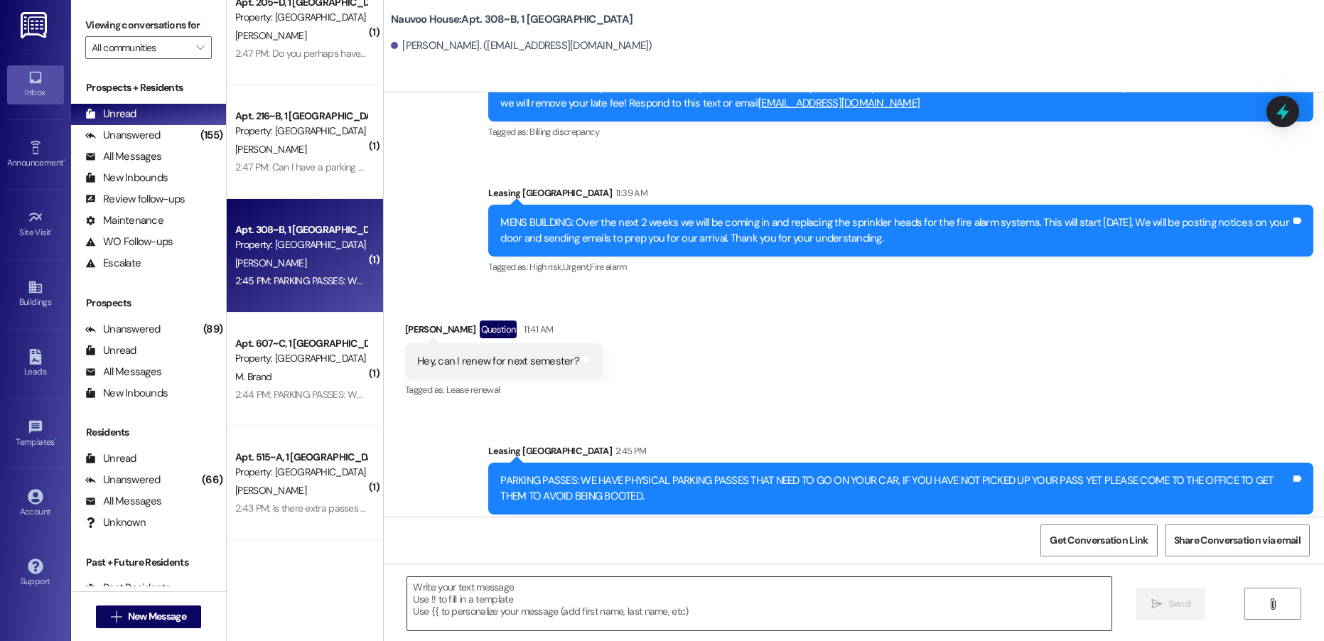
click at [503, 587] on textarea at bounding box center [758, 603] width 703 height 53
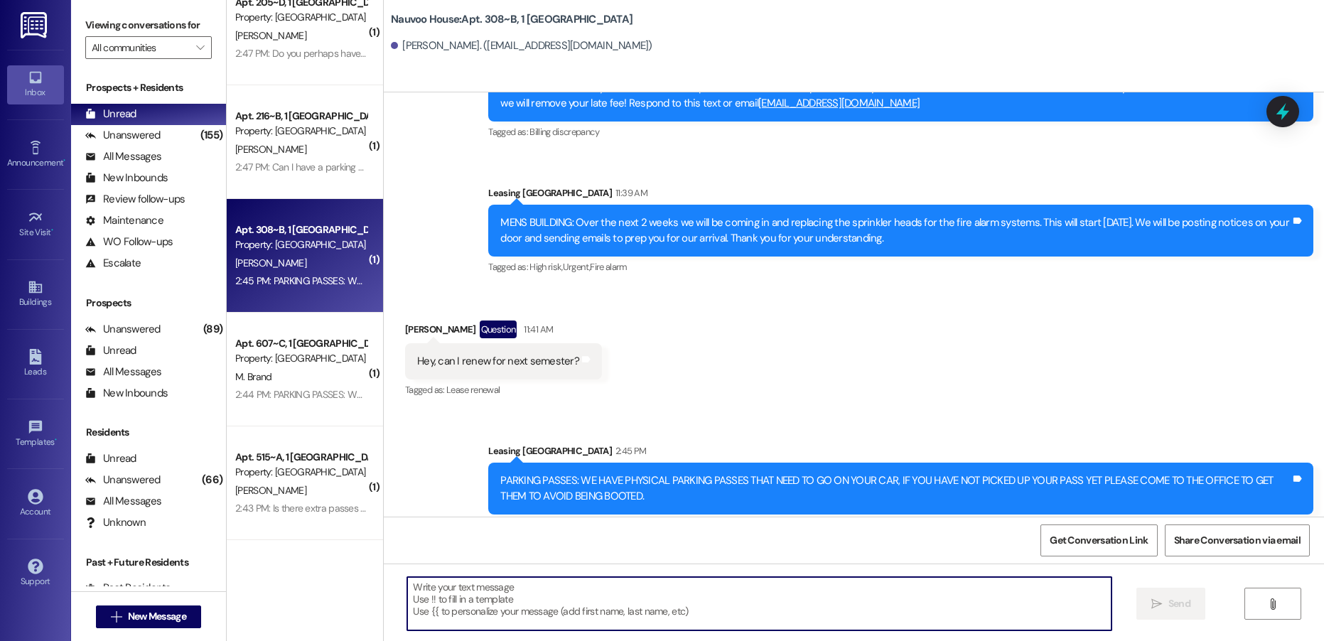
click at [473, 602] on textarea at bounding box center [758, 603] width 703 height 53
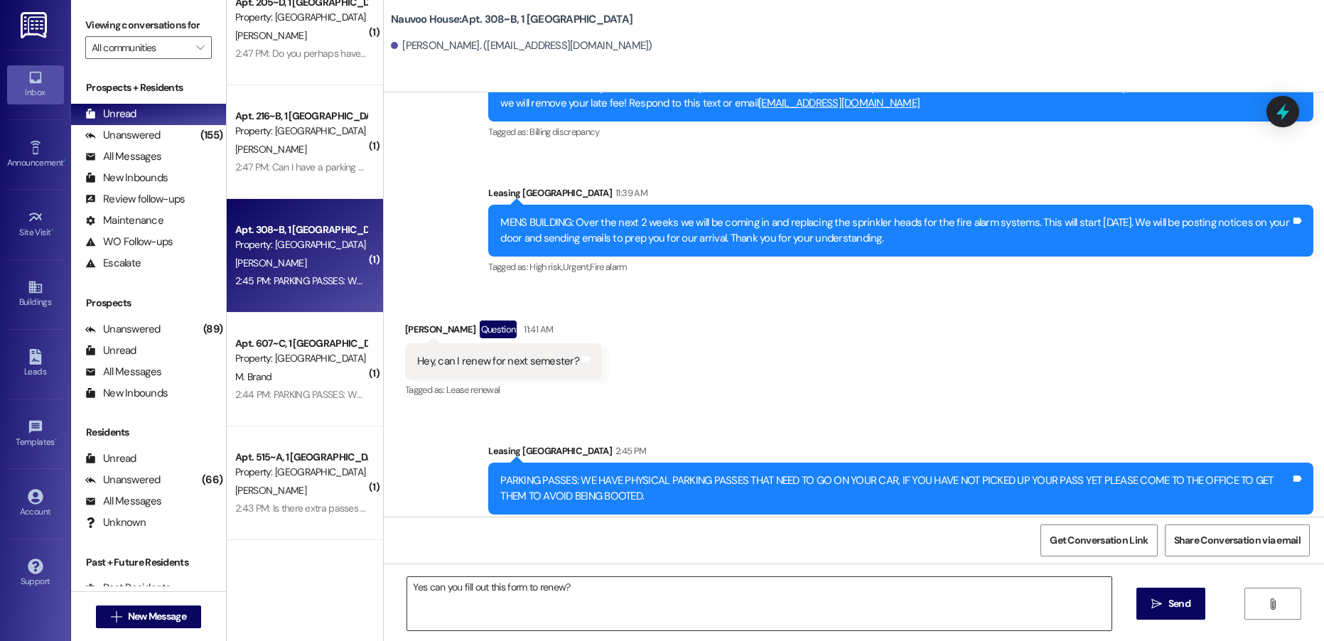
click at [591, 595] on textarea "Yes can you fill out this form to renew?" at bounding box center [758, 603] width 703 height 53
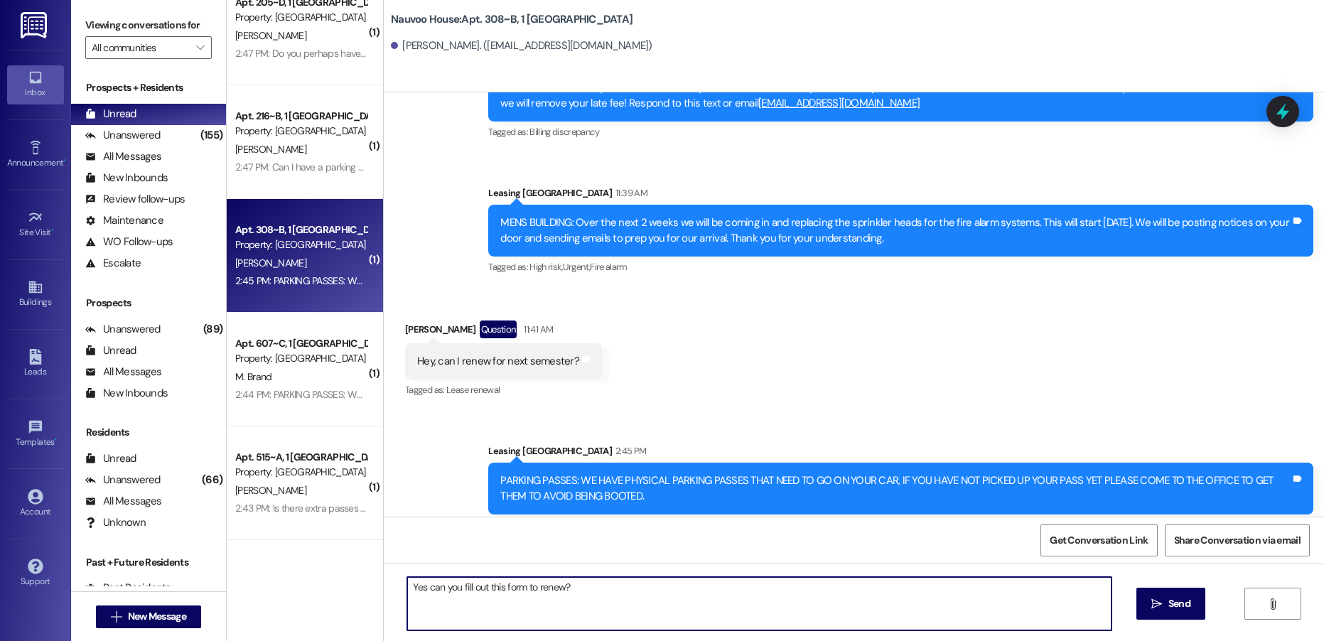
paste textarea "[URL][DOMAIN_NAME]"
type textarea "Yes can you fill out this form to renew? [URL][DOMAIN_NAME]"
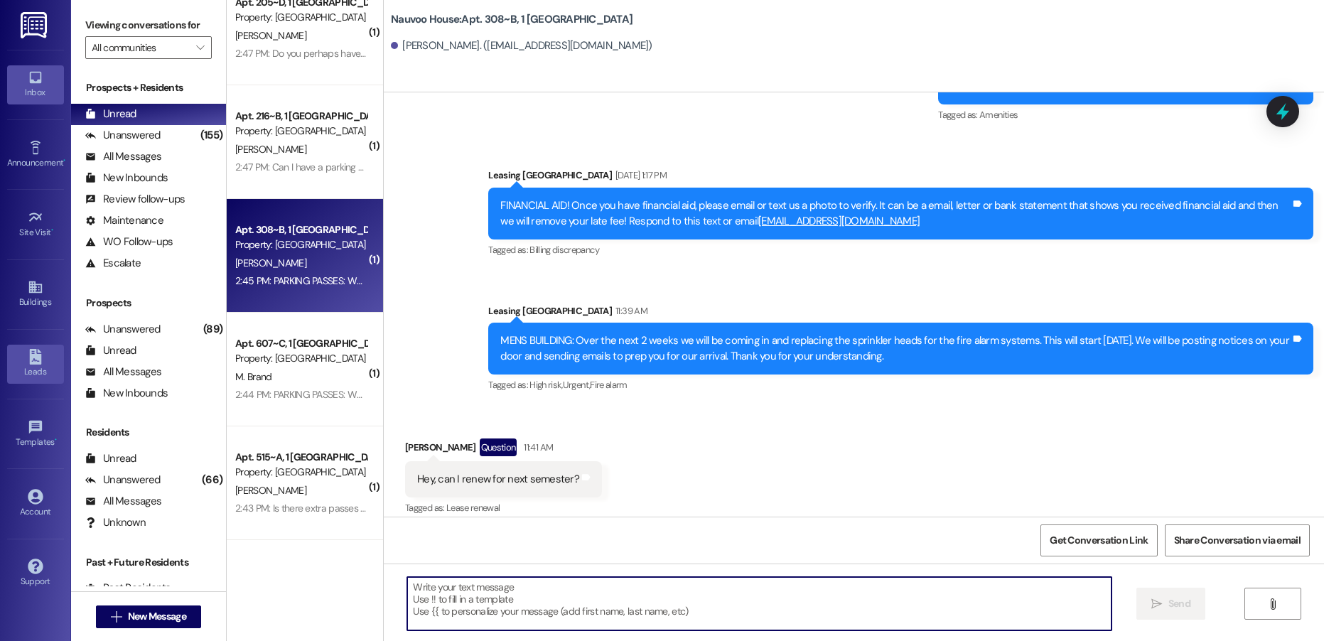
scroll to position [807, 0]
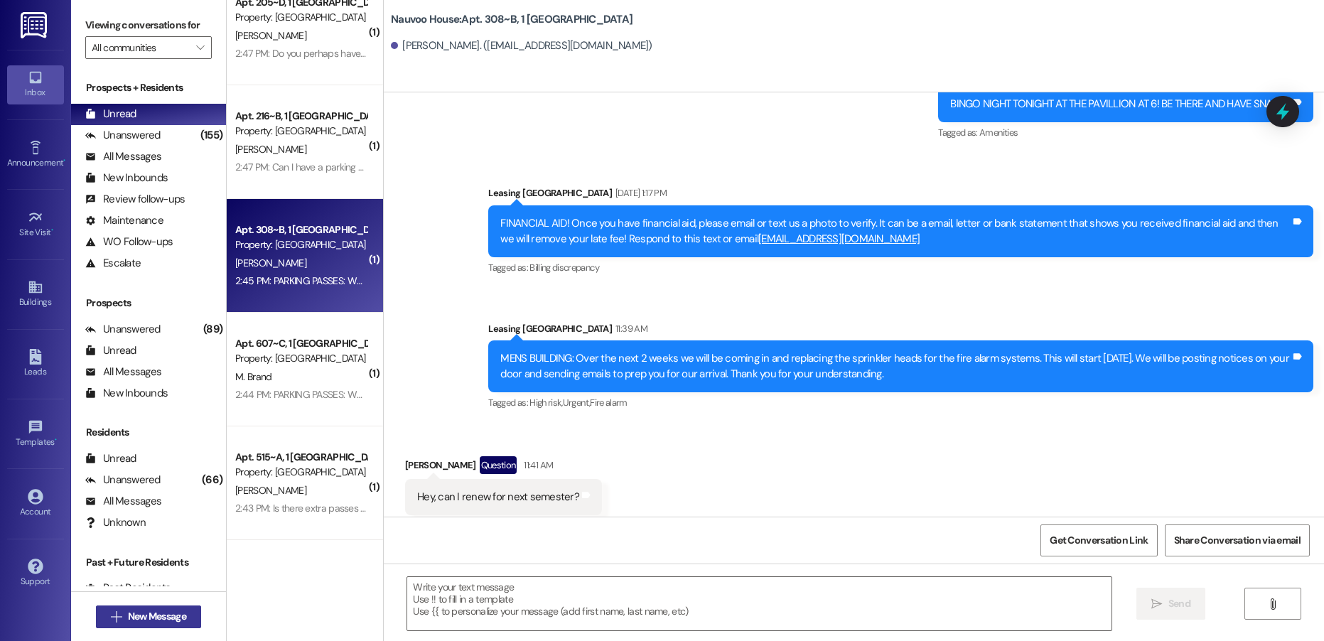
click at [151, 627] on button " New Message" at bounding box center [148, 616] width 105 height 23
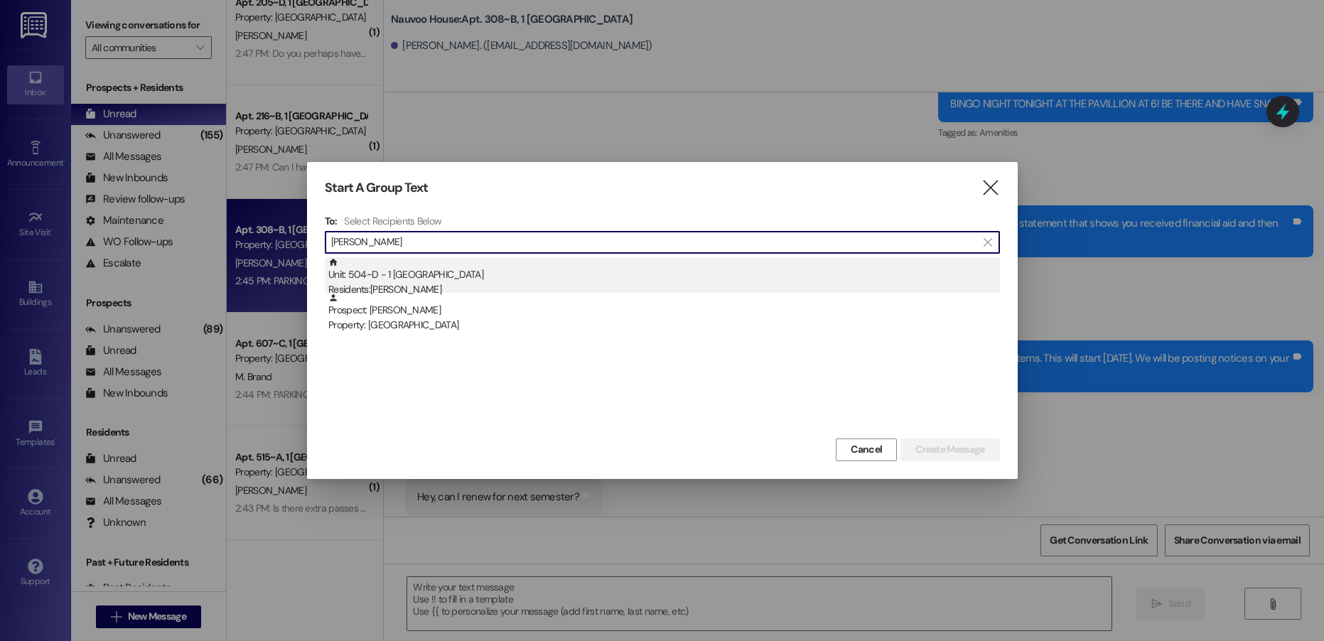
type input "[PERSON_NAME]"
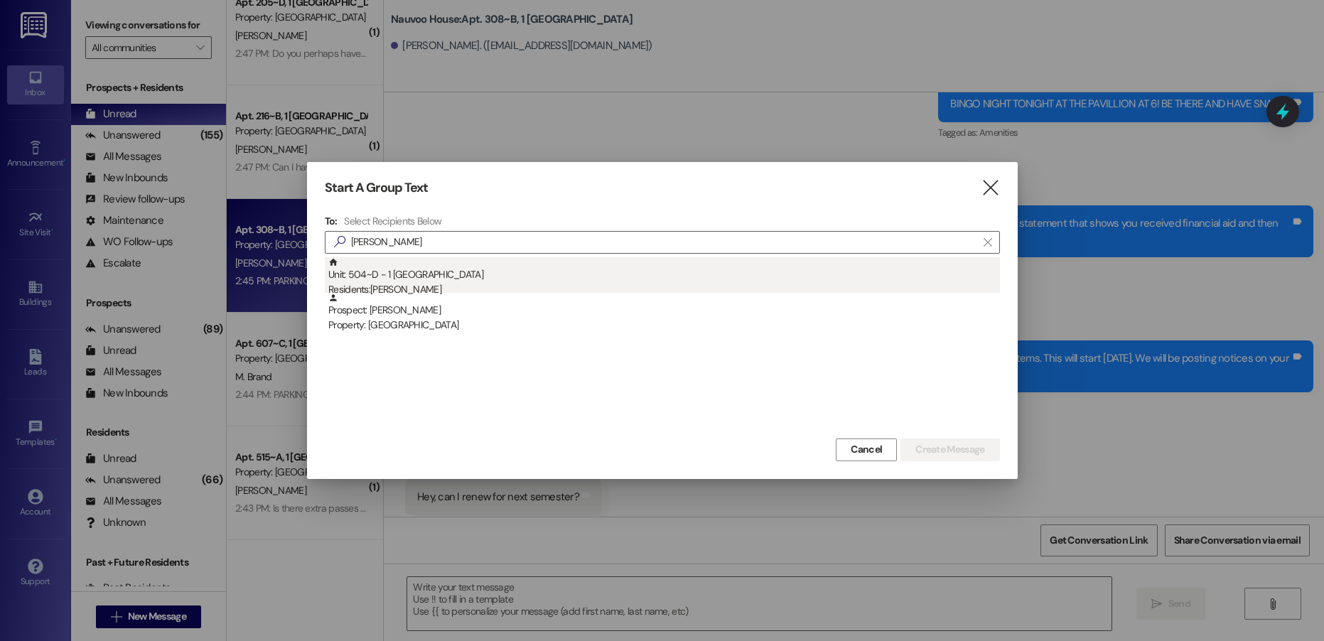
click at [409, 273] on div "Unit: 504~D - 1 Nauvoo House Residents: [PERSON_NAME]" at bounding box center [663, 277] width 671 height 40
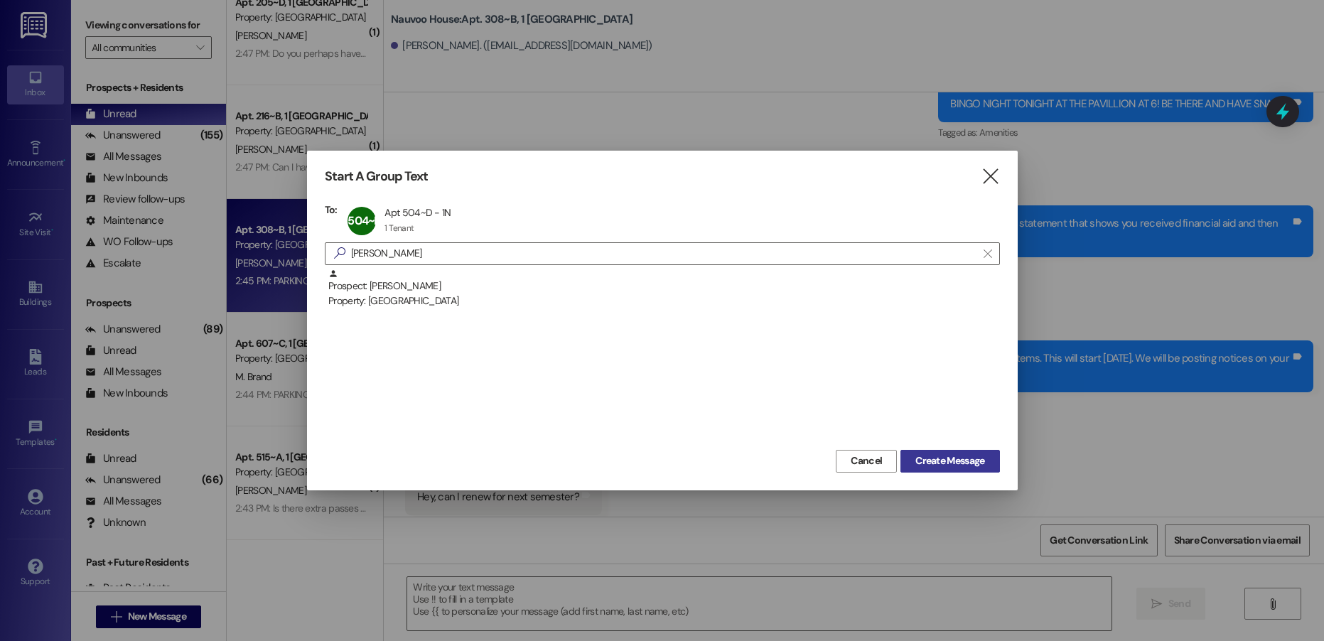
click at [954, 461] on span "Create Message" at bounding box center [949, 460] width 69 height 15
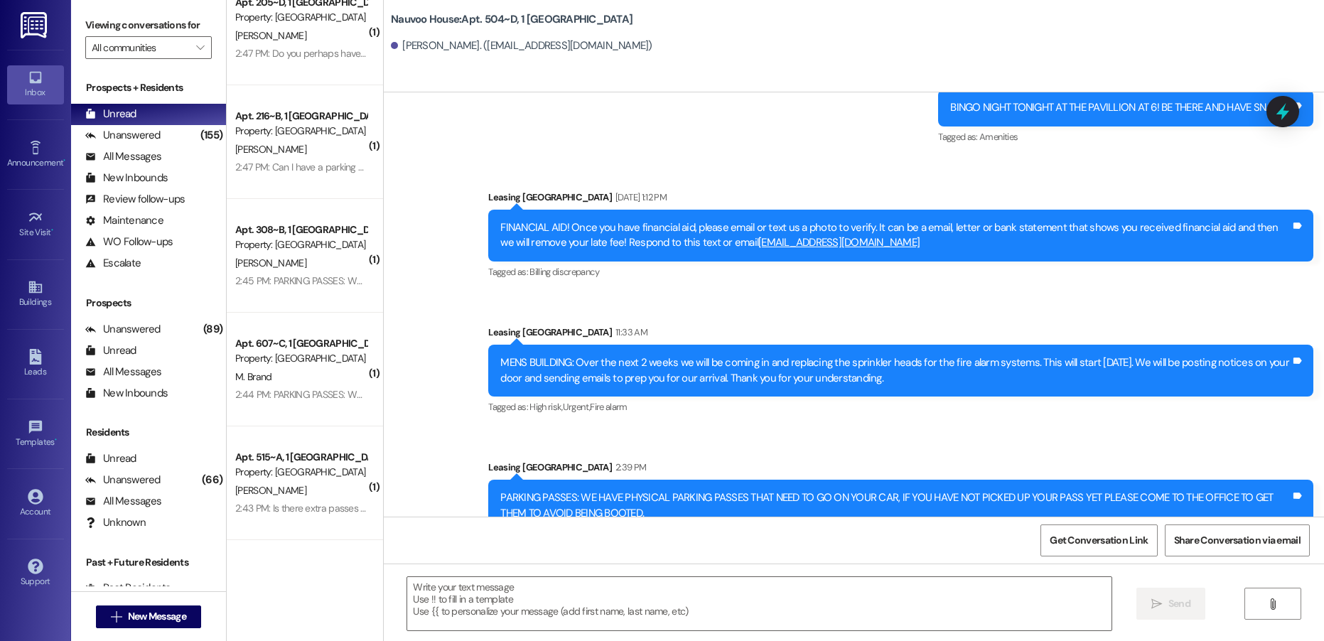
scroll to position [975, 0]
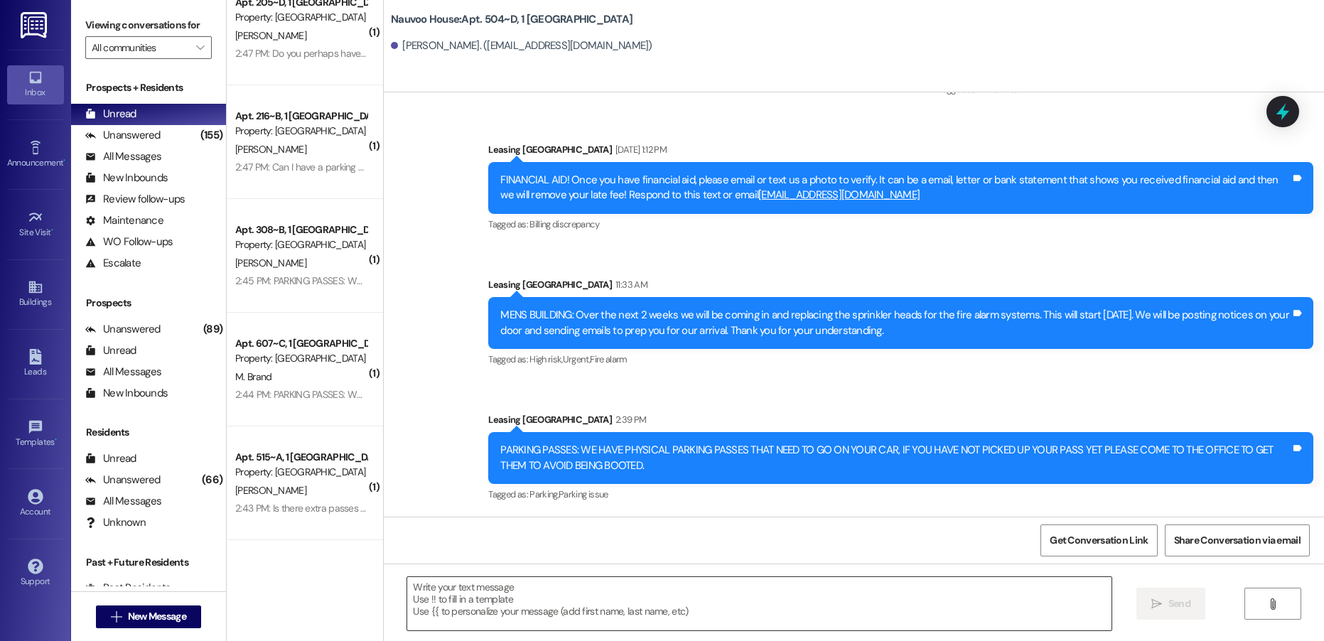
click at [453, 612] on textarea at bounding box center [758, 603] width 703 height 53
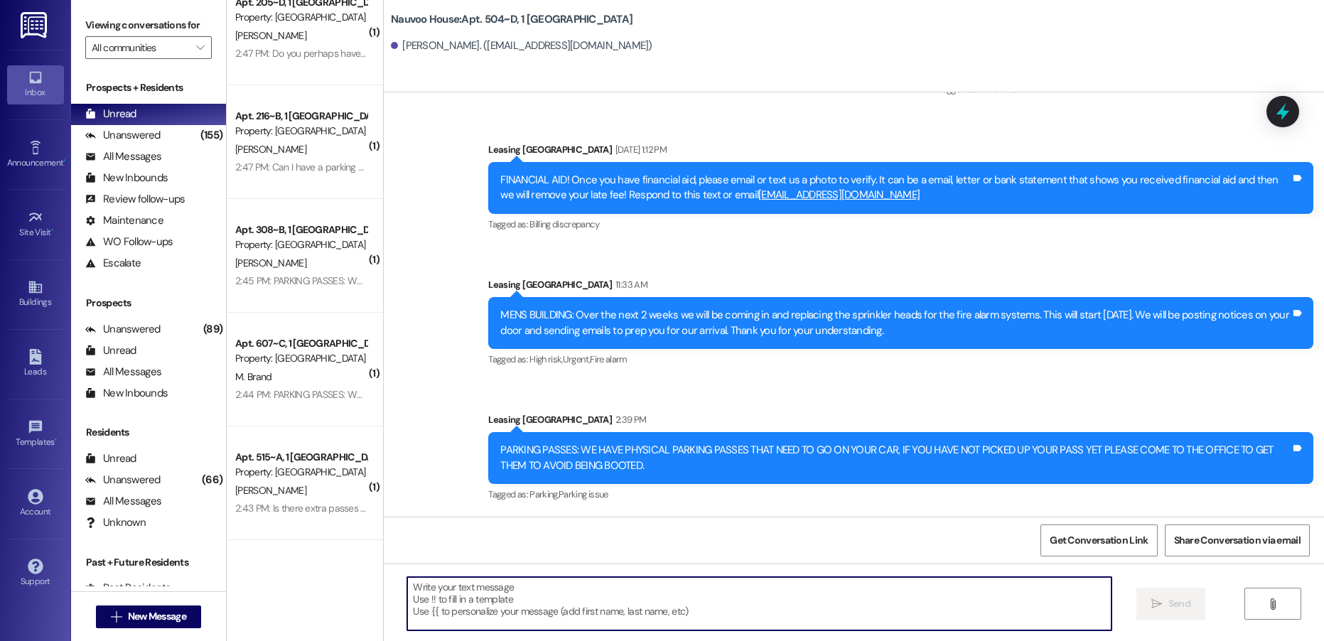
paste textarea "[URL][DOMAIN_NAME]"
type textarea "[URL][DOMAIN_NAME]"
paste textarea "[PERSON_NAME], this is [PERSON_NAME] with Nauvoo House! We just generated your …"
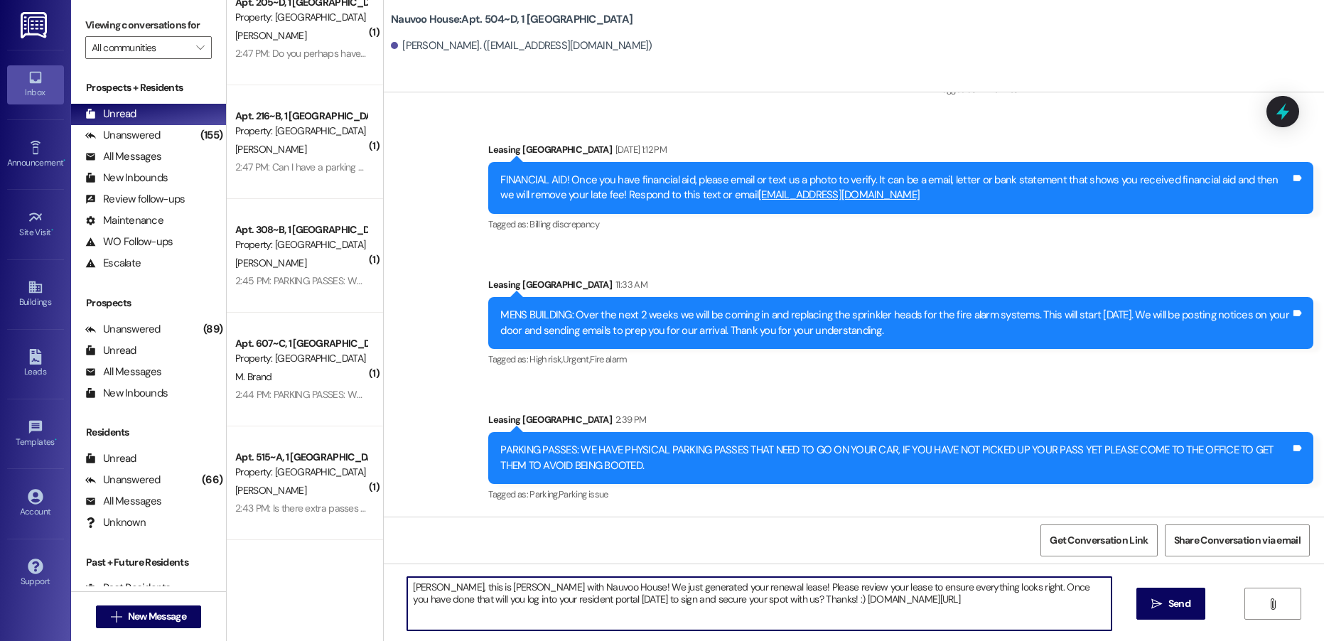
click at [413, 583] on textarea "[PERSON_NAME], this is [PERSON_NAME] with Nauvoo House! We just generated your …" at bounding box center [758, 603] width 703 height 53
type textarea "[PERSON_NAME], this is [PERSON_NAME] with Nauvoo House! We just generated your …"
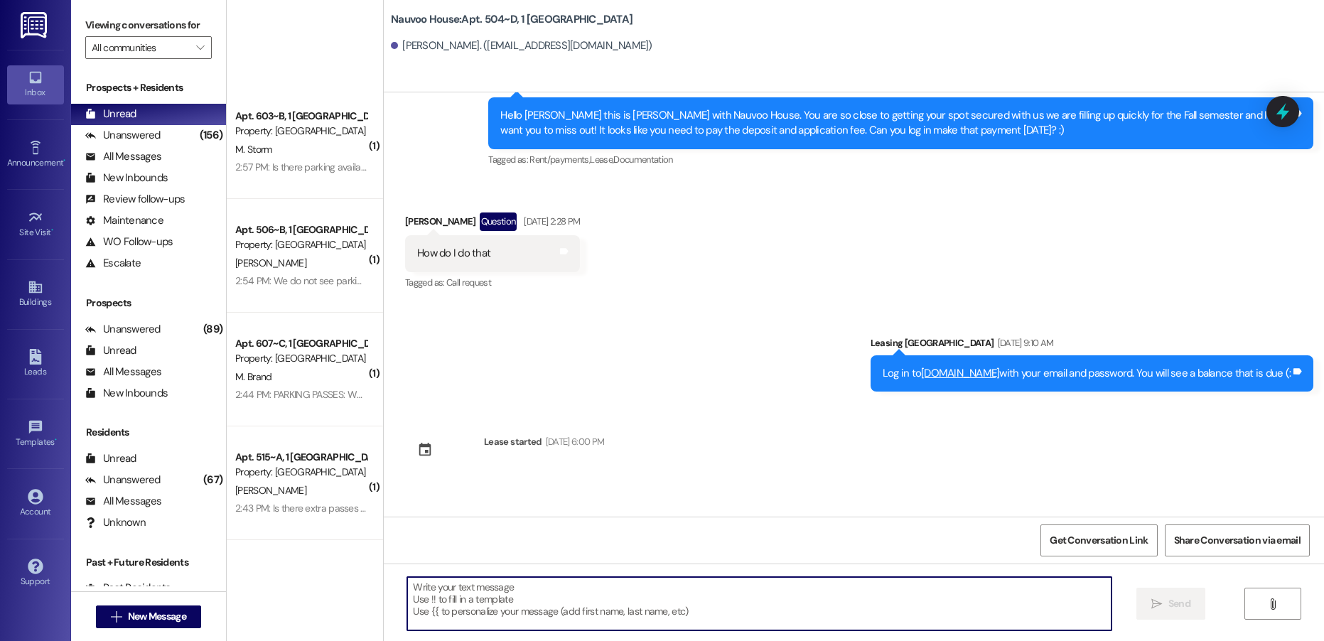
scroll to position [369, 0]
click at [152, 625] on button " New Message" at bounding box center [148, 616] width 105 height 23
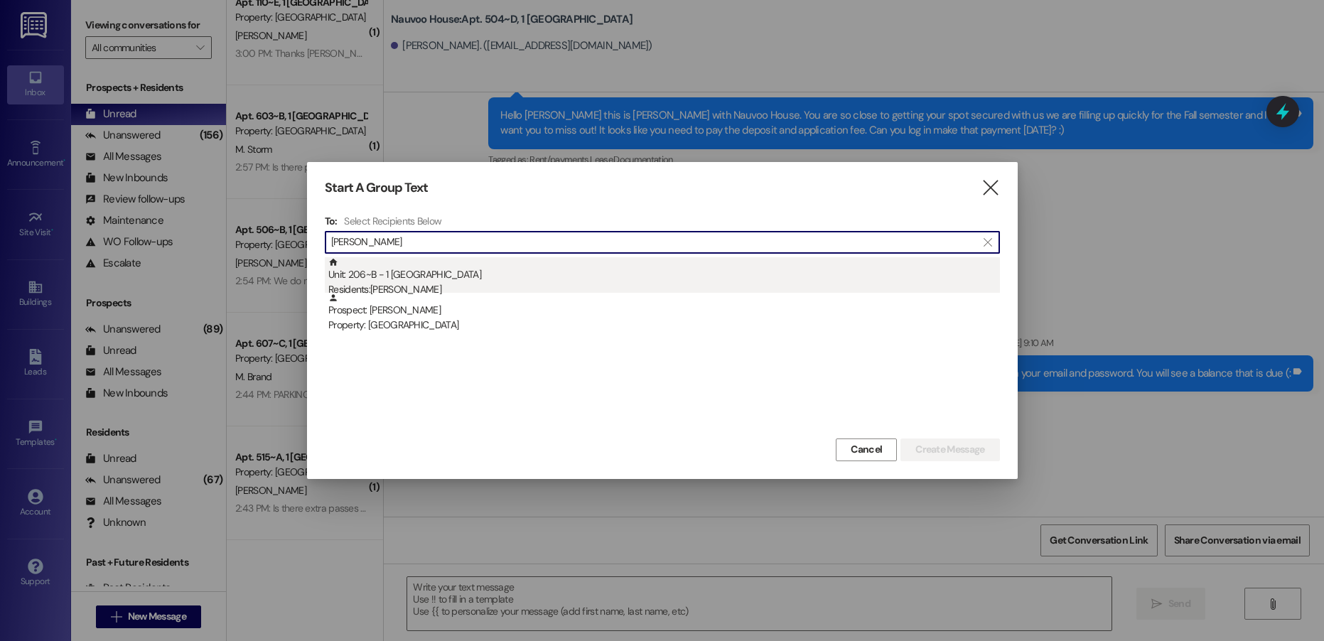
type input "[PERSON_NAME]"
click at [425, 281] on div "Unit: 206~B - 1 [GEOGRAPHIC_DATA] Residents: [PERSON_NAME]" at bounding box center [663, 277] width 671 height 40
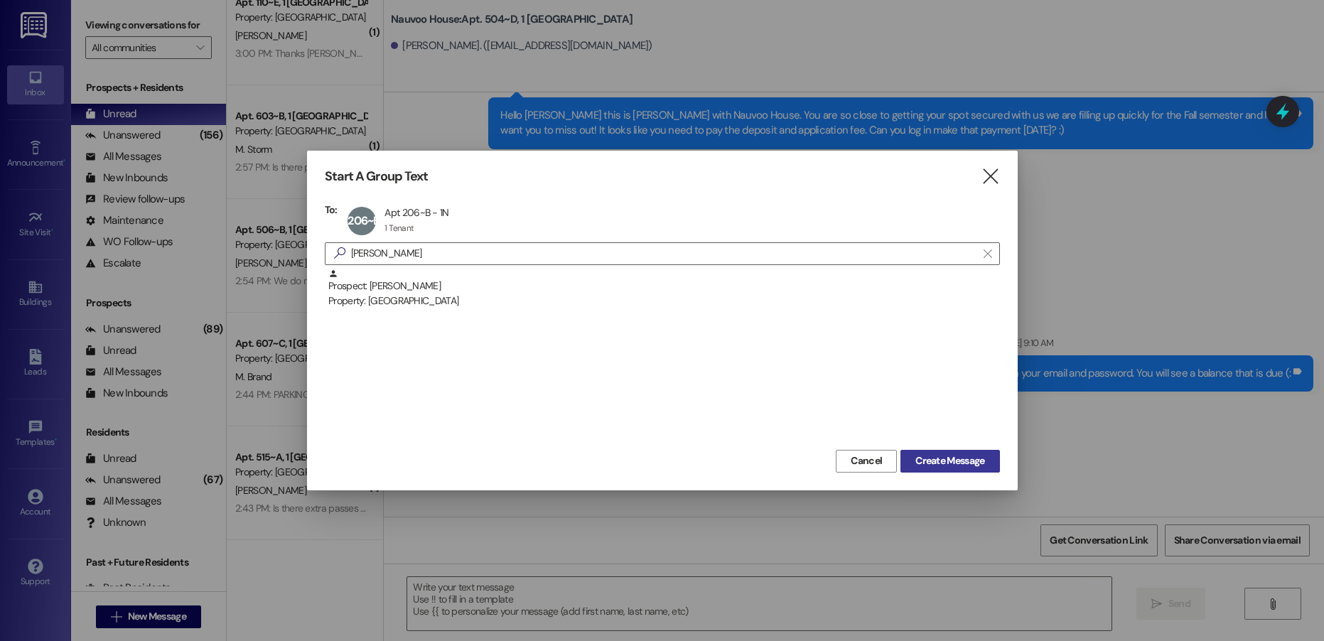
click at [933, 455] on span "Create Message" at bounding box center [949, 460] width 69 height 15
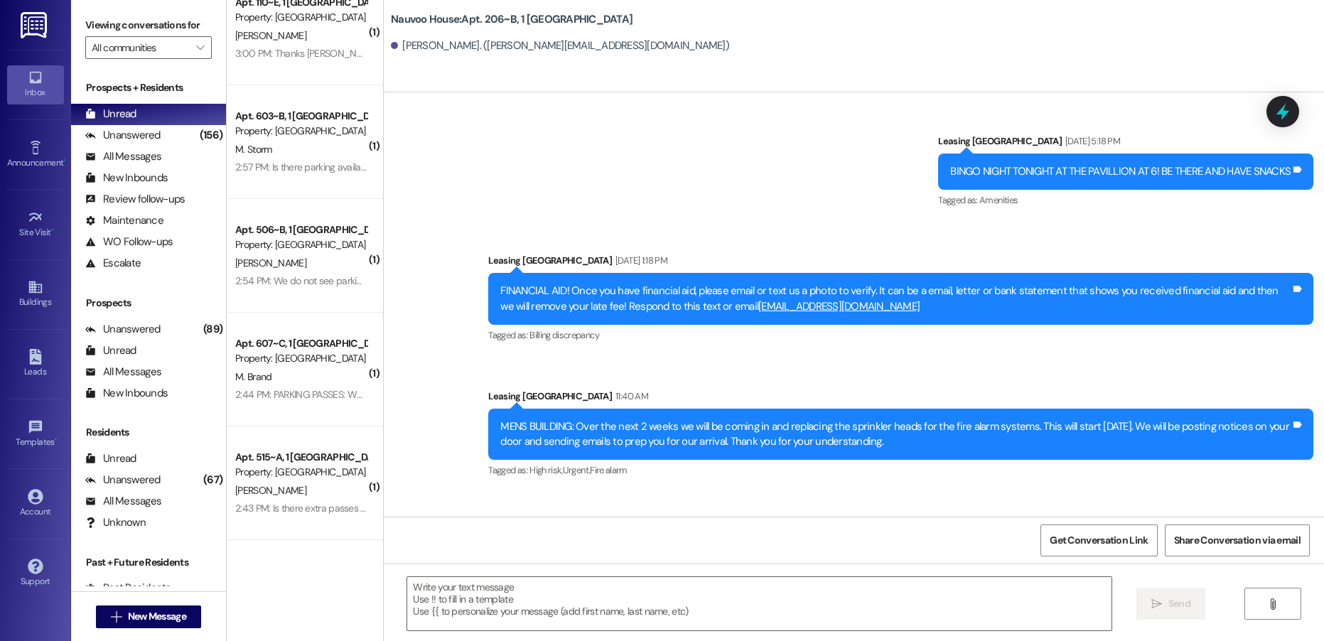
scroll to position [732, 0]
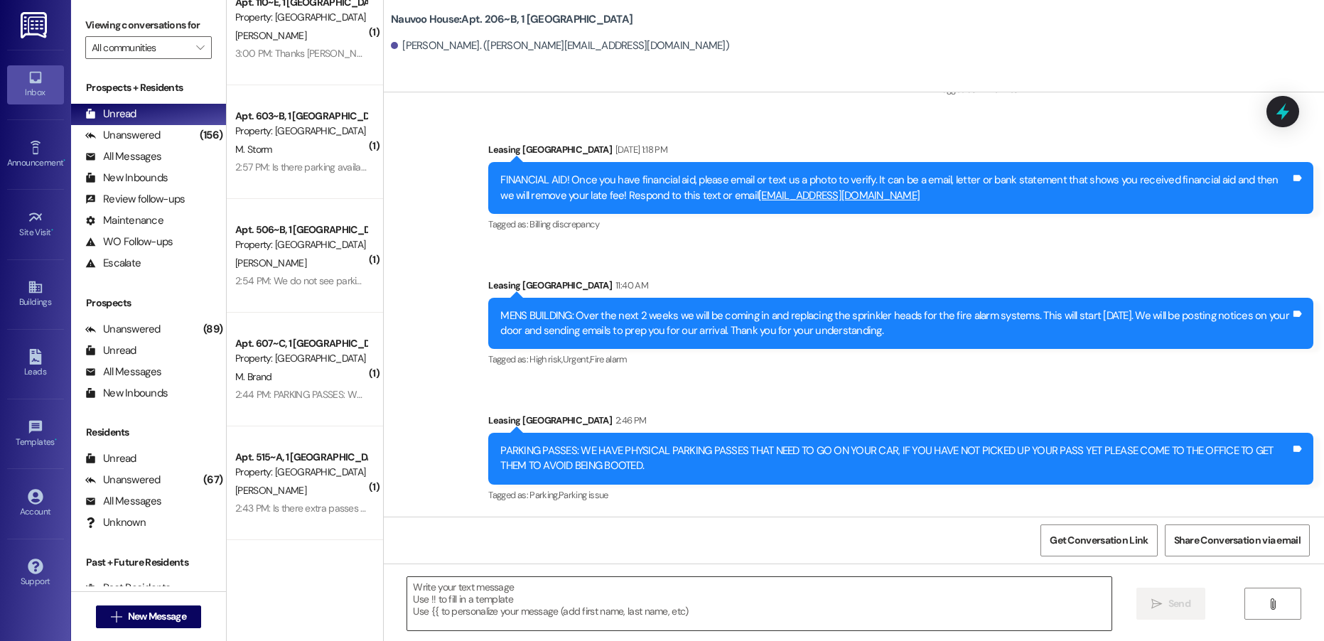
click at [495, 595] on textarea at bounding box center [758, 603] width 703 height 53
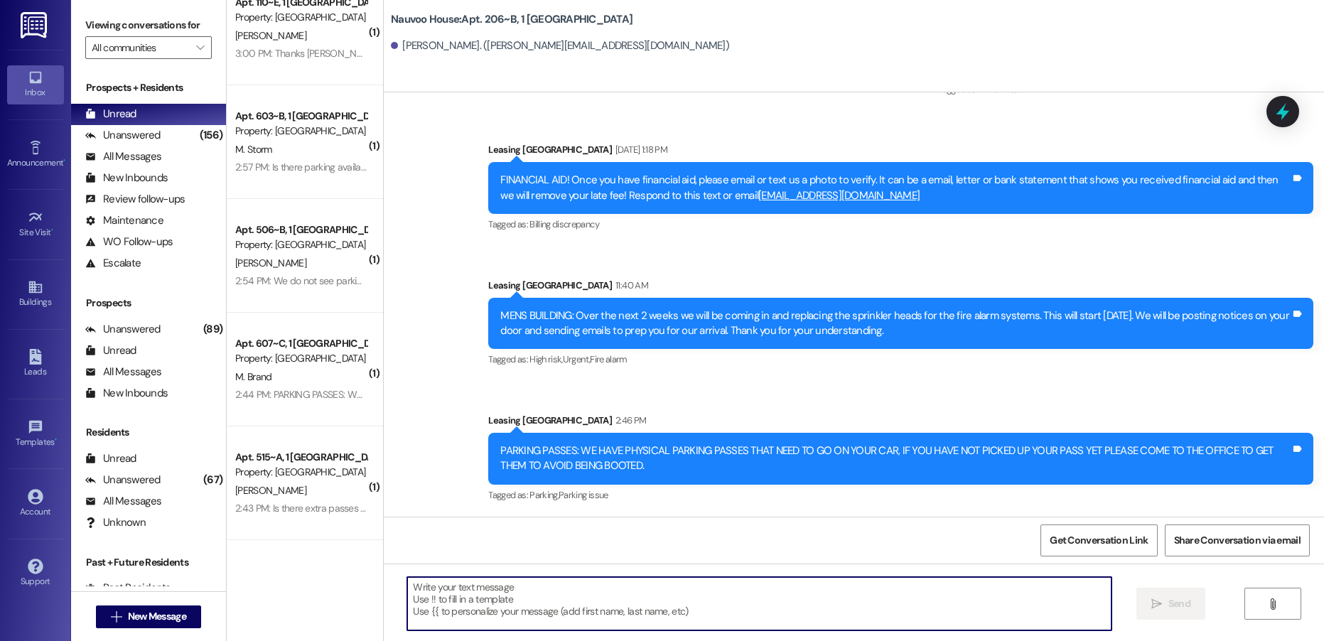
paste textarea "[PERSON_NAME], this is [PERSON_NAME] with Nauvoo House! We just generated your …"
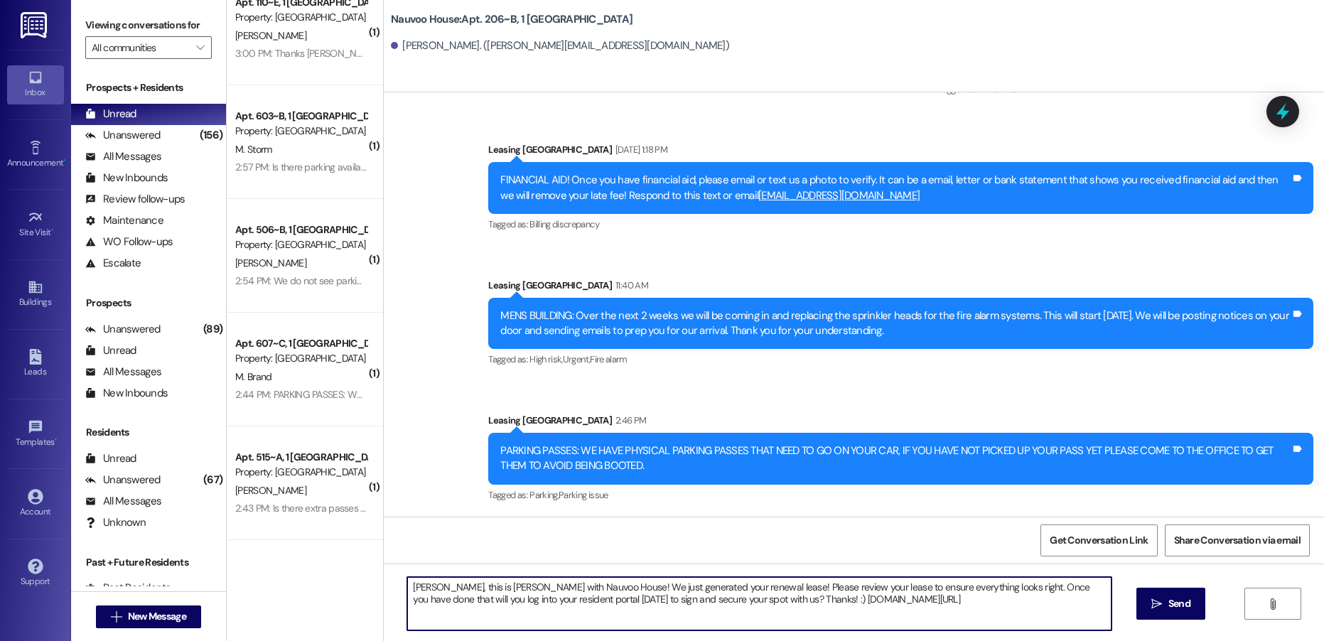
click at [418, 588] on textarea "[PERSON_NAME], this is [PERSON_NAME] with Nauvoo House! We just generated your …" at bounding box center [758, 603] width 703 height 53
type textarea "[PERSON_NAME], this is [PERSON_NAME] with Nauvoo House! We just generated your …"
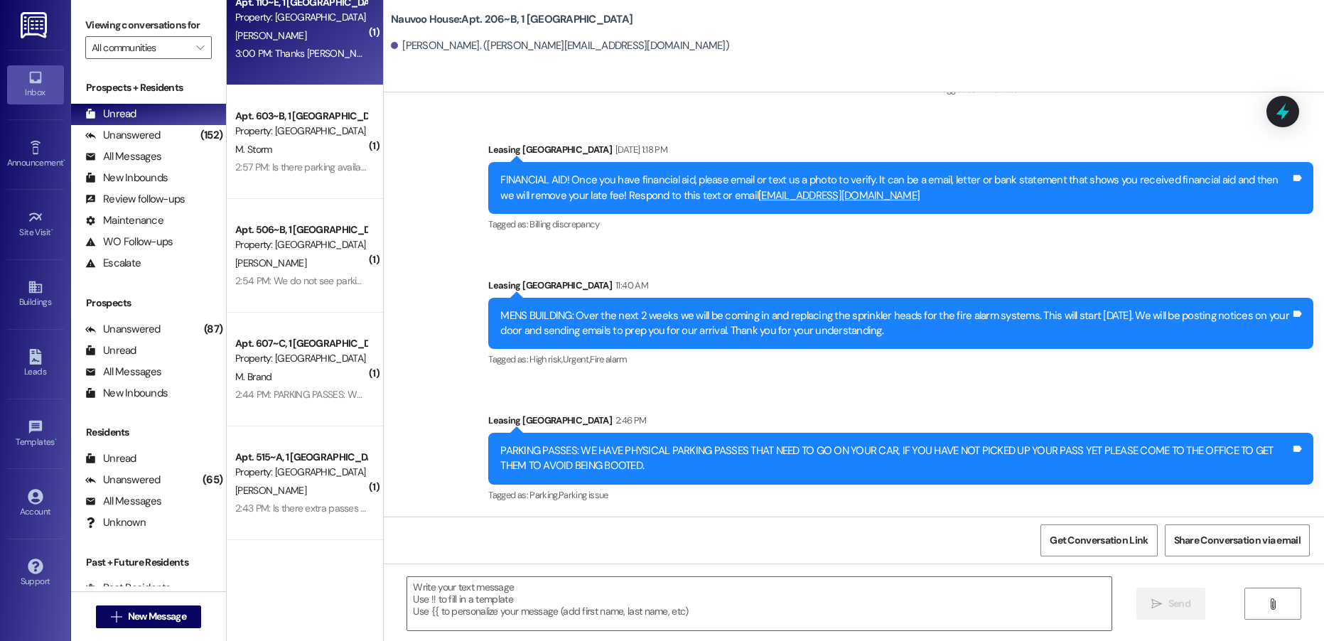
click at [296, 53] on div "3:00 PM: Thanks [PERSON_NAME] I just did the survey 3:00 PM: Thanks [PERSON_NAM…" at bounding box center [345, 53] width 221 height 13
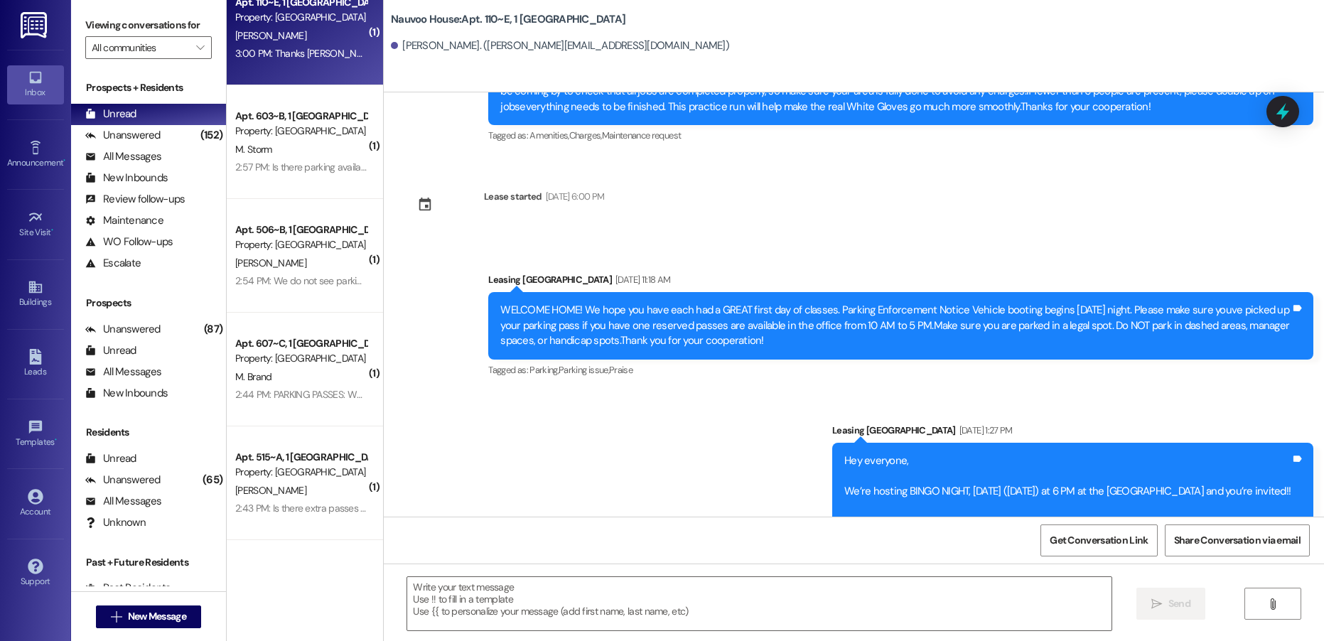
scroll to position [16514, 0]
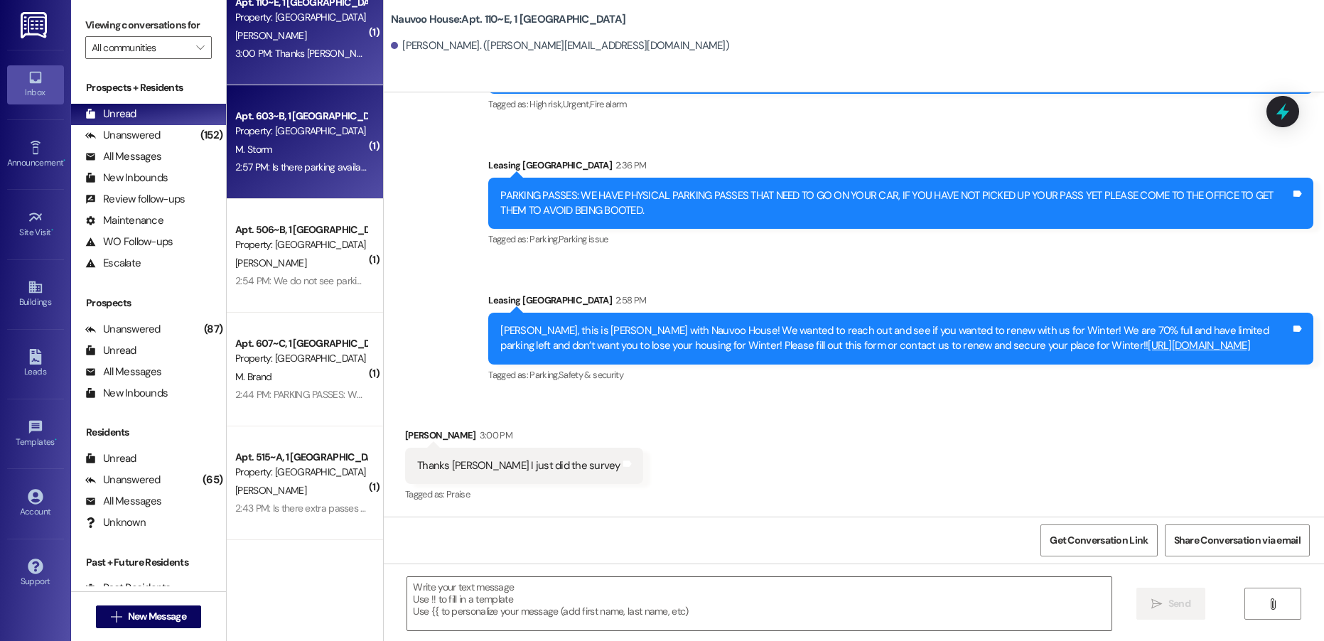
click at [319, 155] on div "M. Storm" at bounding box center [301, 150] width 134 height 18
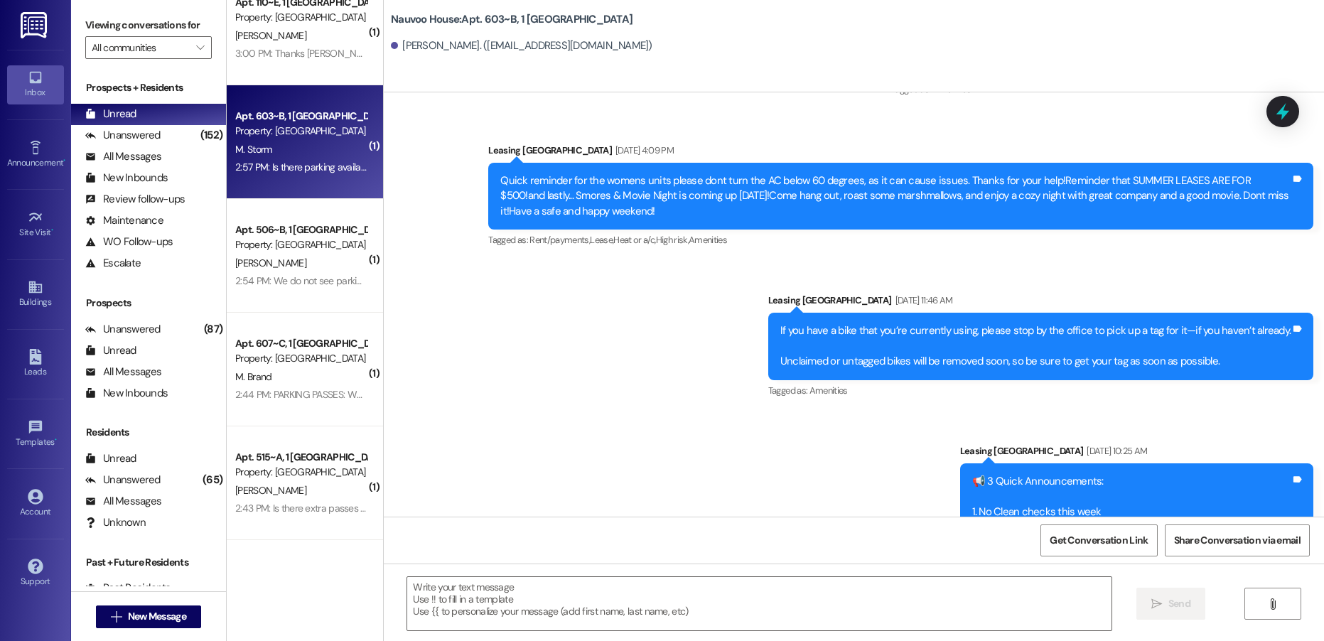
scroll to position [22492, 0]
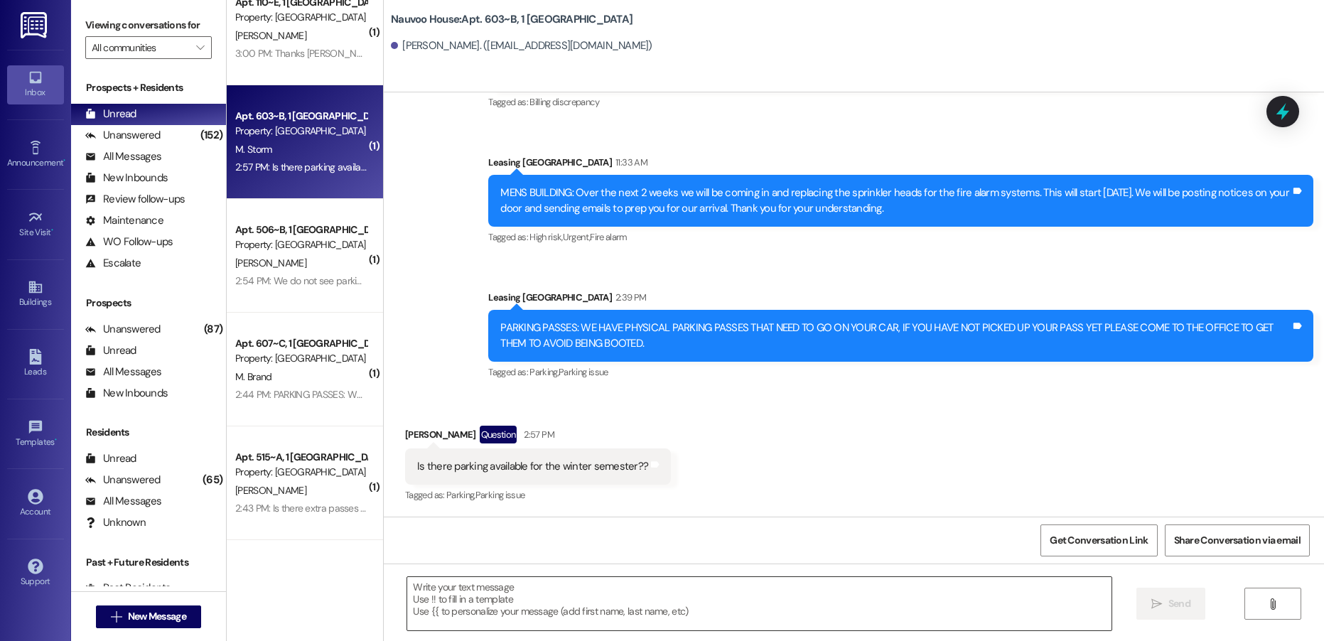
click at [502, 597] on textarea at bounding box center [758, 603] width 703 height 53
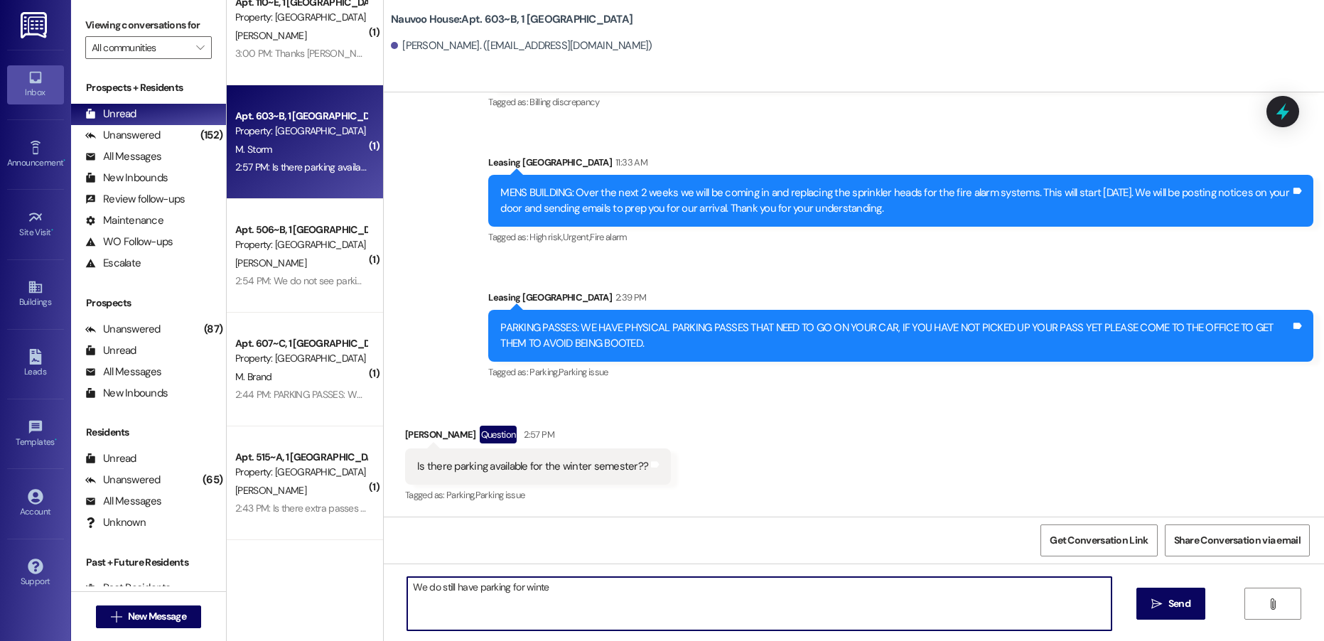
type textarea "We do still have parking for winter"
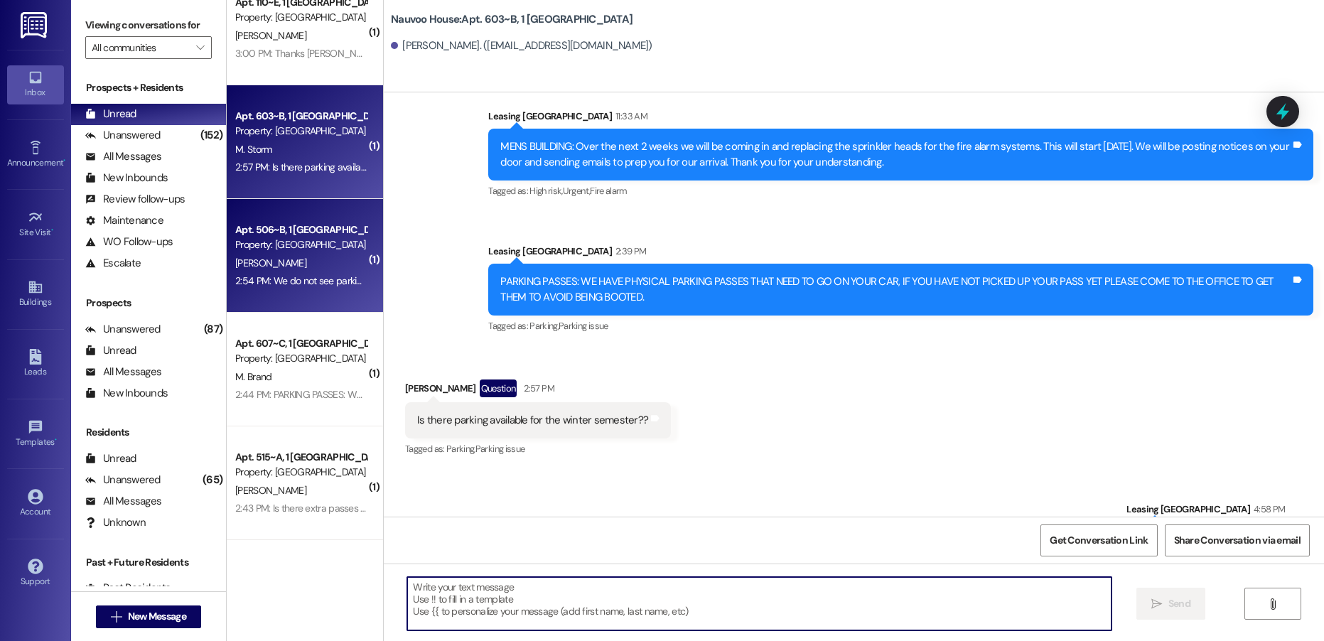
click at [271, 282] on div "2:54 PM: We do not see parking for you for Fall 2:54 PM: We do not see parking …" at bounding box center [330, 280] width 191 height 13
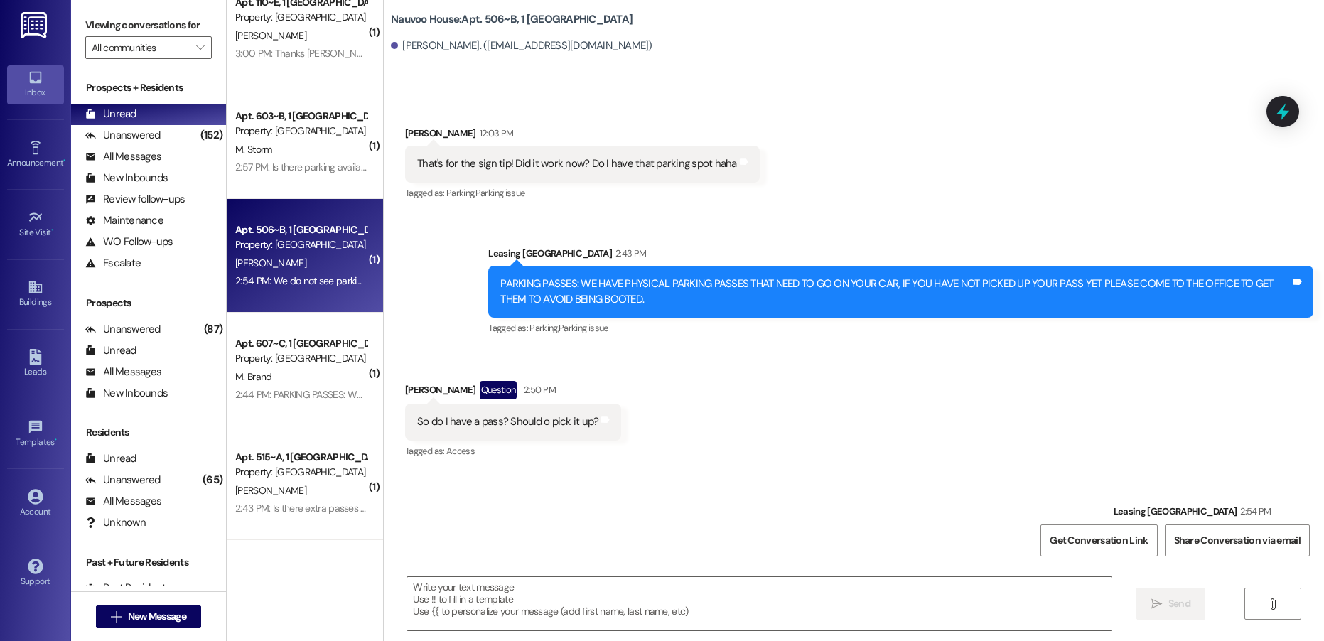
scroll to position [6765, 0]
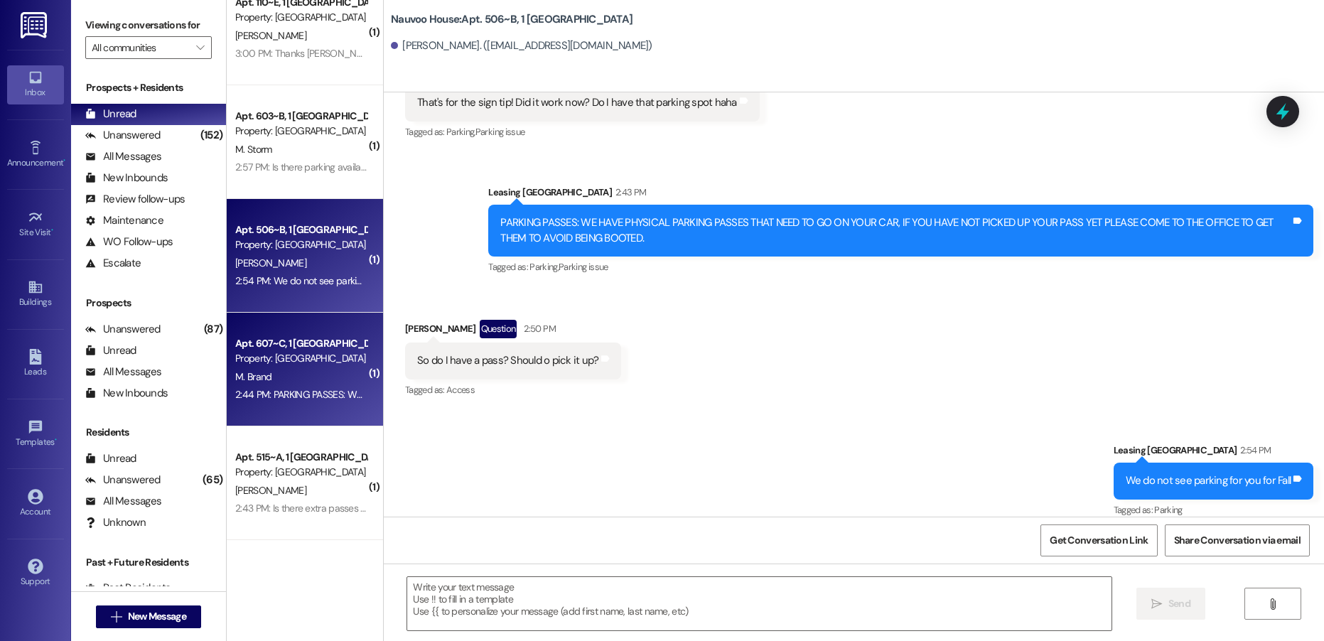
click at [269, 375] on div "M. Brand" at bounding box center [301, 377] width 134 height 18
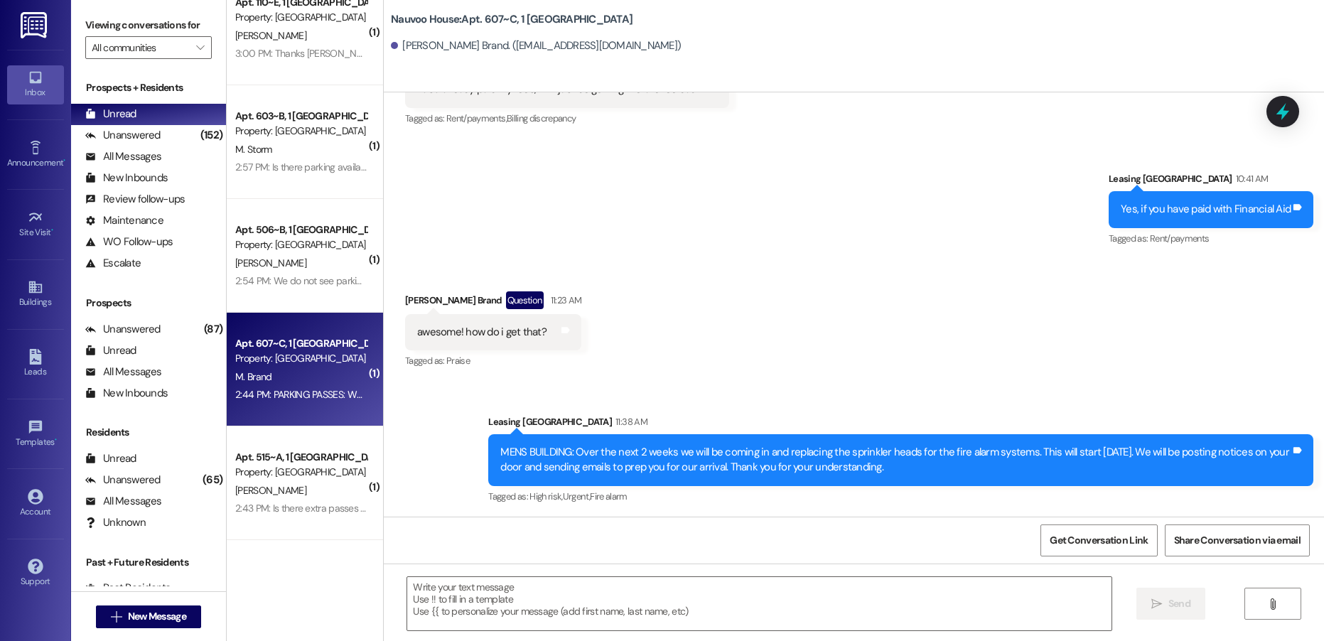
scroll to position [991, 0]
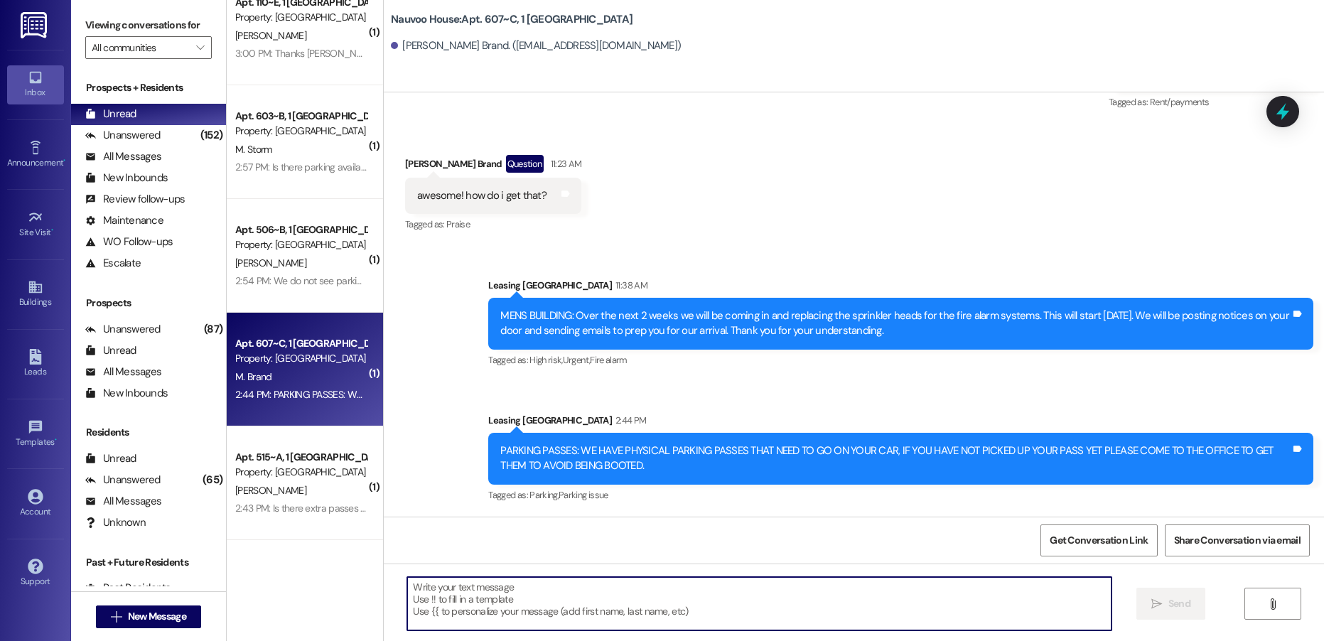
click at [506, 588] on textarea at bounding box center [758, 603] width 703 height 53
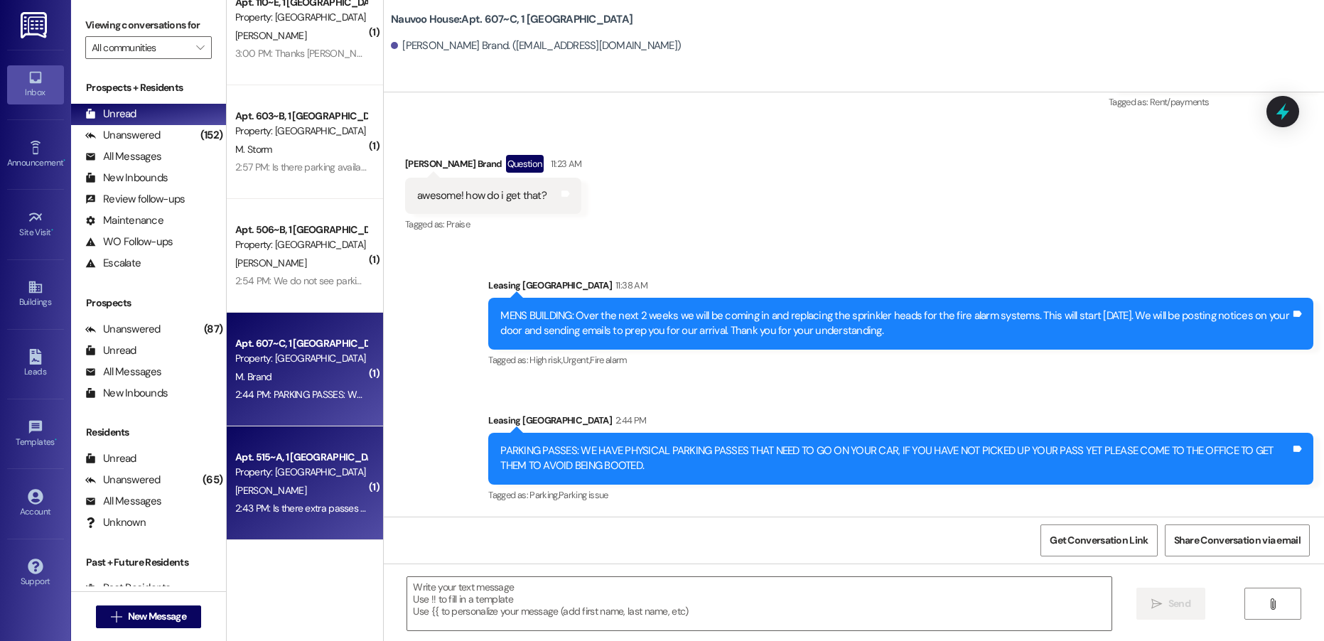
click at [297, 497] on div "[PERSON_NAME]" at bounding box center [301, 491] width 134 height 18
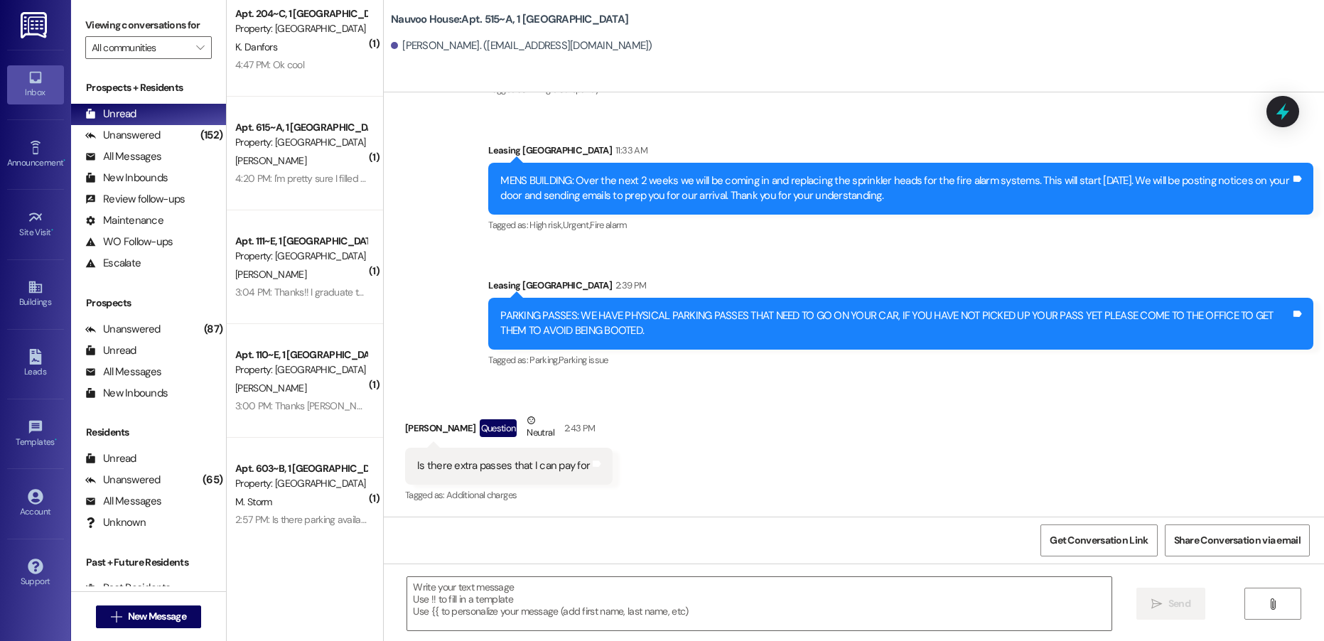
scroll to position [0, 0]
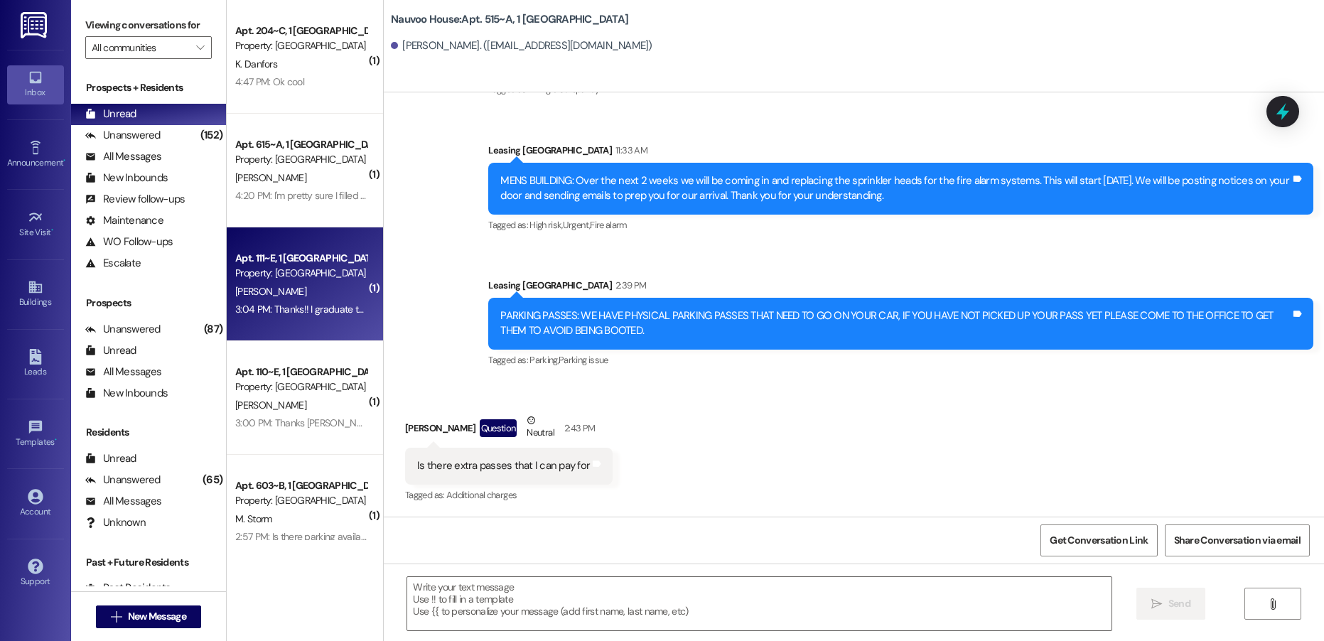
click at [310, 283] on div "[PERSON_NAME]" at bounding box center [301, 292] width 134 height 18
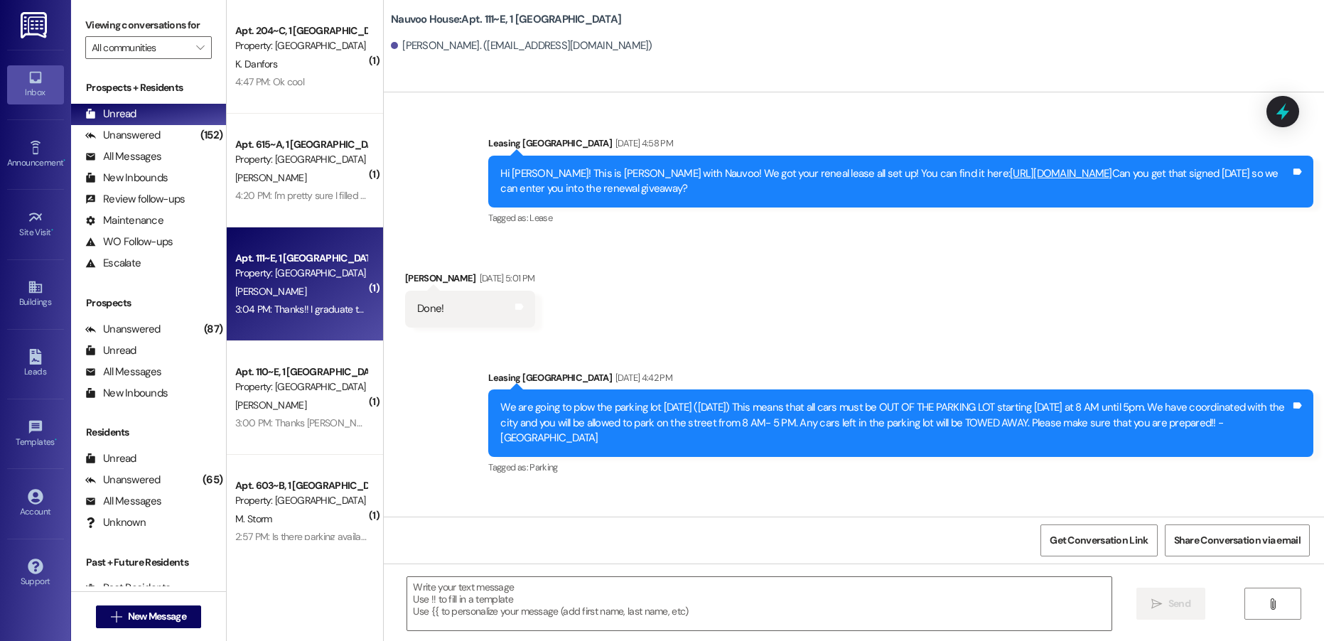
scroll to position [63640, 0]
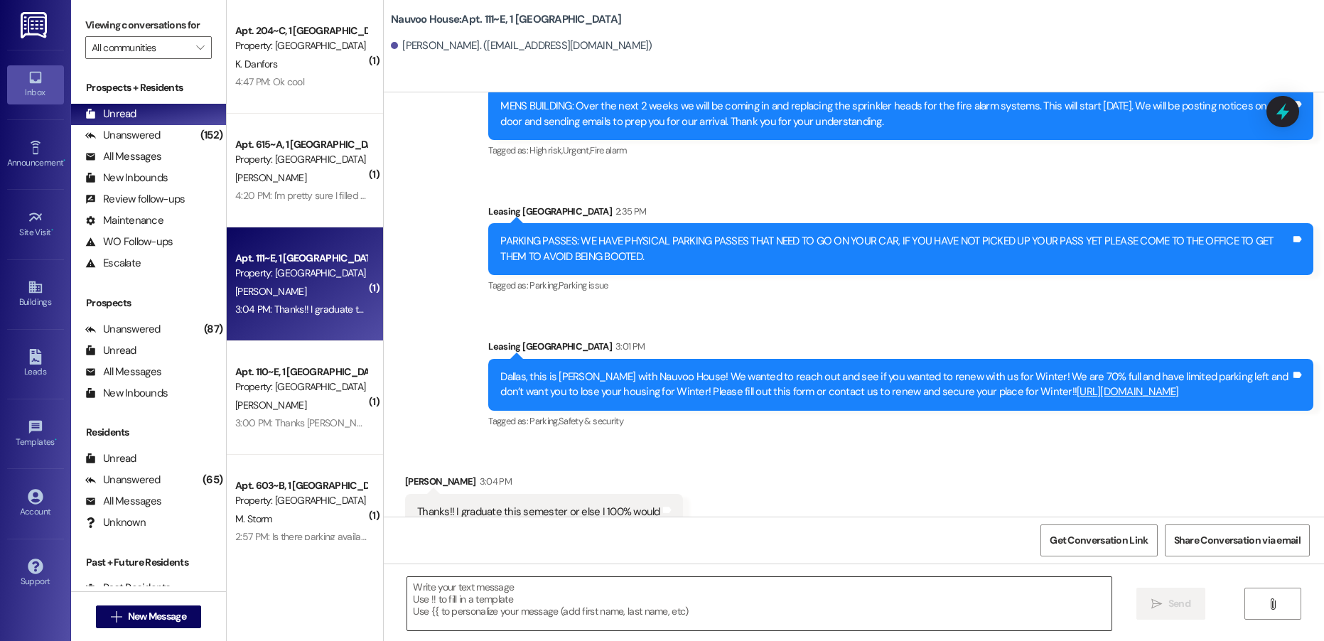
click at [491, 603] on textarea at bounding box center [758, 603] width 703 height 53
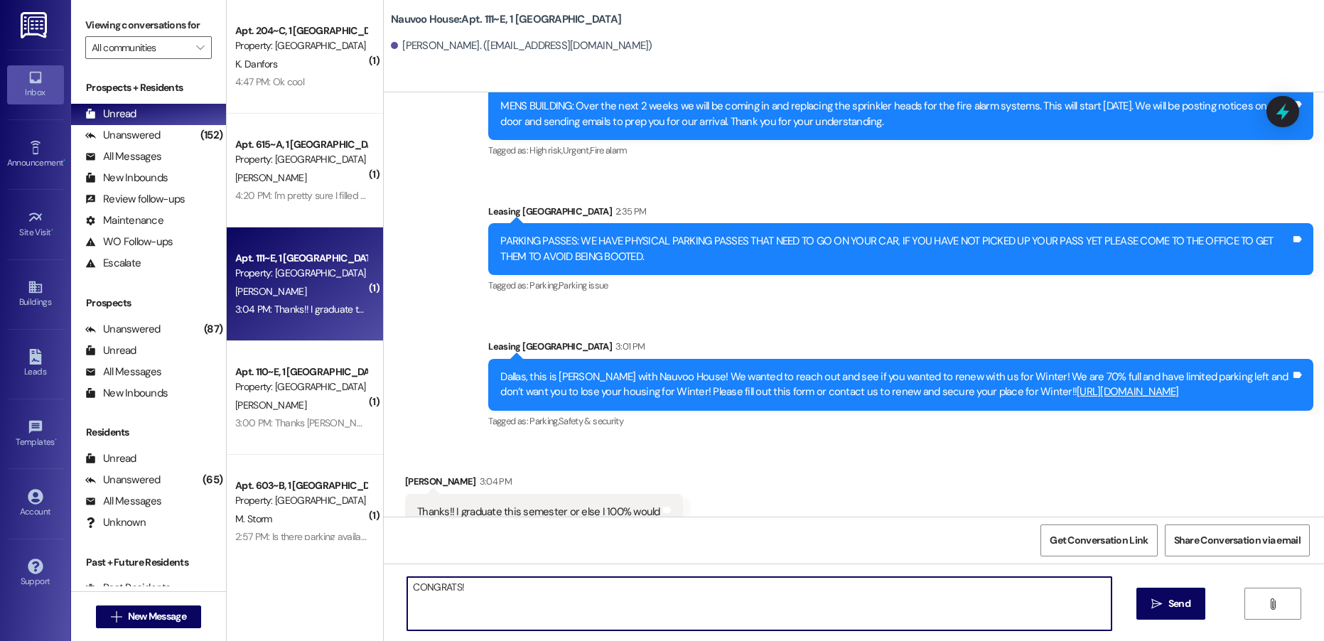
type textarea "CONGRATS!!"
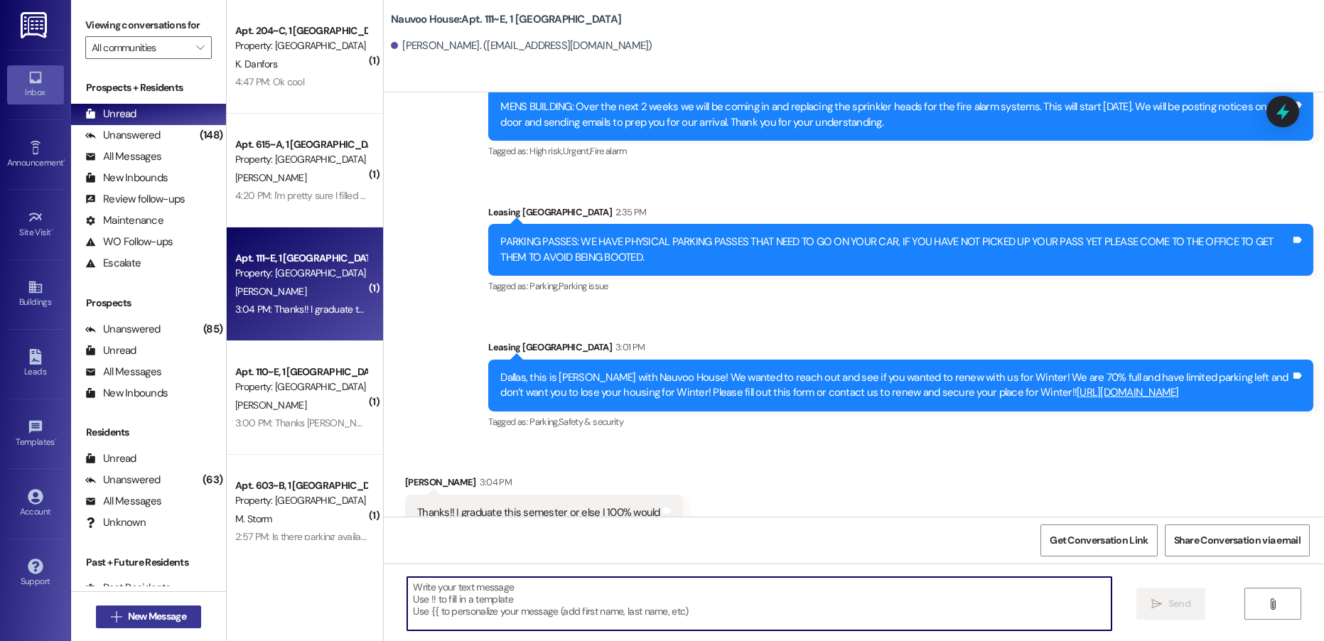
click at [162, 619] on span "New Message" at bounding box center [157, 616] width 58 height 15
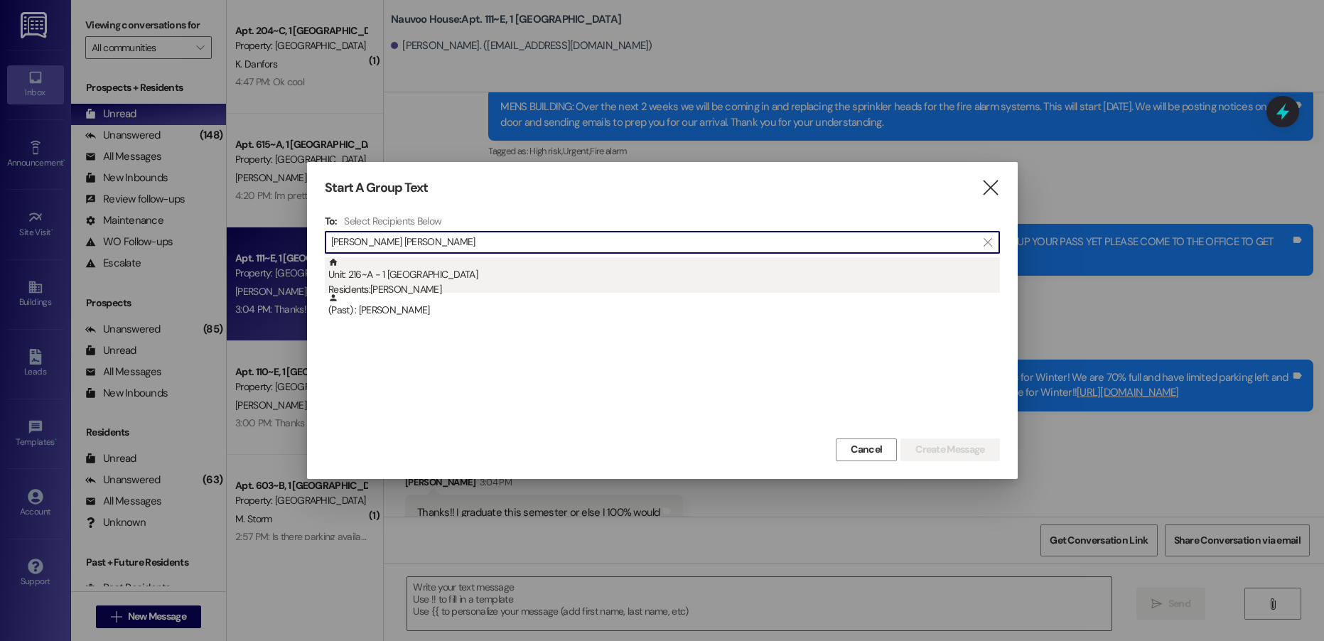
type input "[PERSON_NAME] [PERSON_NAME]"
click at [483, 287] on div "Residents: [PERSON_NAME]" at bounding box center [663, 289] width 671 height 15
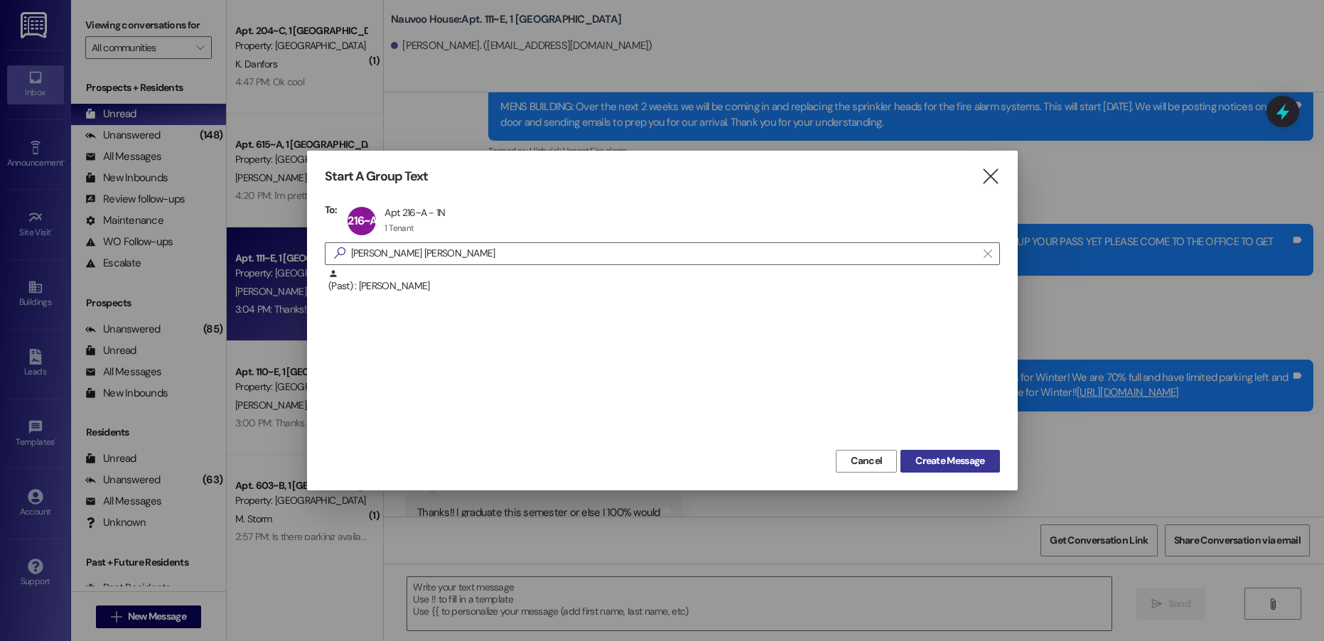
click at [958, 459] on span "Create Message" at bounding box center [949, 460] width 69 height 15
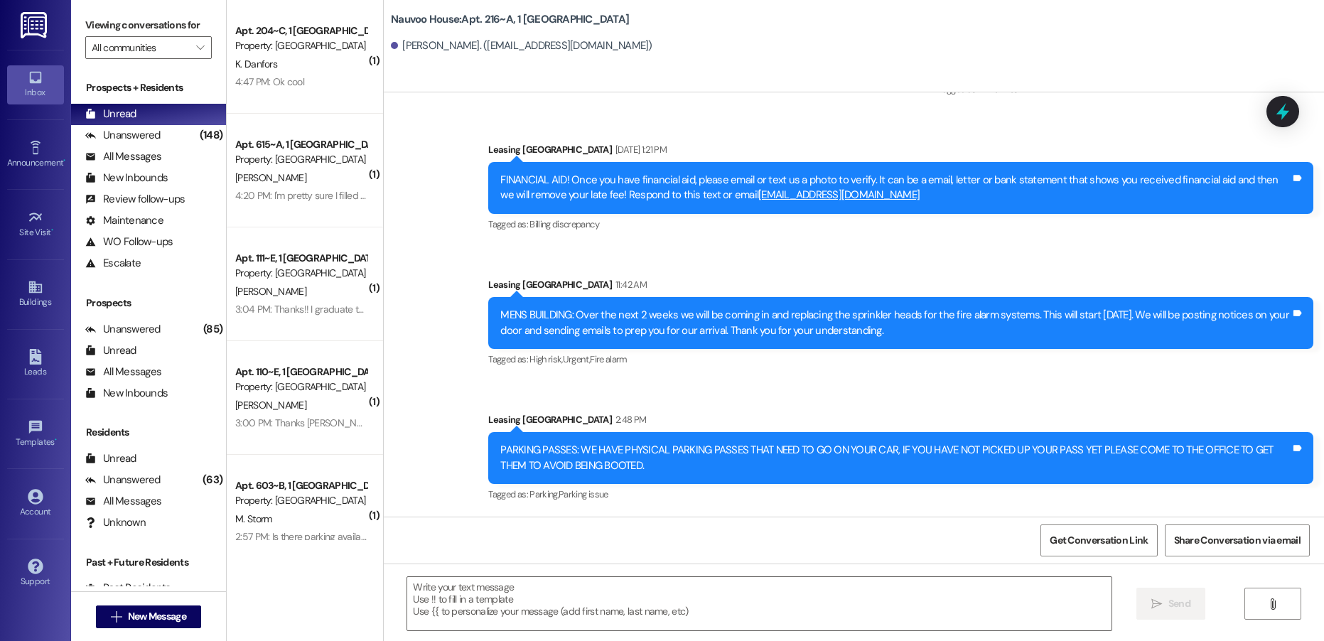
scroll to position [14177, 0]
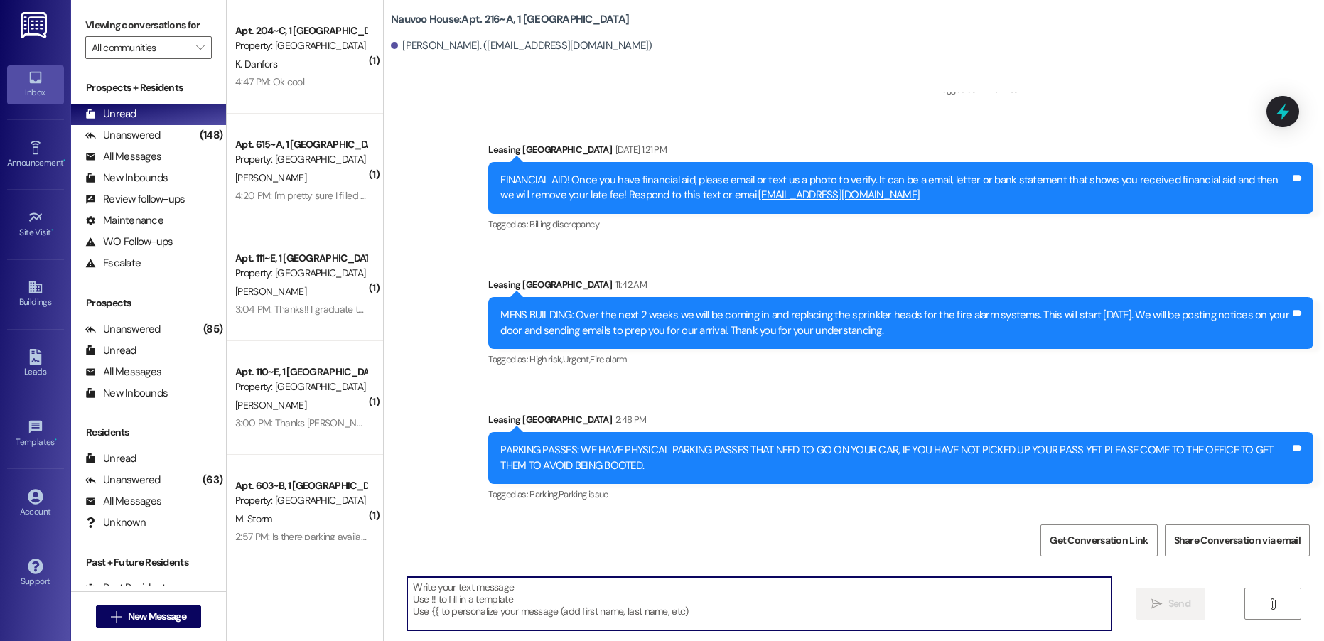
click at [547, 617] on textarea at bounding box center [758, 603] width 703 height 53
paste textarea "[PERSON_NAME], this is [PERSON_NAME] with Nauvoo House! We just generated your …"
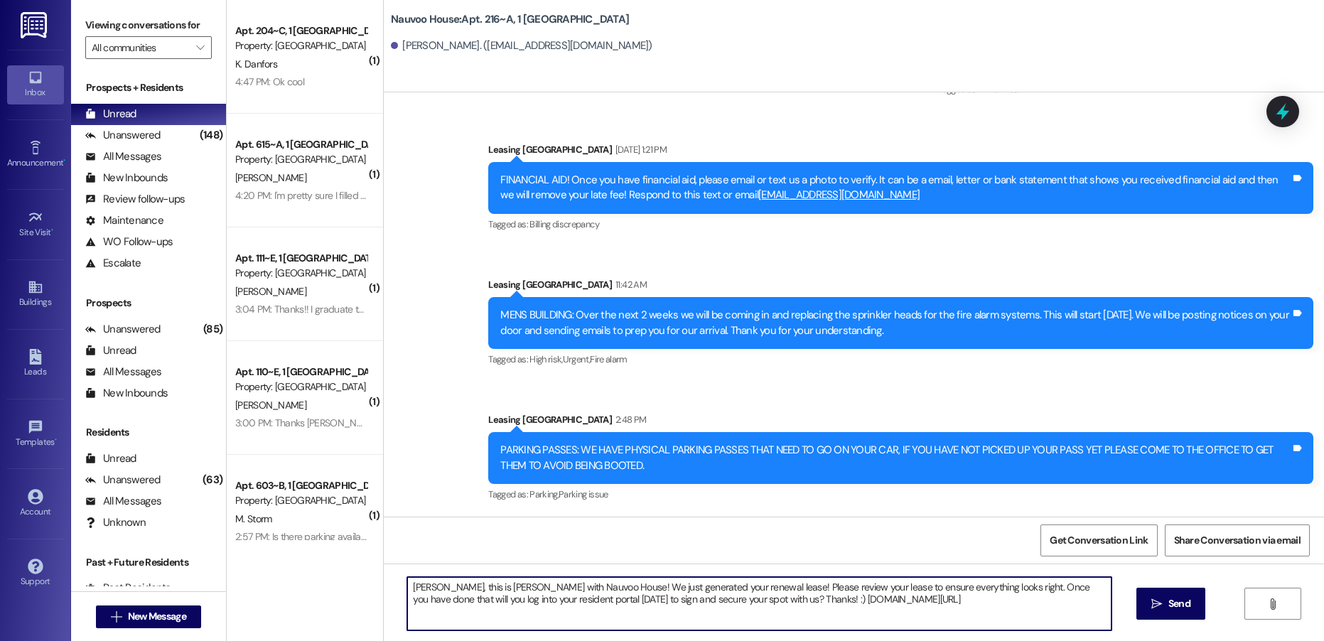
click at [414, 587] on textarea "[PERSON_NAME], this is [PERSON_NAME] with Nauvoo House! We just generated your …" at bounding box center [758, 603] width 703 height 53
type textarea "[PERSON_NAME], this is [PERSON_NAME] with Nauvoo House! We just generated your …"
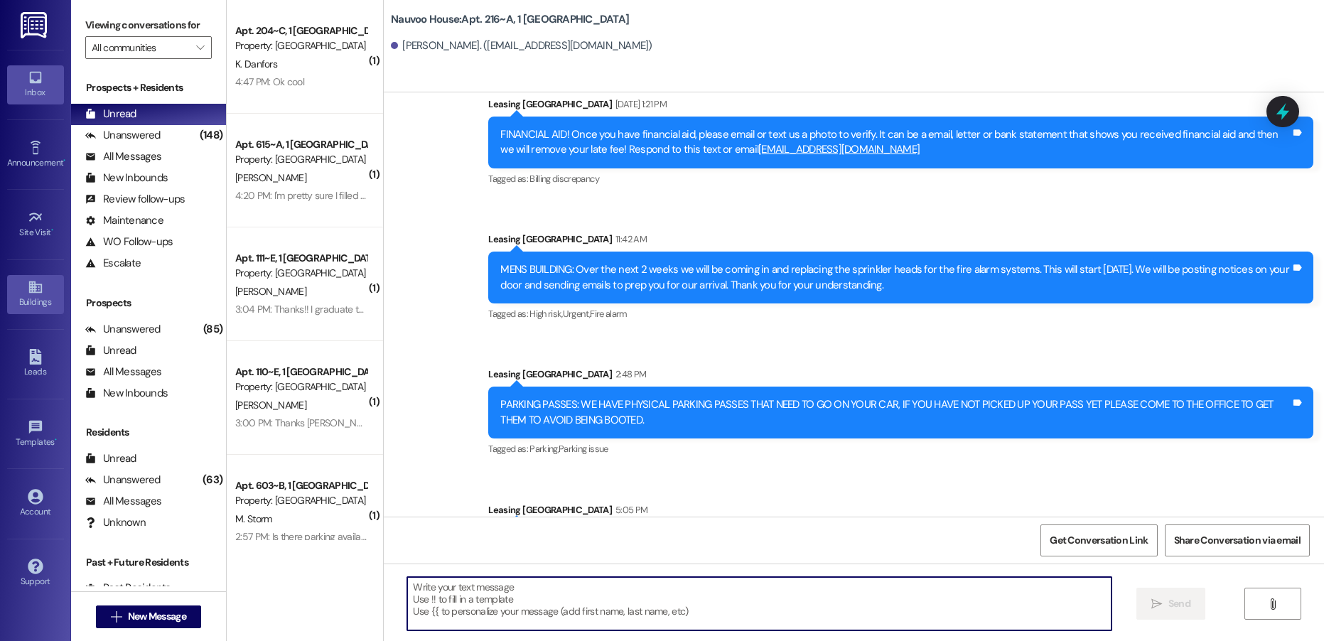
click at [38, 304] on div "Buildings" at bounding box center [35, 302] width 71 height 14
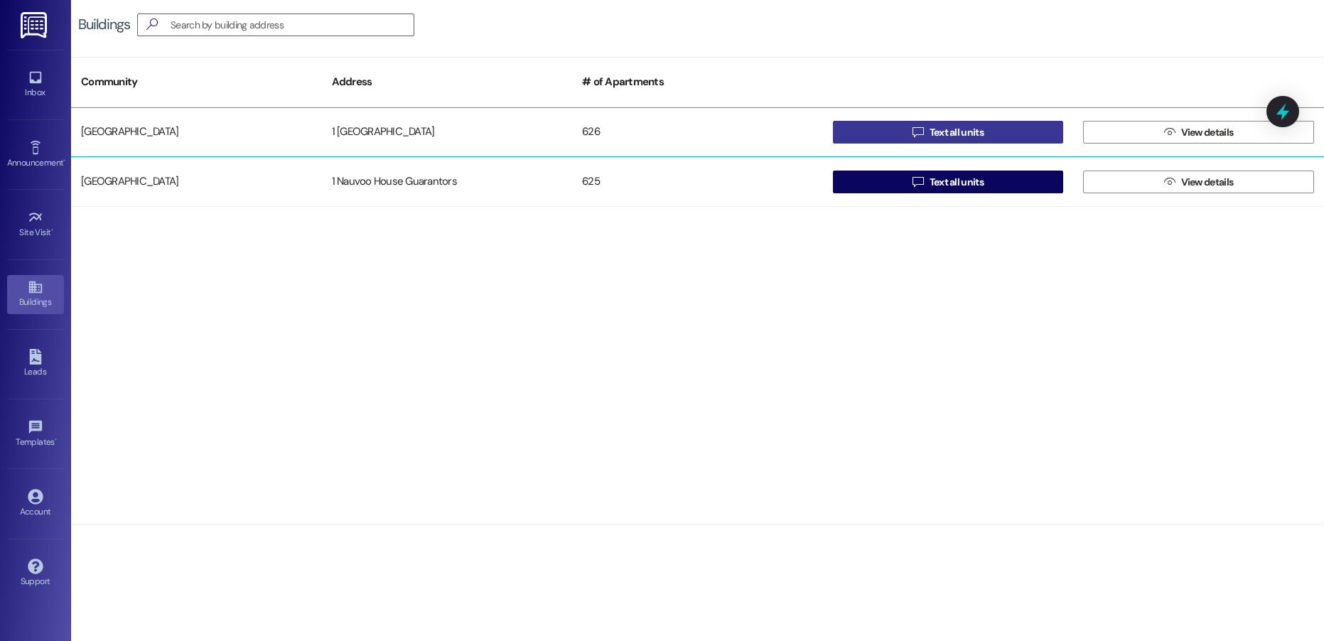
click at [875, 131] on button " Text all units" at bounding box center [948, 132] width 231 height 23
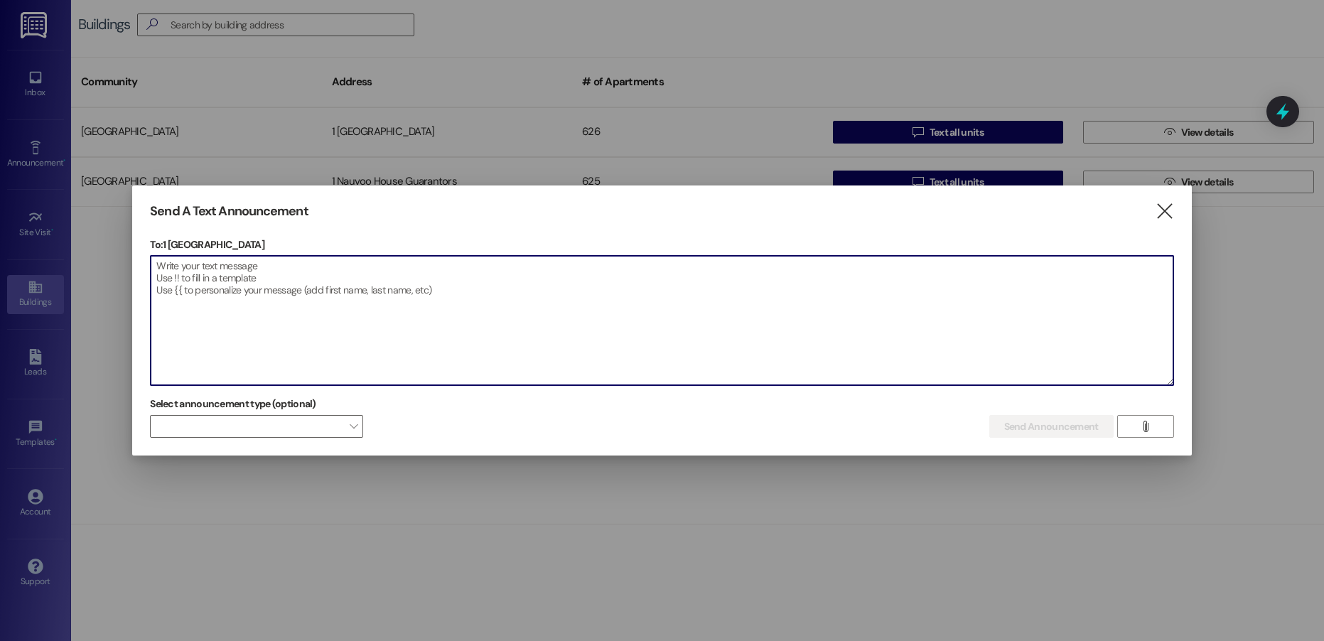
click at [271, 288] on textarea at bounding box center [662, 320] width 1022 height 129
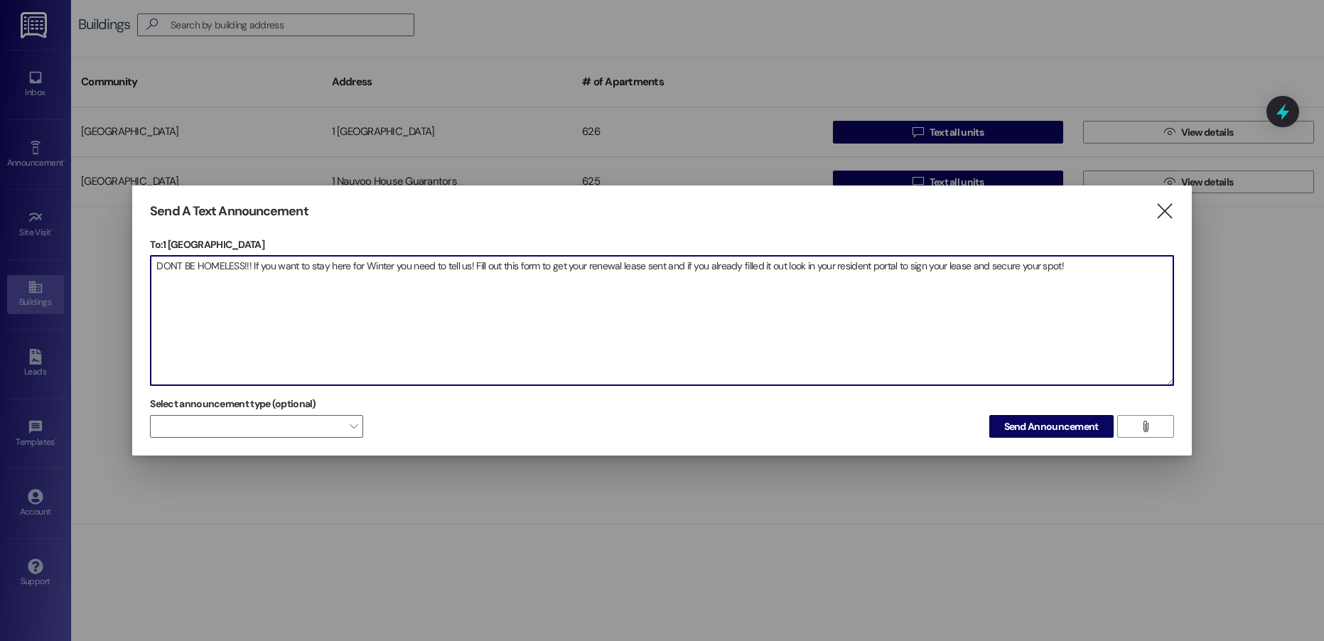
paste textarea "[PERSON_NAME], this is [PERSON_NAME] with Nauvoo House! We just generated your …"
click at [662, 269] on textarea "DONT BE HOMELESS!!! If you want to stay here for Winter you need to tell us! Fi…" at bounding box center [662, 320] width 1022 height 129
paste textarea "[URL][DOMAIN_NAME]"
click at [836, 269] on textarea "DONT BE HOMELESS!!! If you want to stay here for Winter you need to tell us! Fi…" at bounding box center [662, 320] width 1022 height 129
drag, startPoint x: 836, startPoint y: 269, endPoint x: 848, endPoint y: 268, distance: 11.4
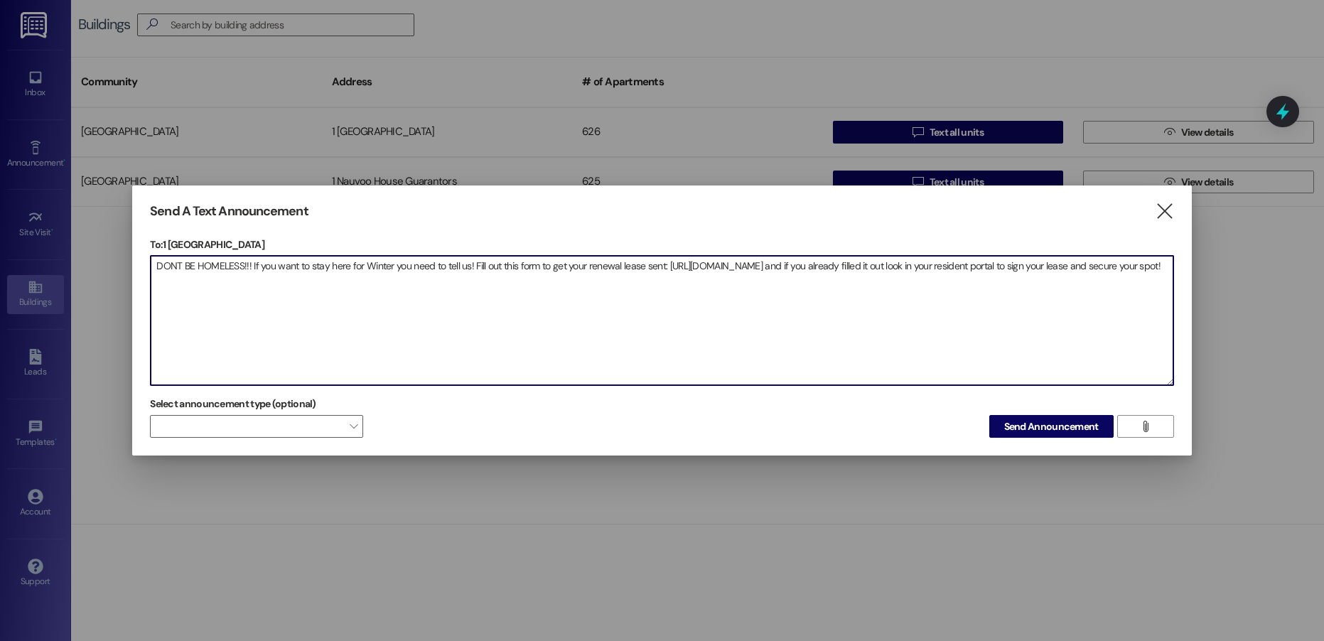
click at [848, 268] on textarea "DONT BE HOMELESS!!! If you want to stay here for Winter you need to tell us! Fi…" at bounding box center [662, 320] width 1022 height 129
click at [251, 288] on textarea "DONT BE HOMELESS!!! If you want to stay here for Winter you need to tell us! Fi…" at bounding box center [662, 320] width 1022 height 129
type textarea "DONT BE HOMELESS!!! If you want to stay here for Winter you need to tell us! Fi…"
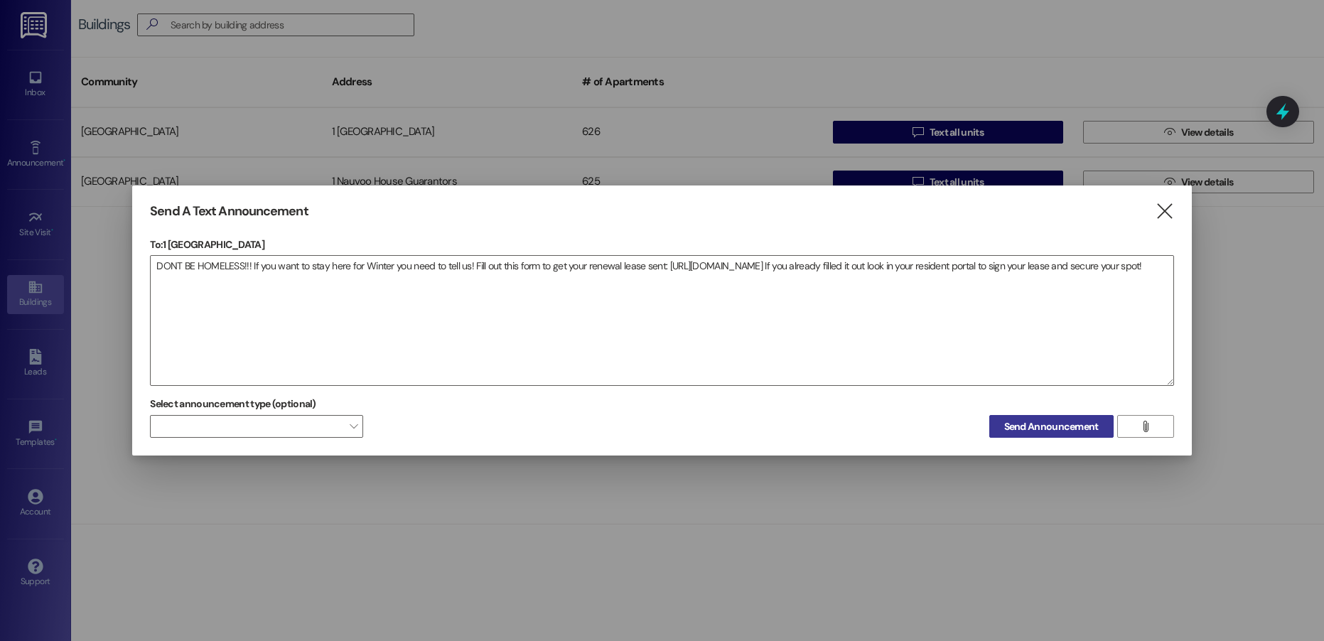
click at [1025, 426] on span "Send Announcement" at bounding box center [1051, 426] width 94 height 15
